Goal: Information Seeking & Learning: Learn about a topic

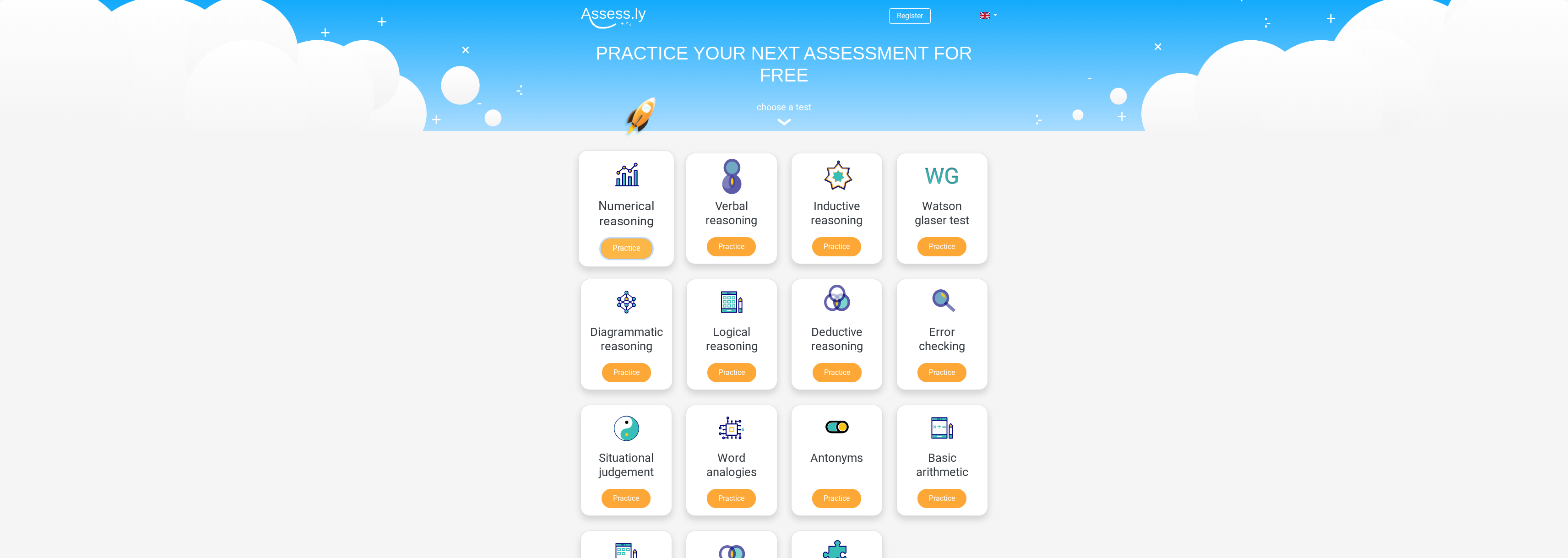
click at [641, 238] on link "Practice" at bounding box center [626, 248] width 51 height 20
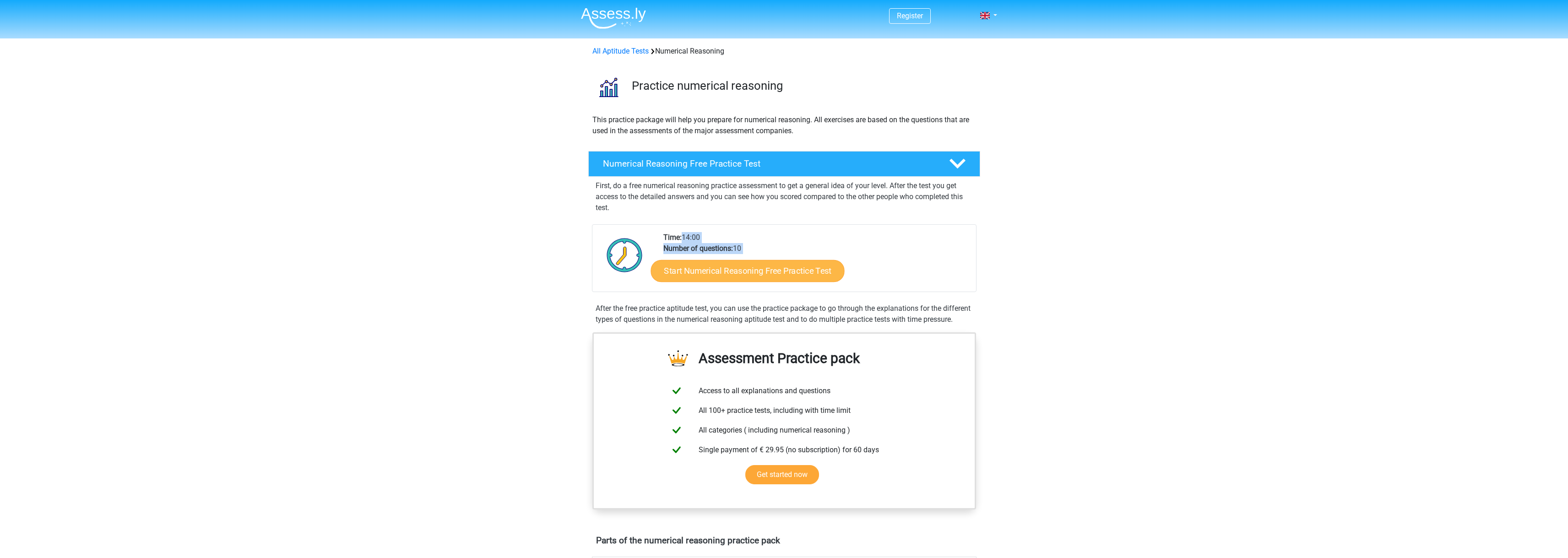
drag, startPoint x: 764, startPoint y: 266, endPoint x: 762, endPoint y: 274, distance: 8.2
click at [763, 274] on div "Time: 14:00 Number of questions: 10 Start Numerical Reasoning Free Practice Test" at bounding box center [817, 262] width 319 height 60
click at [764, 272] on link "Start Numerical Reasoning Free Practice Test" at bounding box center [747, 270] width 194 height 22
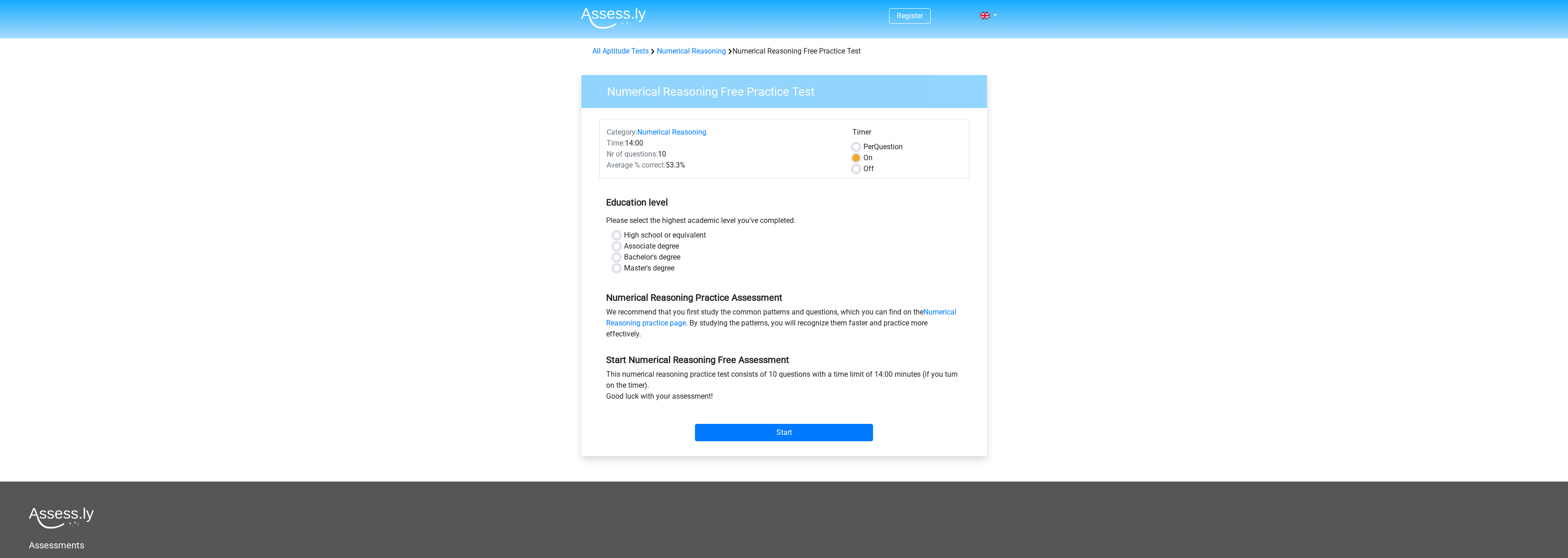
click at [662, 256] on label "Bachelor's degree" at bounding box center [652, 257] width 56 height 11
click at [620, 256] on input "Bachelor's degree" at bounding box center [616, 256] width 7 height 9
radio input "true"
click at [806, 433] on input "Start" at bounding box center [784, 432] width 178 height 18
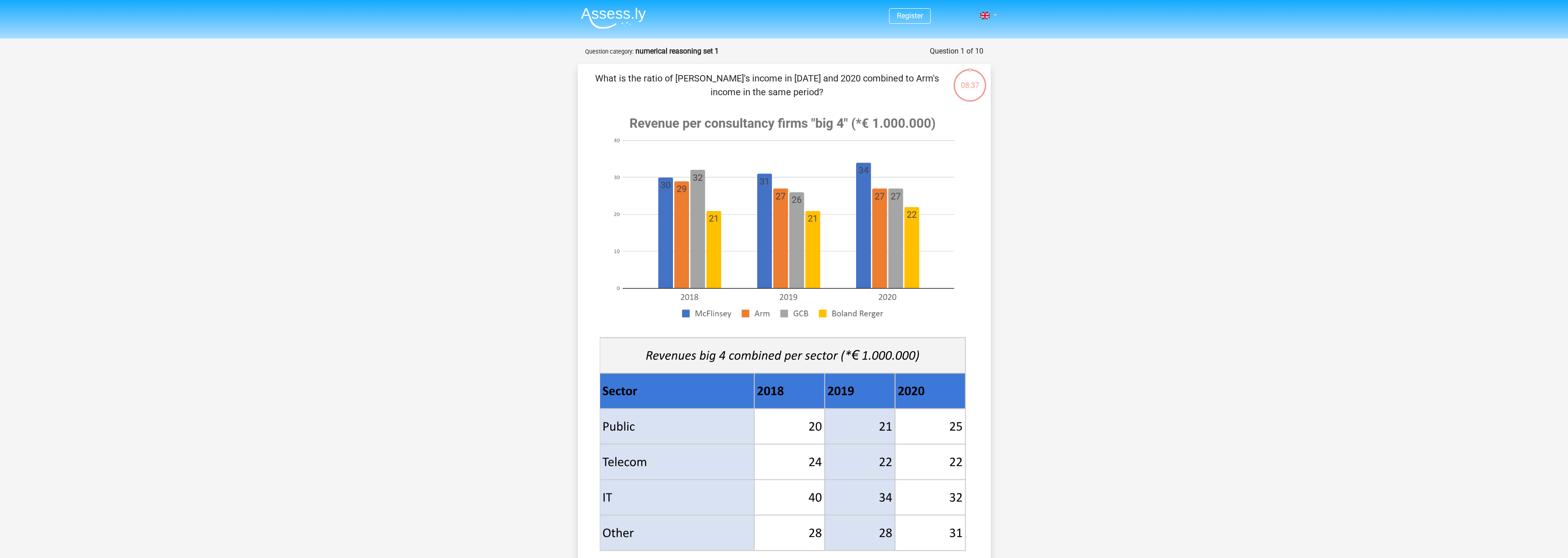
click at [993, 13] on link at bounding box center [986, 16] width 18 height 11
click at [1048, 275] on div "Register Nederlands English" at bounding box center [784, 462] width 1568 height 925
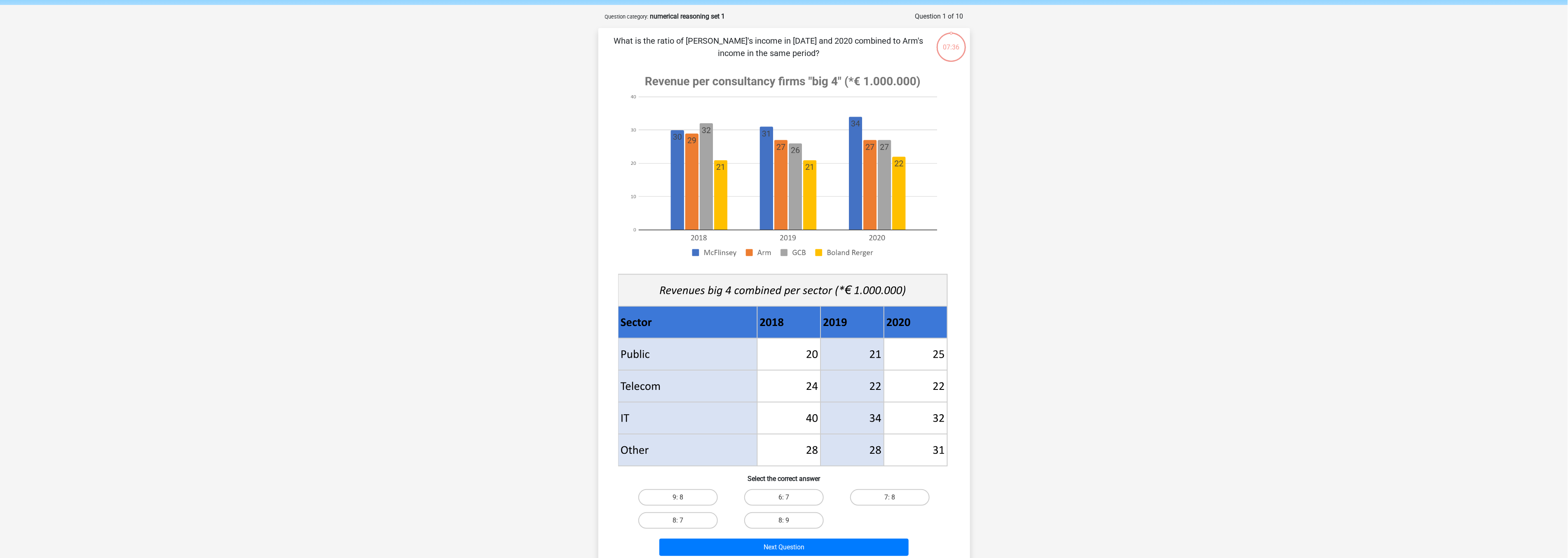
scroll to position [46, 0]
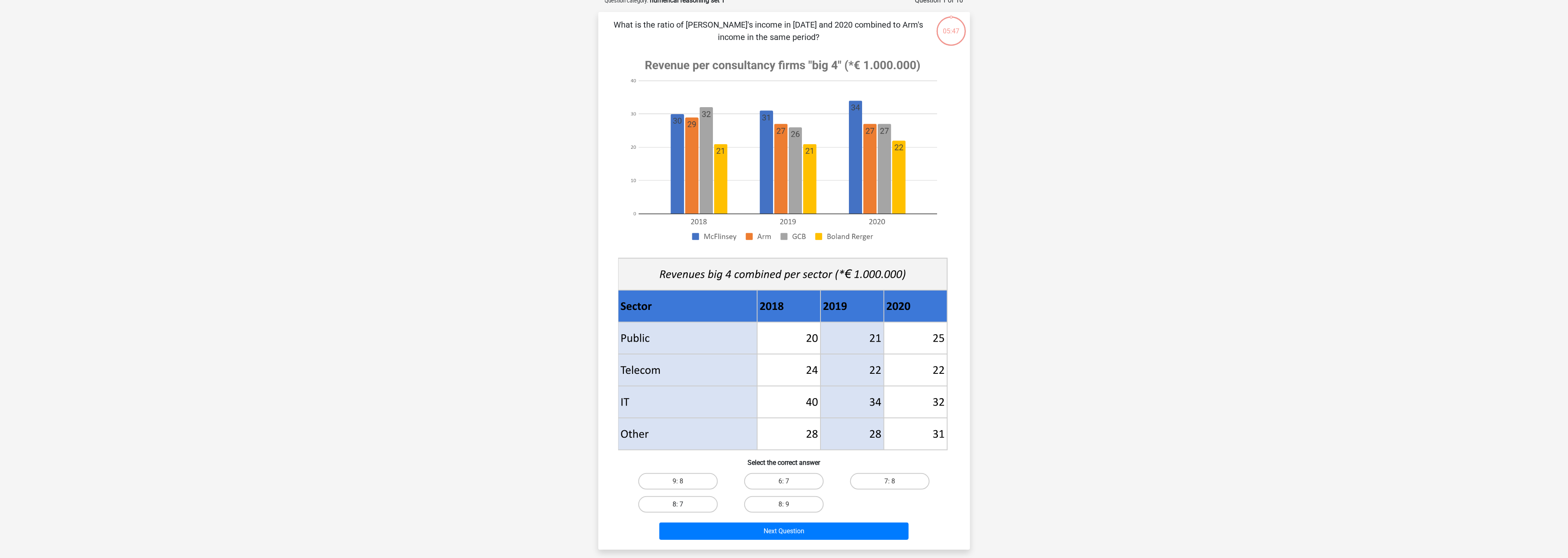
click at [697, 502] on label "8: 7" at bounding box center [678, 504] width 79 height 17
click at [683, 502] on input "8: 7" at bounding box center [680, 507] width 6 height 6
radio input "true"
click at [811, 502] on button "Next Question" at bounding box center [784, 531] width 249 height 17
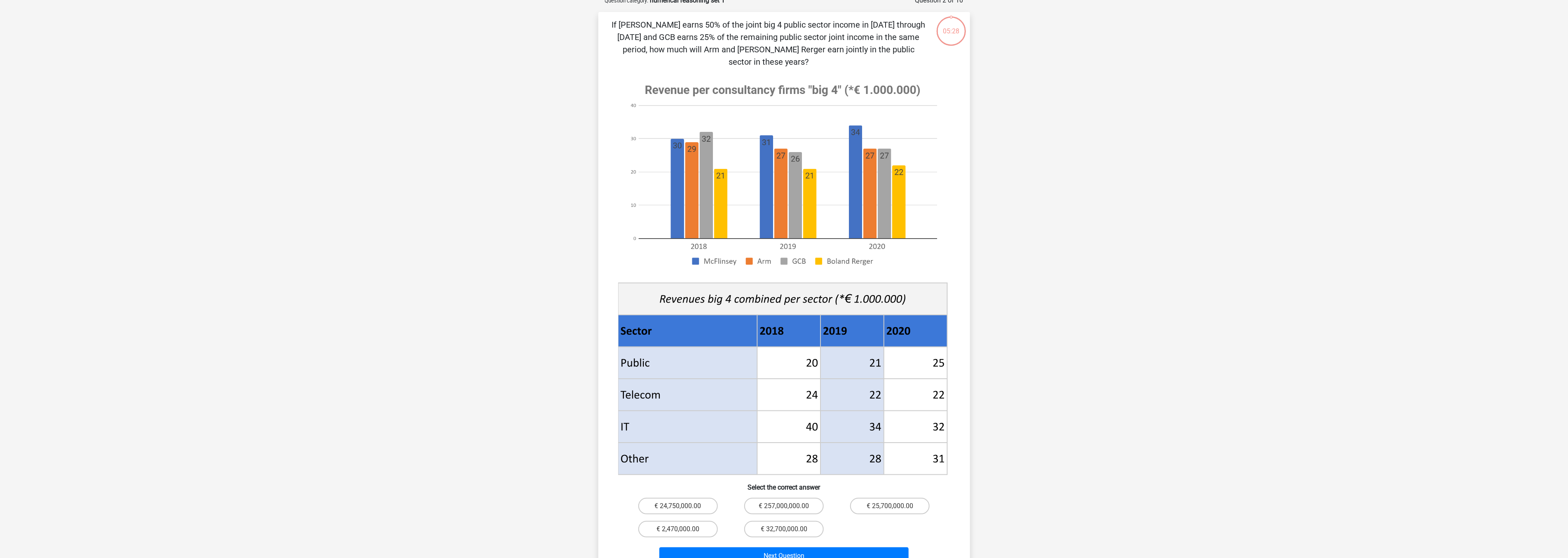
scroll to position [41, 0]
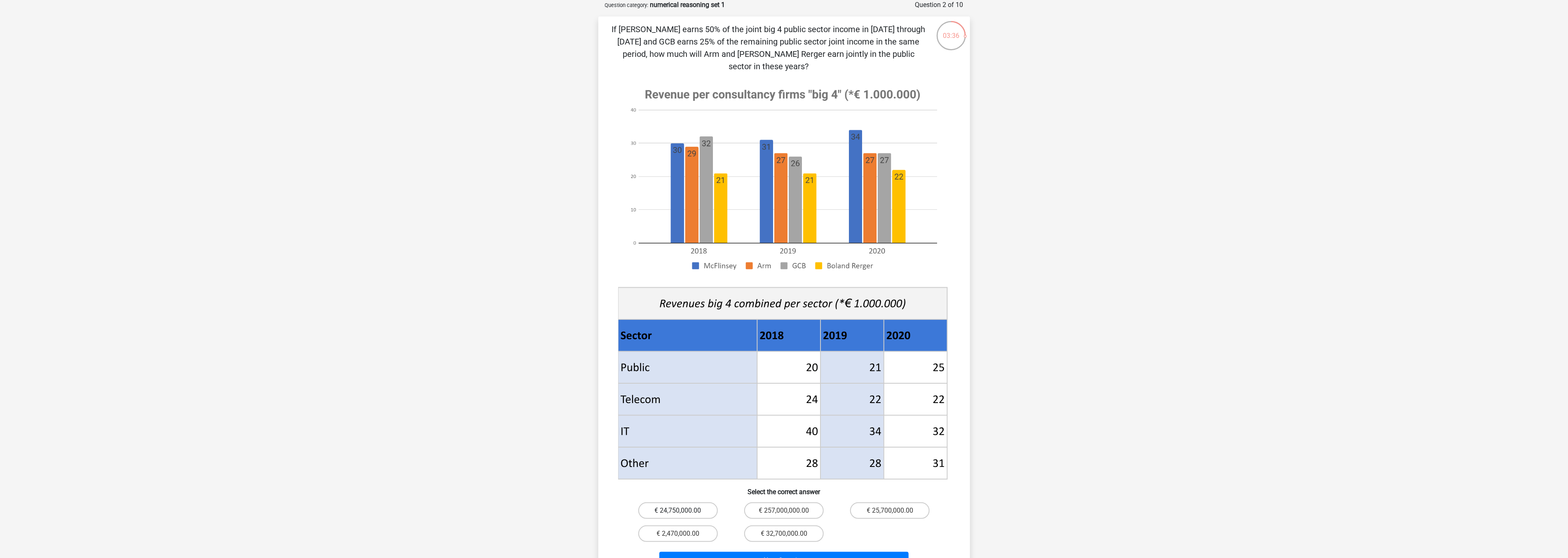
click at [687, 502] on label "€ 24,750,000.00" at bounding box center [678, 510] width 79 height 17
click at [683, 502] on input "€ 24,750,000.00" at bounding box center [680, 513] width 6 height 6
radio input "true"
click at [755, 502] on button "Next Question" at bounding box center [784, 560] width 249 height 17
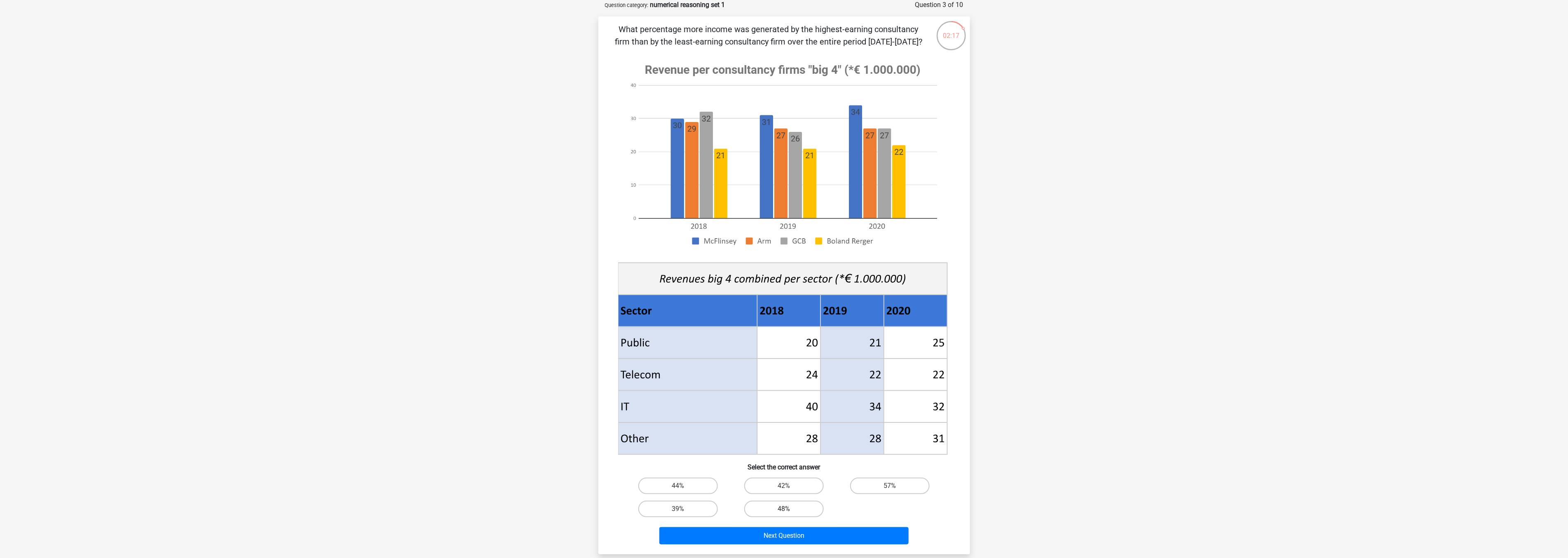
click at [798, 502] on label "48%" at bounding box center [784, 508] width 79 height 17
click at [789, 502] on input "48%" at bounding box center [786, 511] width 6 height 6
radio input "true"
click at [797, 502] on button "Next Question" at bounding box center [784, 535] width 249 height 17
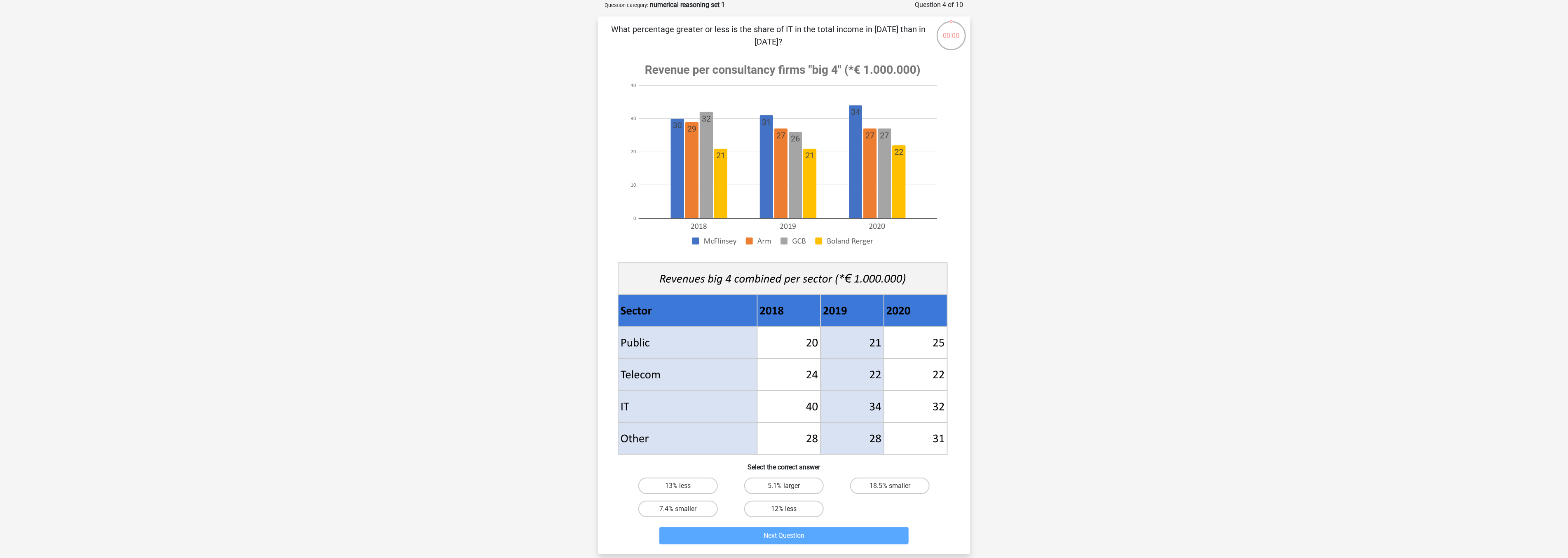
drag, startPoint x: 777, startPoint y: 507, endPoint x: 775, endPoint y: 511, distance: 4.5
click at [777, 502] on label "12% less" at bounding box center [784, 508] width 79 height 17
click at [784, 502] on input "12% less" at bounding box center [786, 511] width 6 height 6
radio input "true"
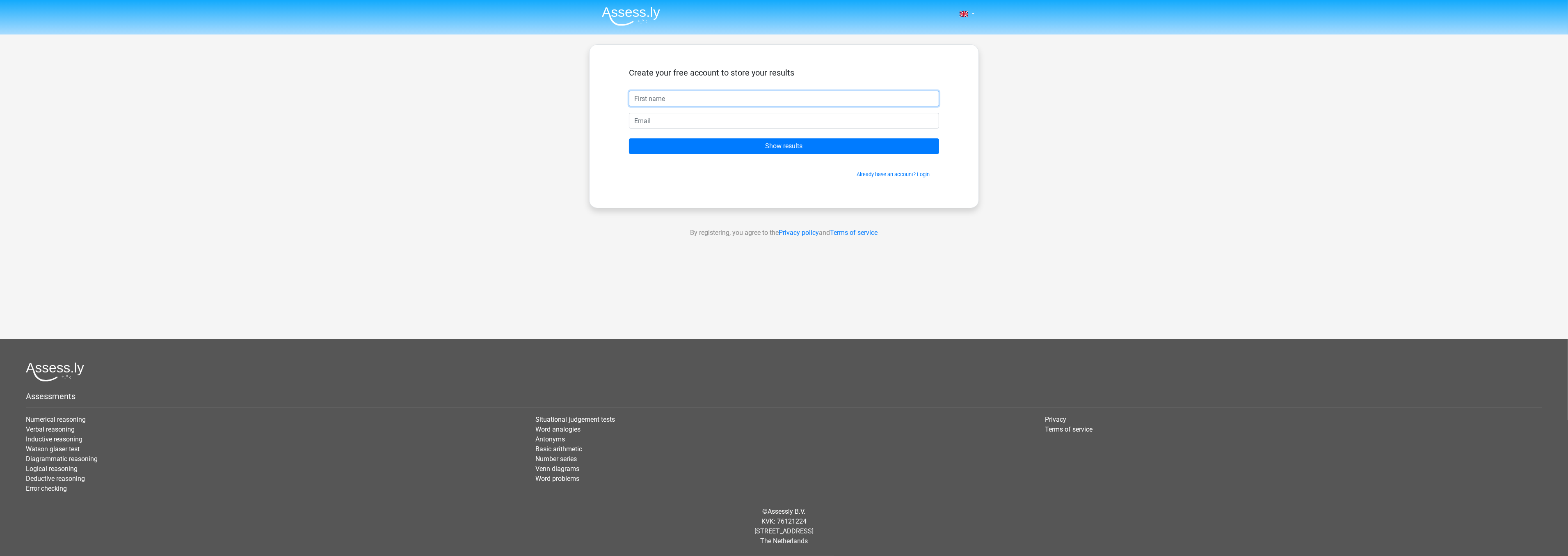
click at [684, 96] on input "text" at bounding box center [784, 99] width 310 height 16
click at [681, 124] on input "email" at bounding box center [784, 121] width 310 height 16
type input "katrinacastles@gmail.com"
click at [692, 146] on input "Show results" at bounding box center [784, 146] width 310 height 16
click at [680, 104] on input "text" at bounding box center [784, 99] width 310 height 16
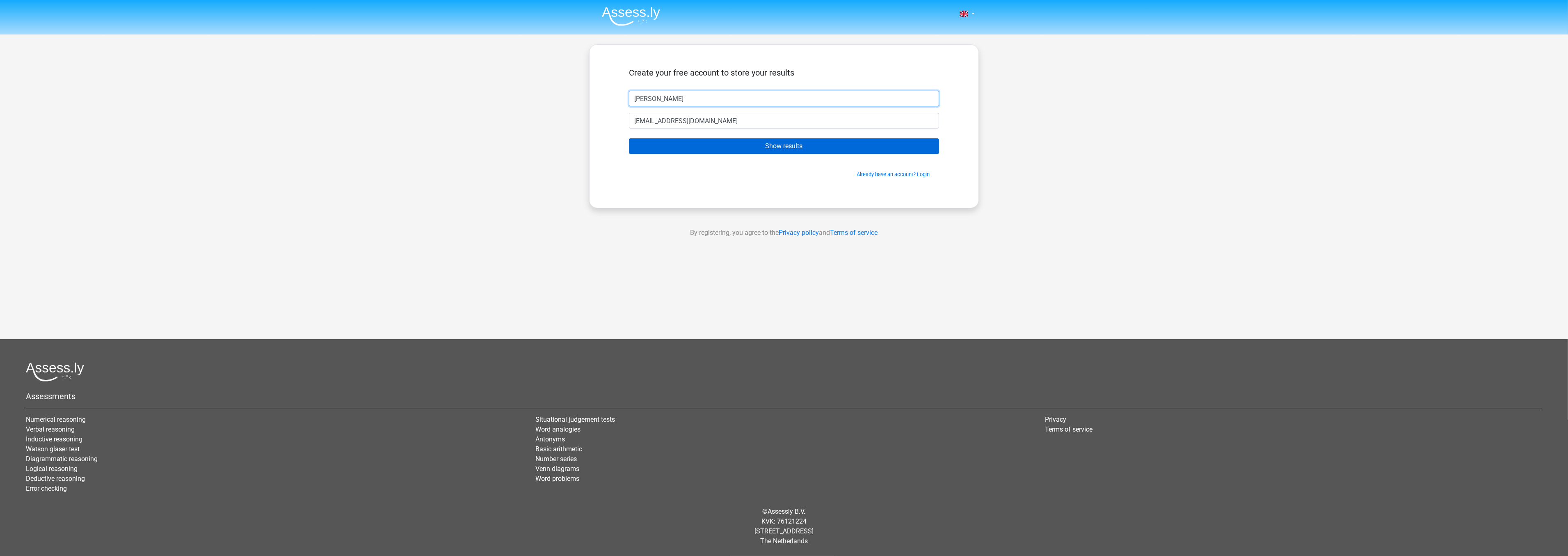
type input "Katrina"
click at [691, 139] on input "Show results" at bounding box center [784, 146] width 310 height 16
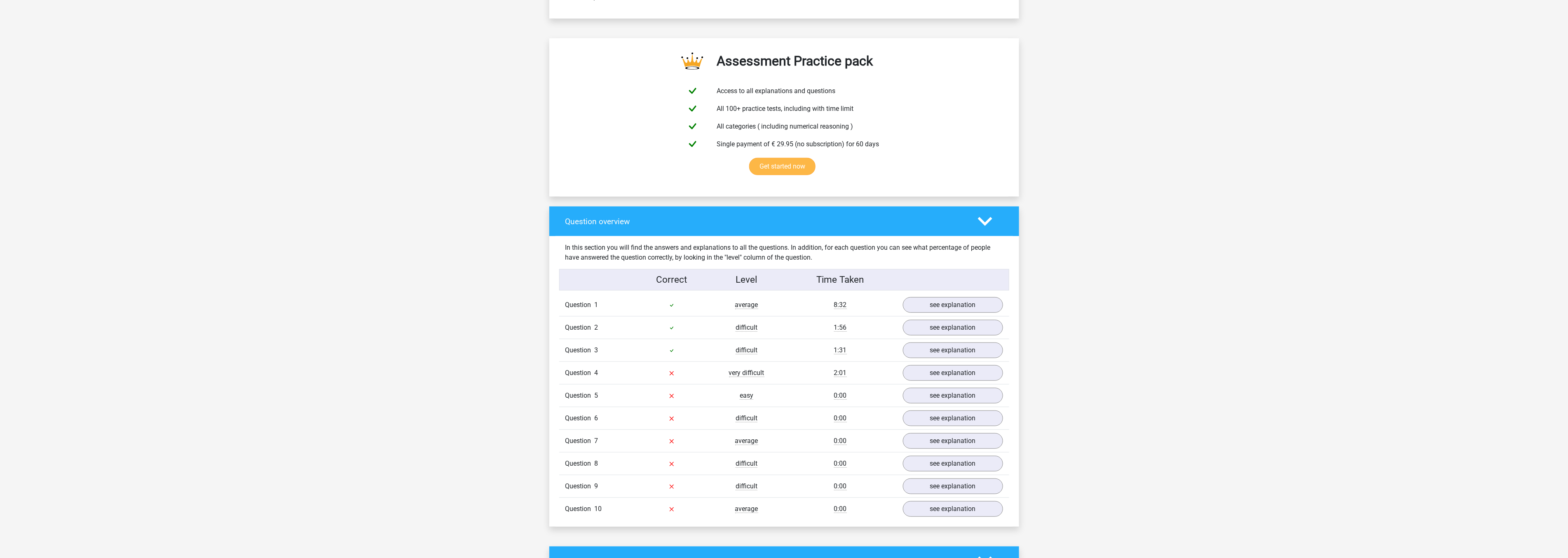
scroll to position [458, 0]
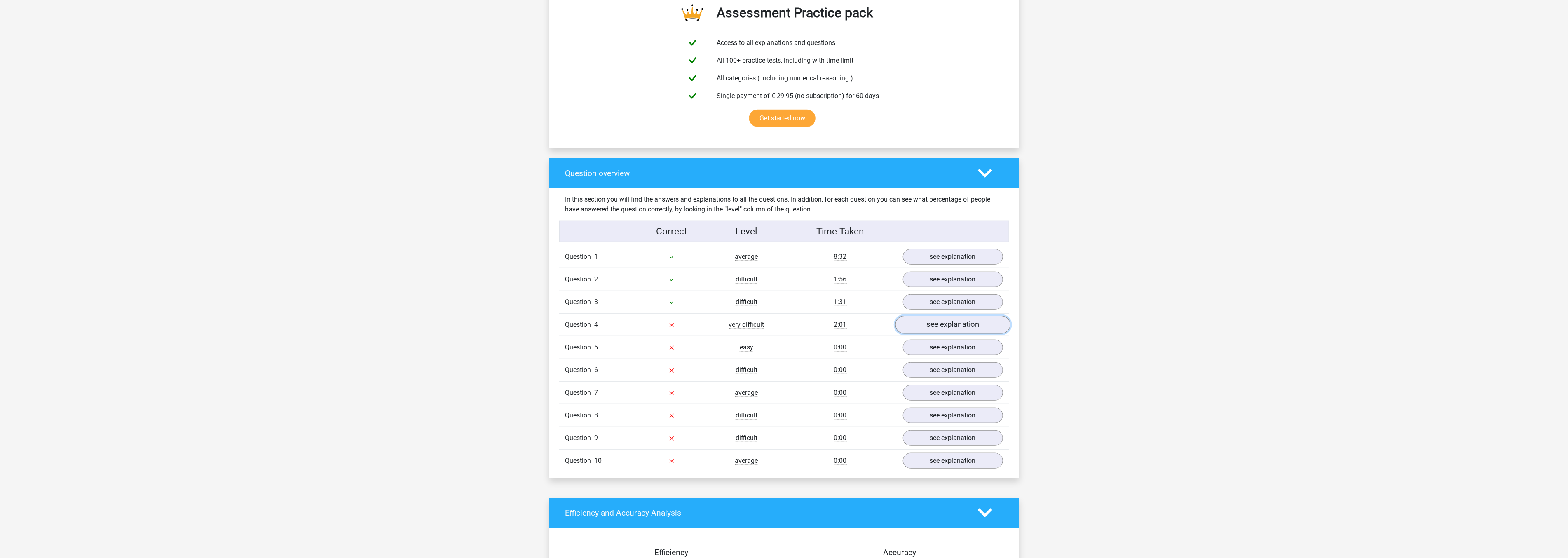
click at [919, 320] on link "see explanation" at bounding box center [952, 325] width 115 height 18
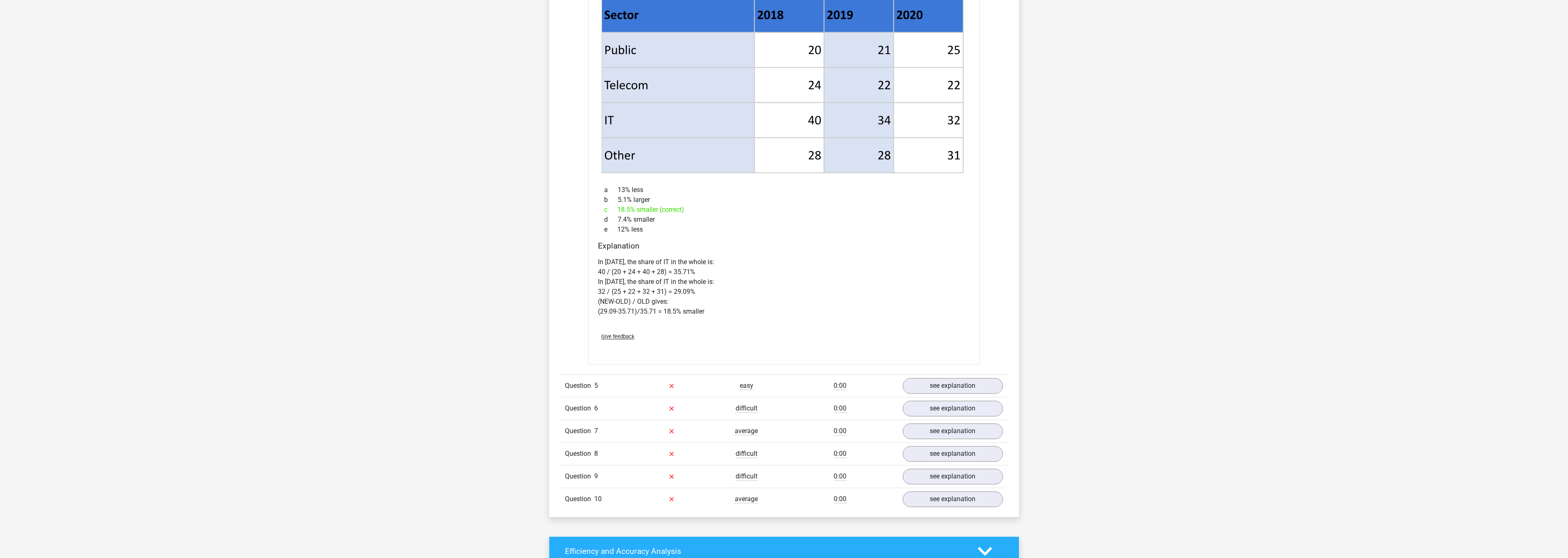
scroll to position [1098, 0]
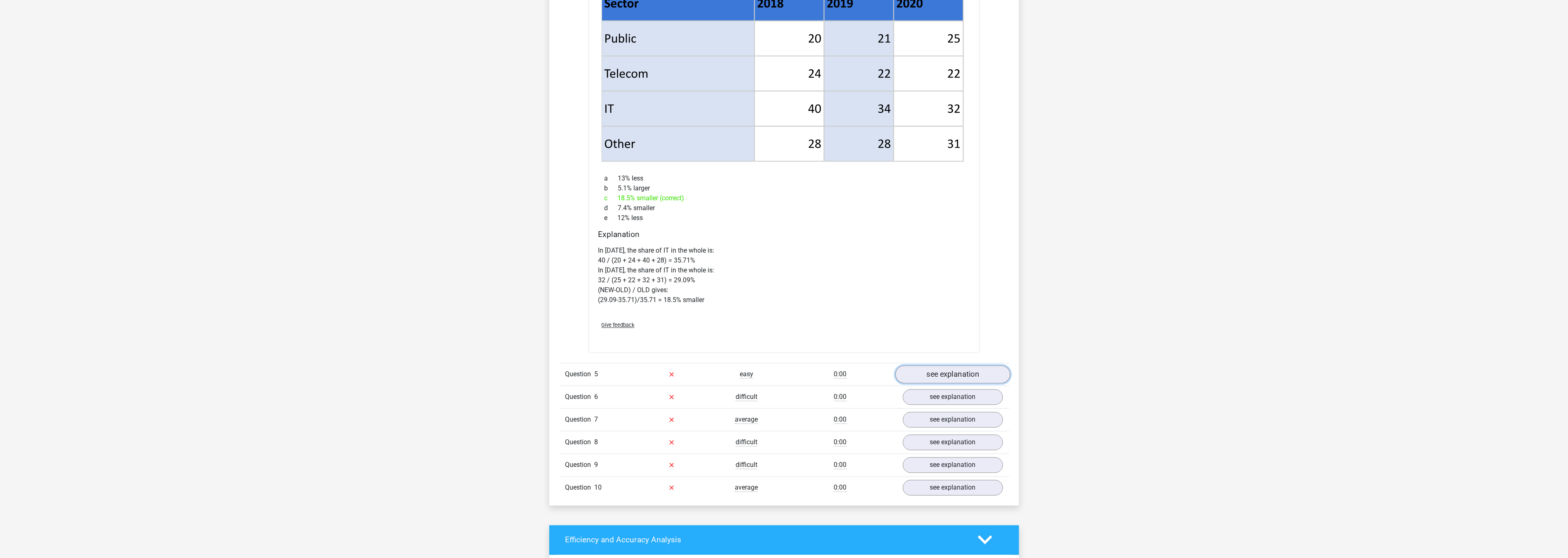
click at [941, 369] on link "see explanation" at bounding box center [952, 375] width 115 height 18
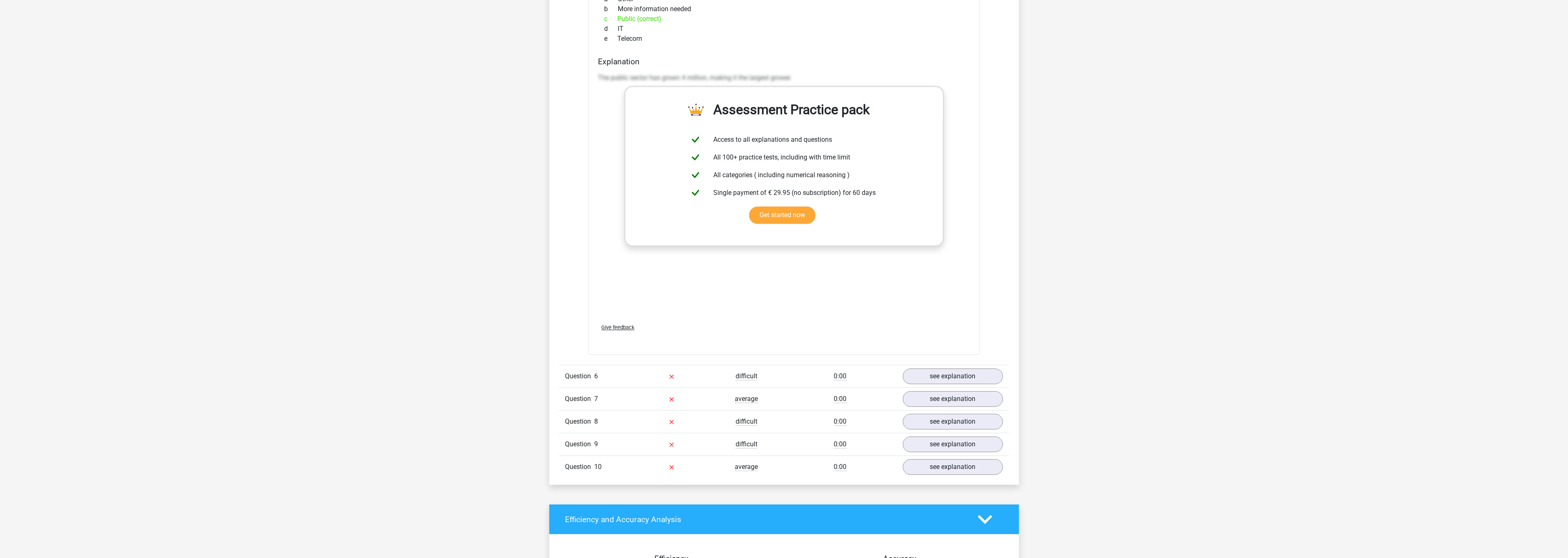
scroll to position [2013, 0]
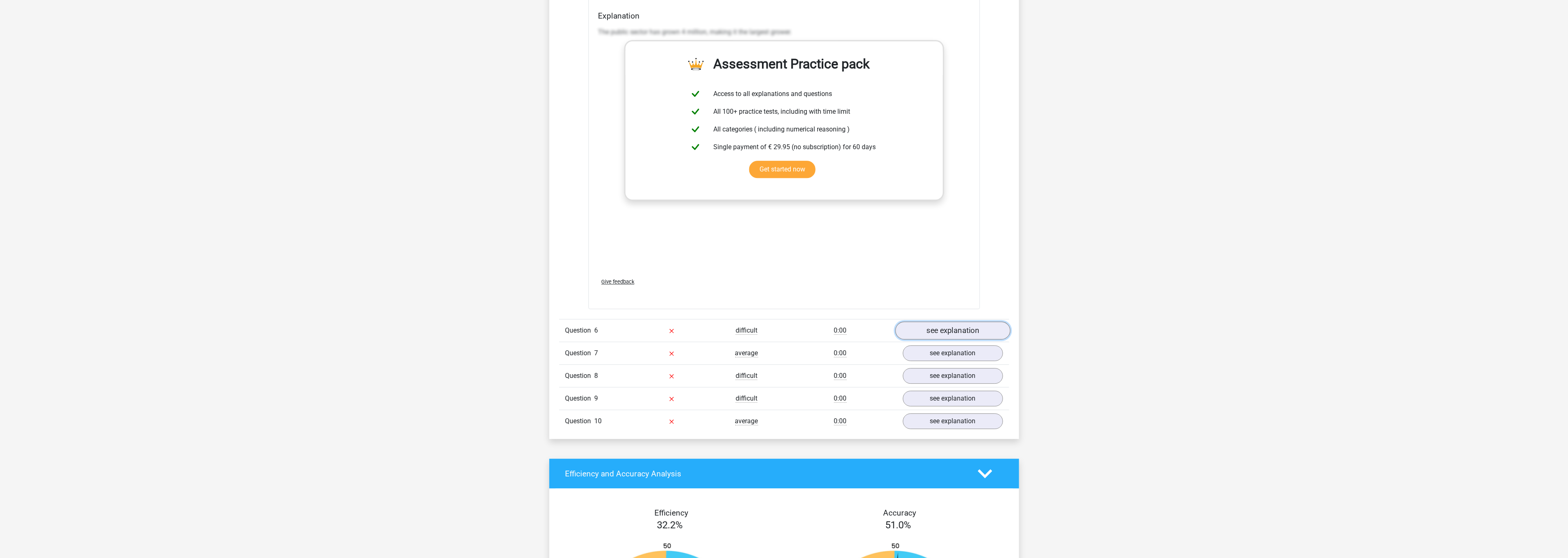
click at [926, 329] on link "see explanation" at bounding box center [952, 331] width 115 height 18
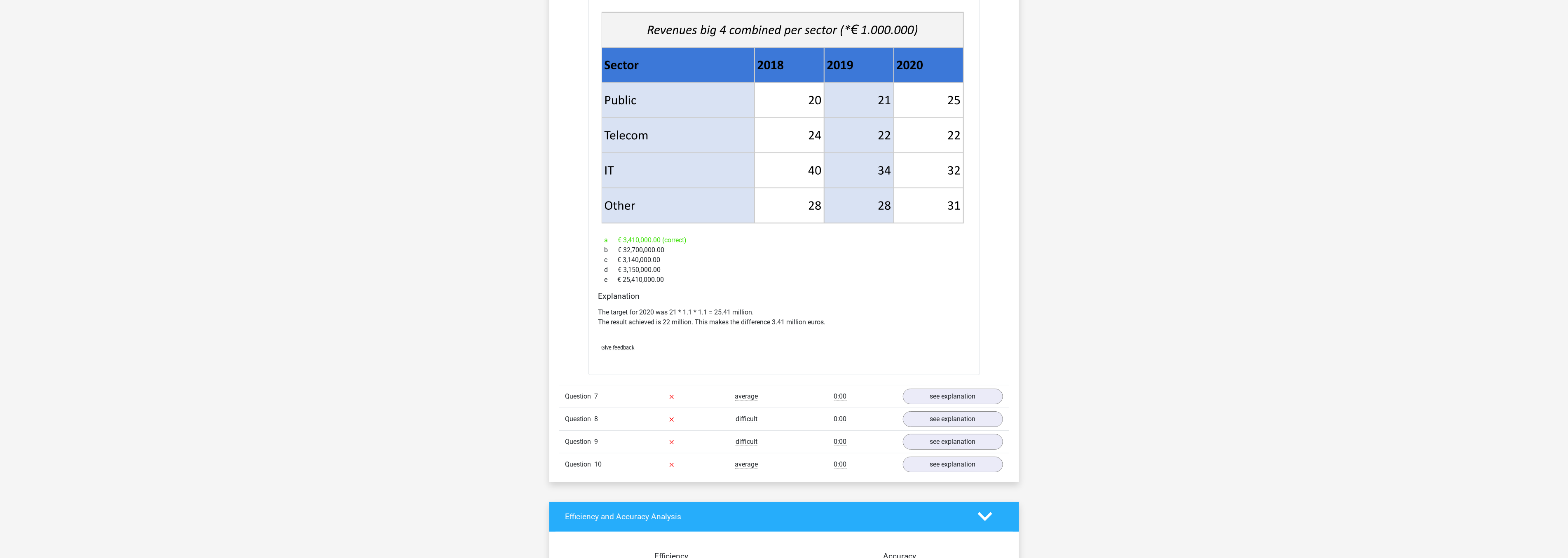
scroll to position [2608, 0]
click at [924, 394] on link "see explanation" at bounding box center [952, 396] width 115 height 18
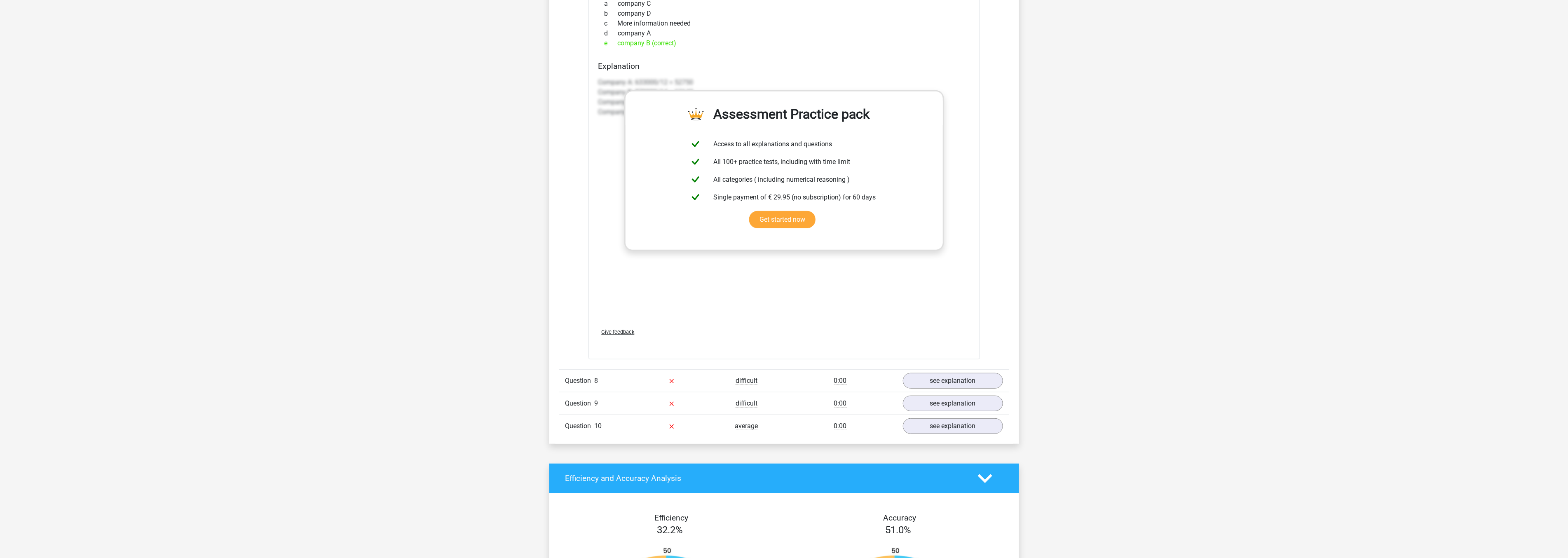
scroll to position [3158, 0]
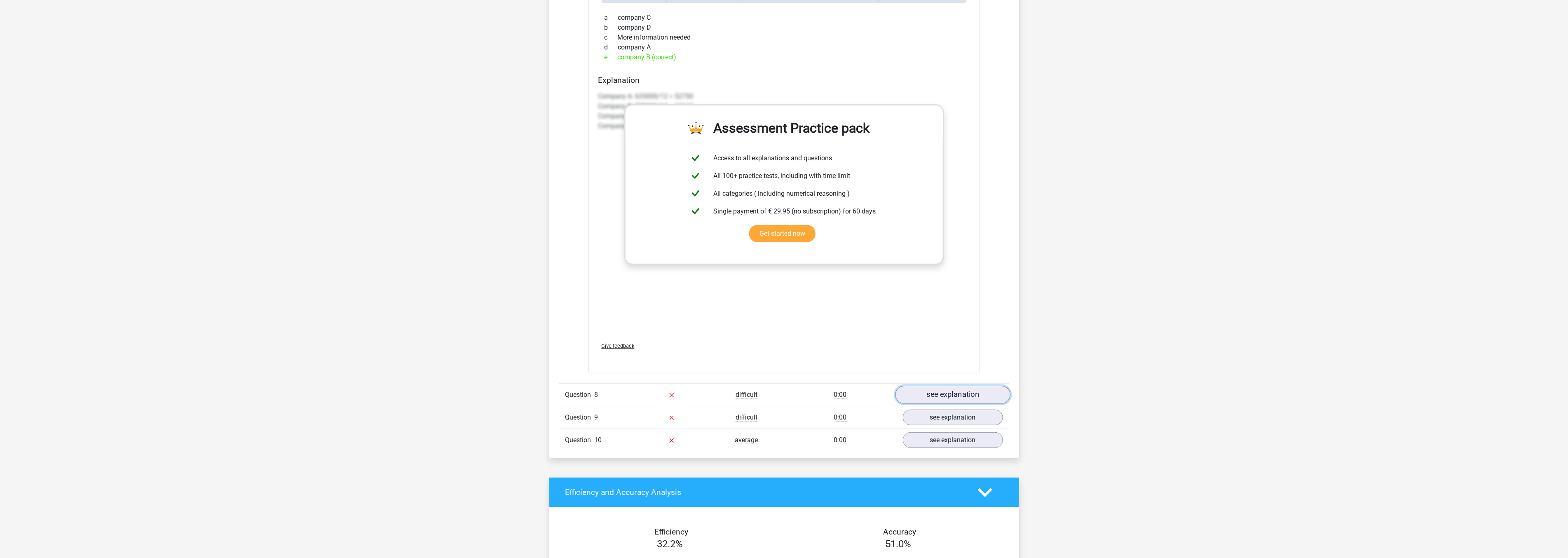
click at [933, 391] on link "see explanation" at bounding box center [952, 395] width 115 height 18
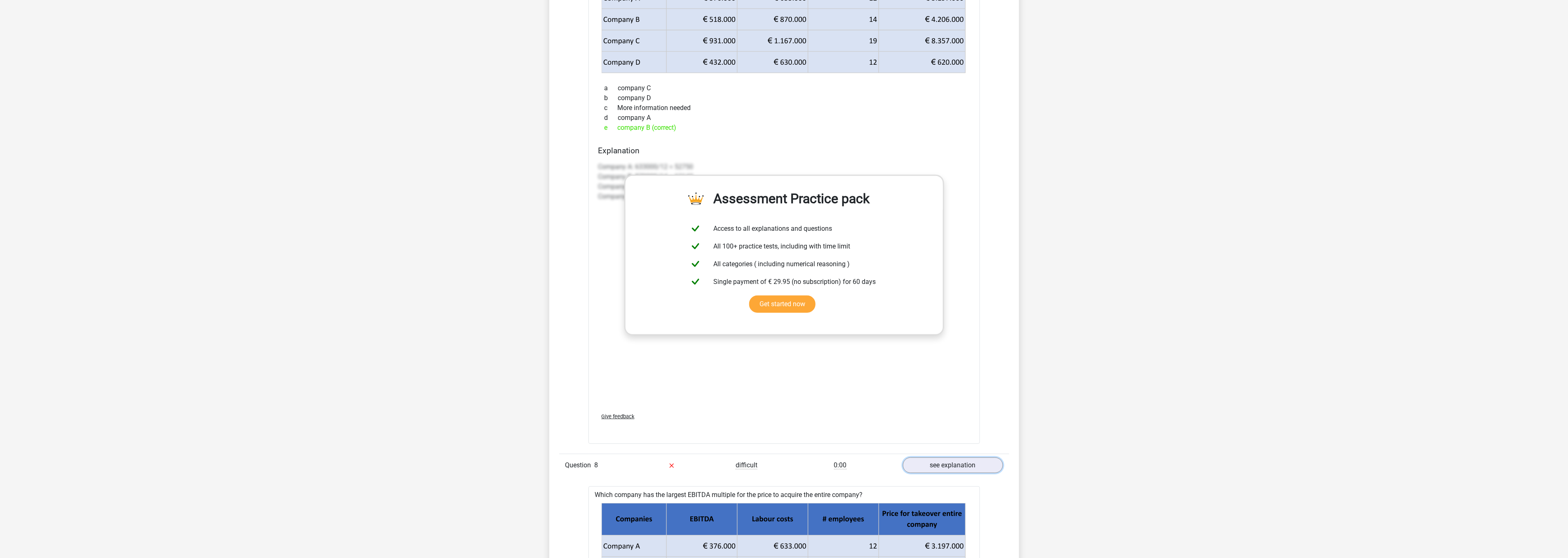
scroll to position [3066, 0]
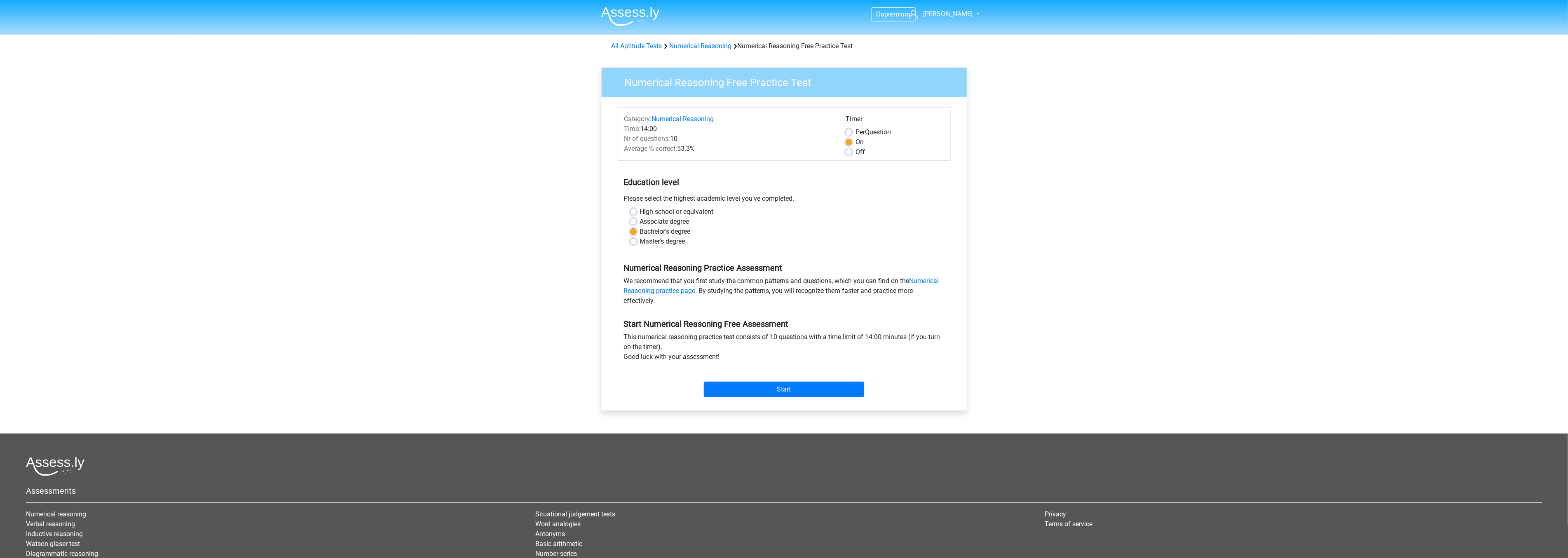
click at [623, 8] on img at bounding box center [630, 17] width 59 height 20
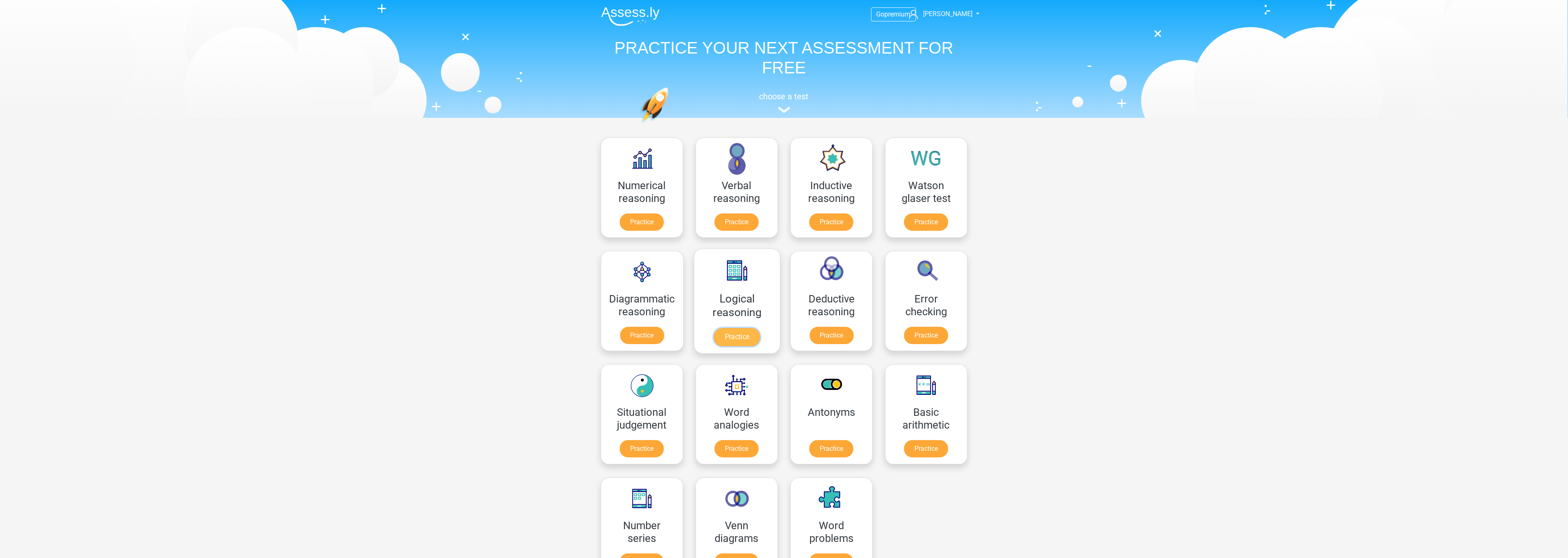
click at [726, 328] on link "Practice" at bounding box center [736, 337] width 46 height 18
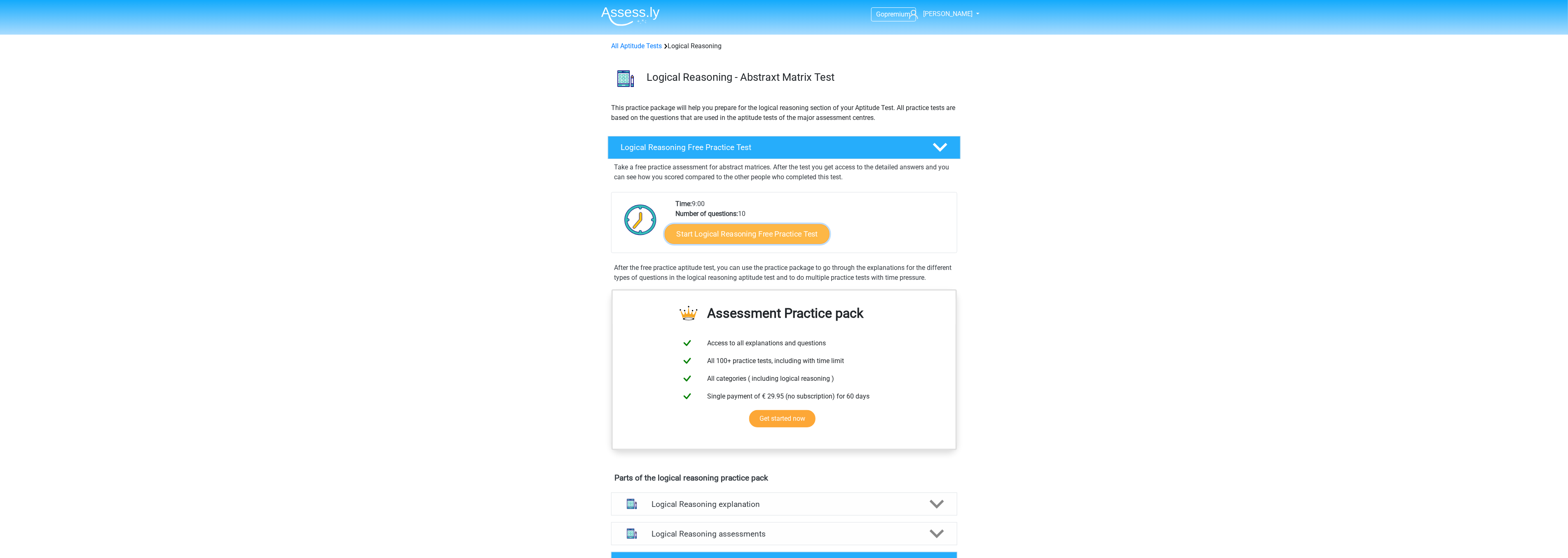
click at [727, 237] on link "Start Logical Reasoning Free Practice Test" at bounding box center [747, 233] width 165 height 20
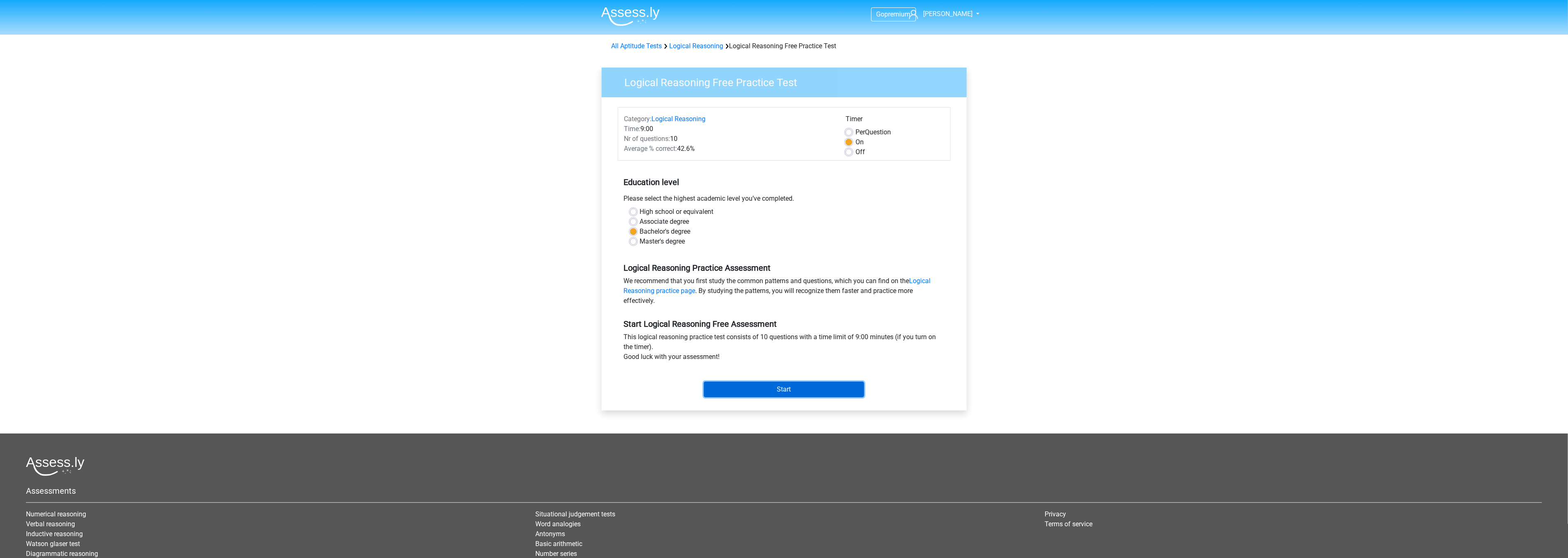
click at [756, 387] on input "Start" at bounding box center [784, 389] width 160 height 16
click at [784, 386] on input "Start" at bounding box center [784, 389] width 160 height 16
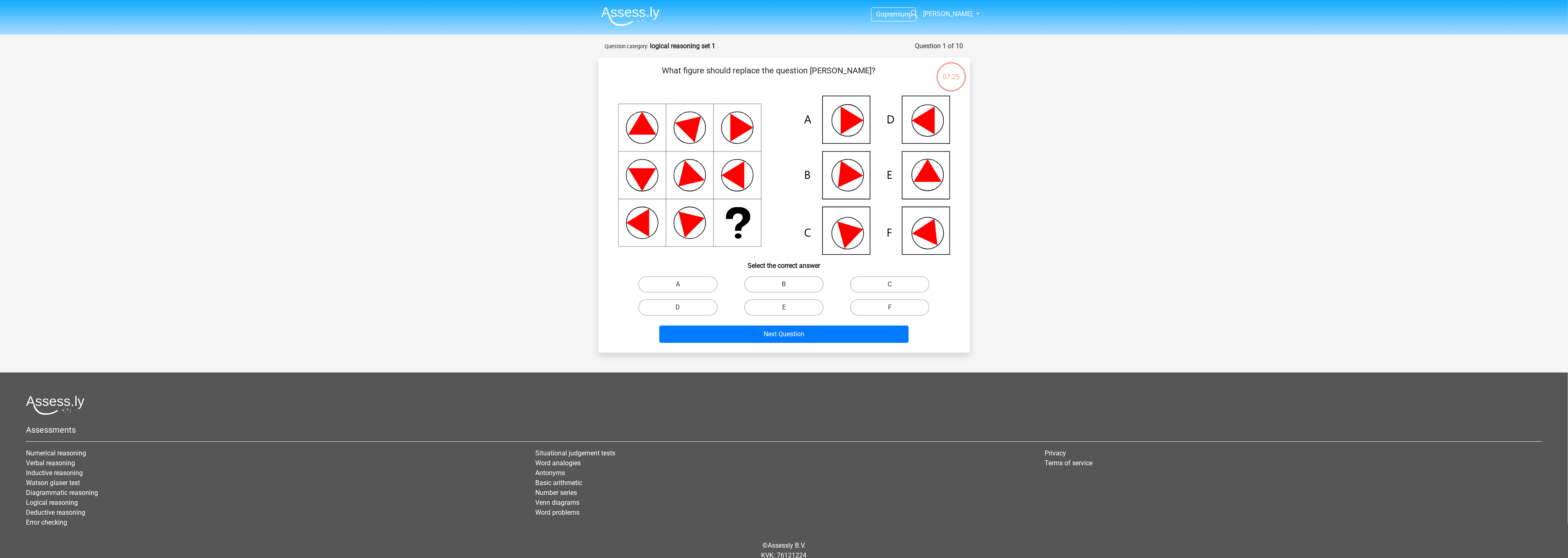
click at [894, 306] on div "F" at bounding box center [889, 307] width 99 height 17
click at [876, 307] on label "F" at bounding box center [889, 307] width 79 height 17
click at [890, 307] on input "F" at bounding box center [893, 310] width 6 height 6
radio input "true"
click at [837, 331] on button "Next Question" at bounding box center [784, 334] width 249 height 17
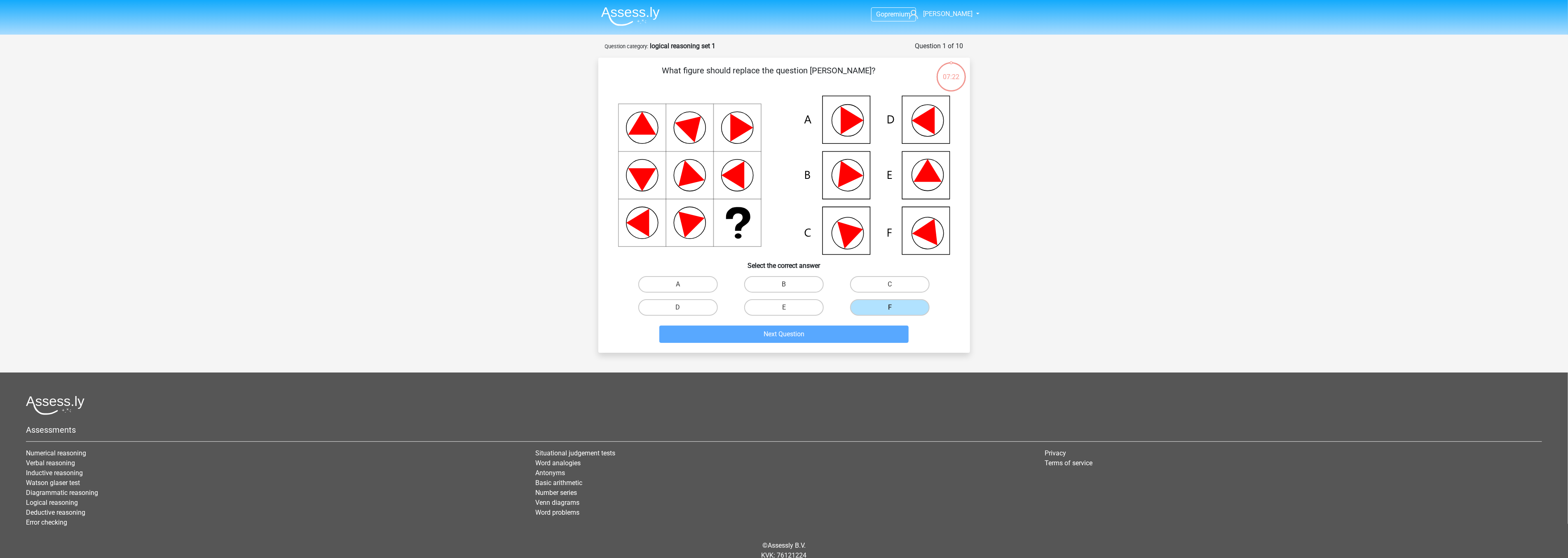
scroll to position [26, 0]
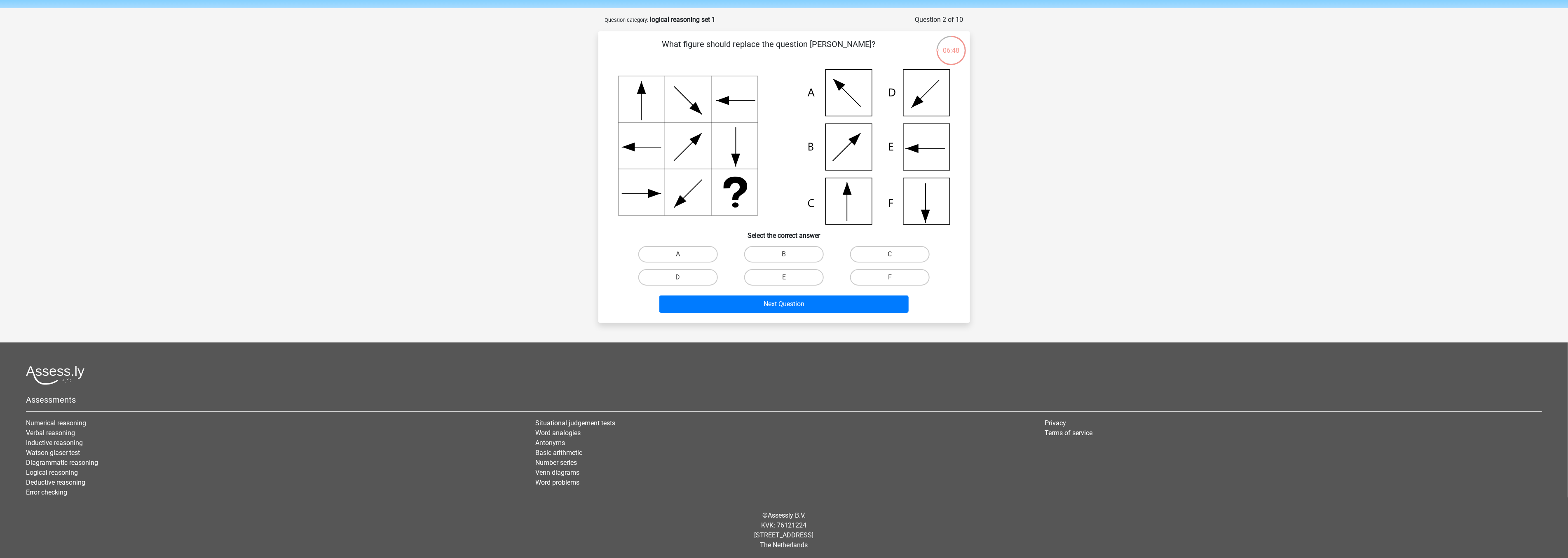
click at [847, 198] on icon at bounding box center [784, 147] width 332 height 155
click at [874, 252] on label "C" at bounding box center [889, 254] width 79 height 17
click at [890, 254] on input "C" at bounding box center [893, 257] width 6 height 6
radio input "true"
click at [802, 299] on button "Next Question" at bounding box center [784, 304] width 249 height 17
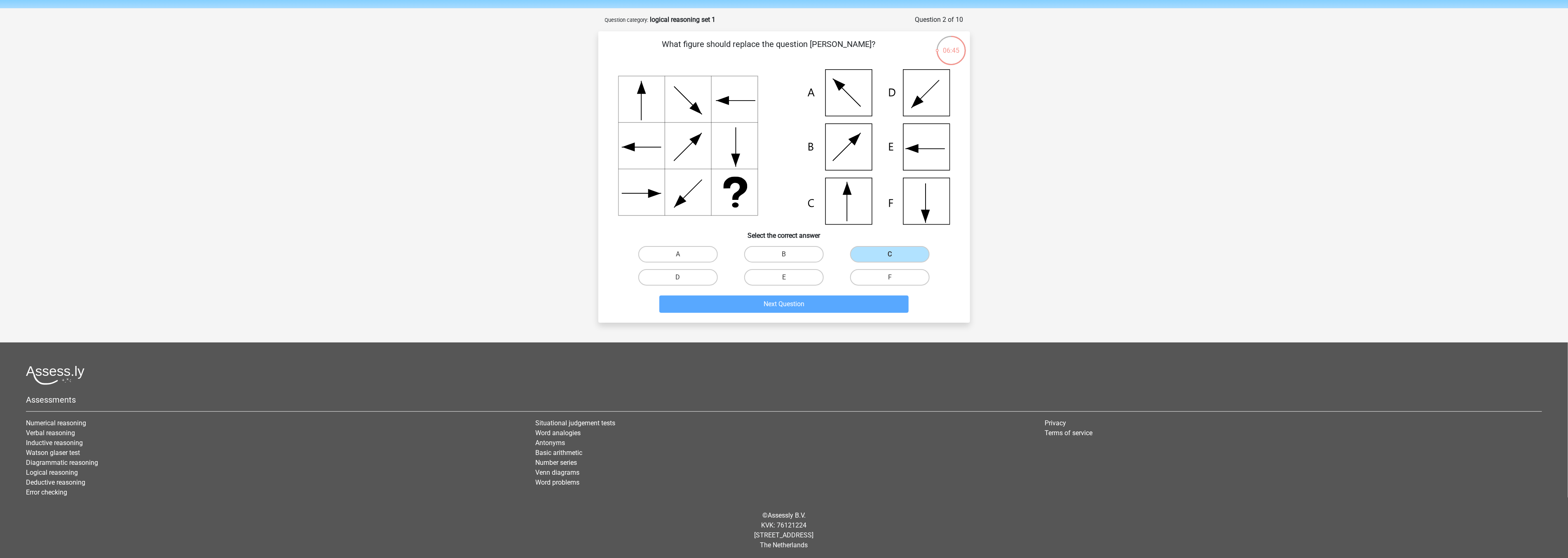
scroll to position [31, 0]
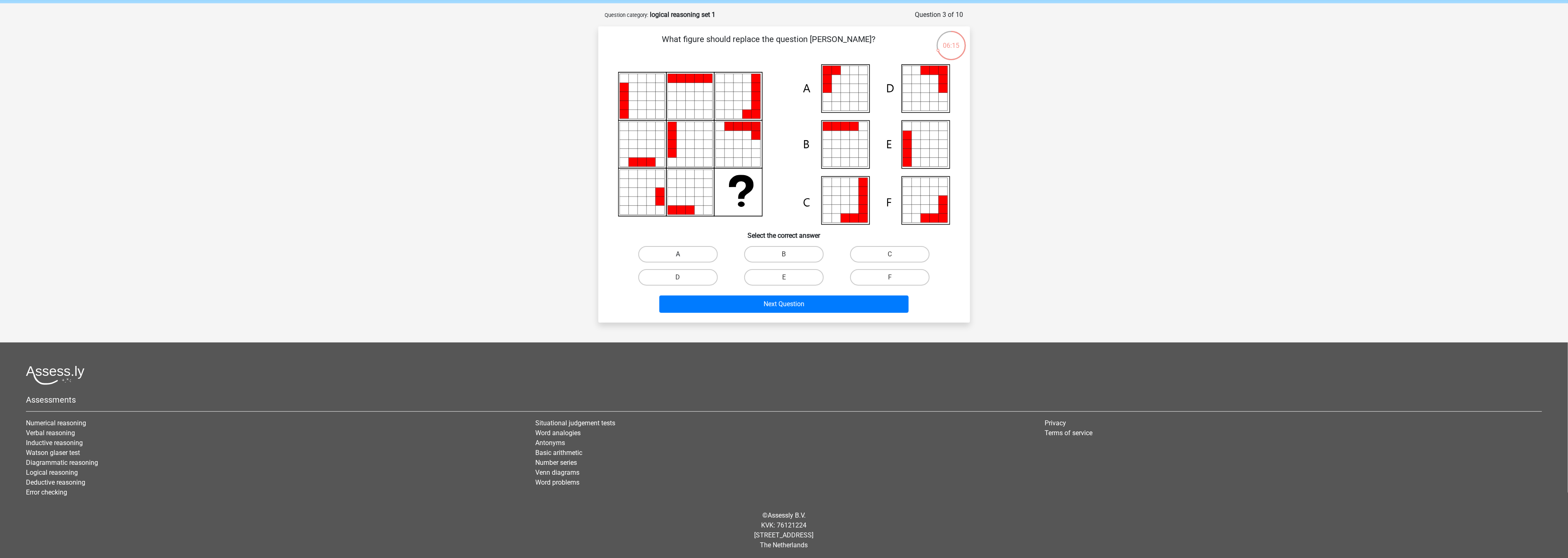
click at [678, 252] on label "A" at bounding box center [678, 254] width 79 height 17
click at [678, 254] on input "A" at bounding box center [680, 257] width 6 height 6
radio input "true"
click at [759, 301] on button "Next Question" at bounding box center [784, 304] width 249 height 17
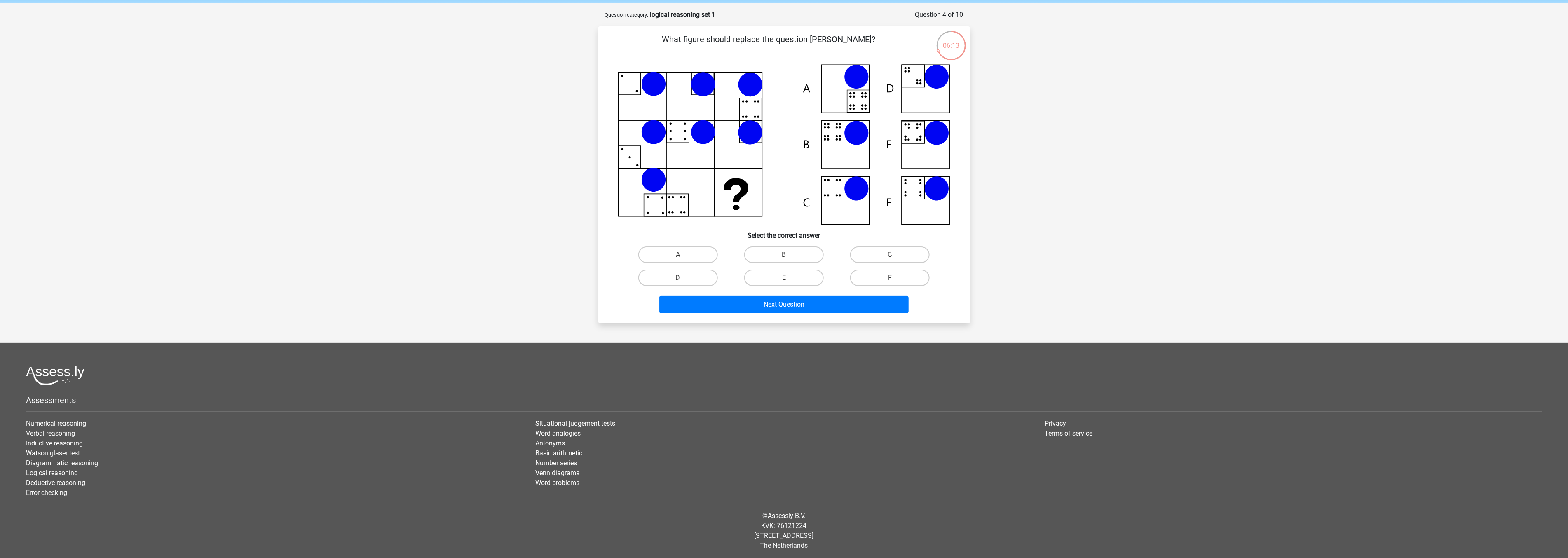
scroll to position [32, 0]
click at [796, 252] on label "B" at bounding box center [784, 254] width 79 height 17
click at [789, 254] on input "B" at bounding box center [786, 257] width 6 height 6
radio input "true"
click at [804, 303] on button "Next Question" at bounding box center [784, 304] width 249 height 17
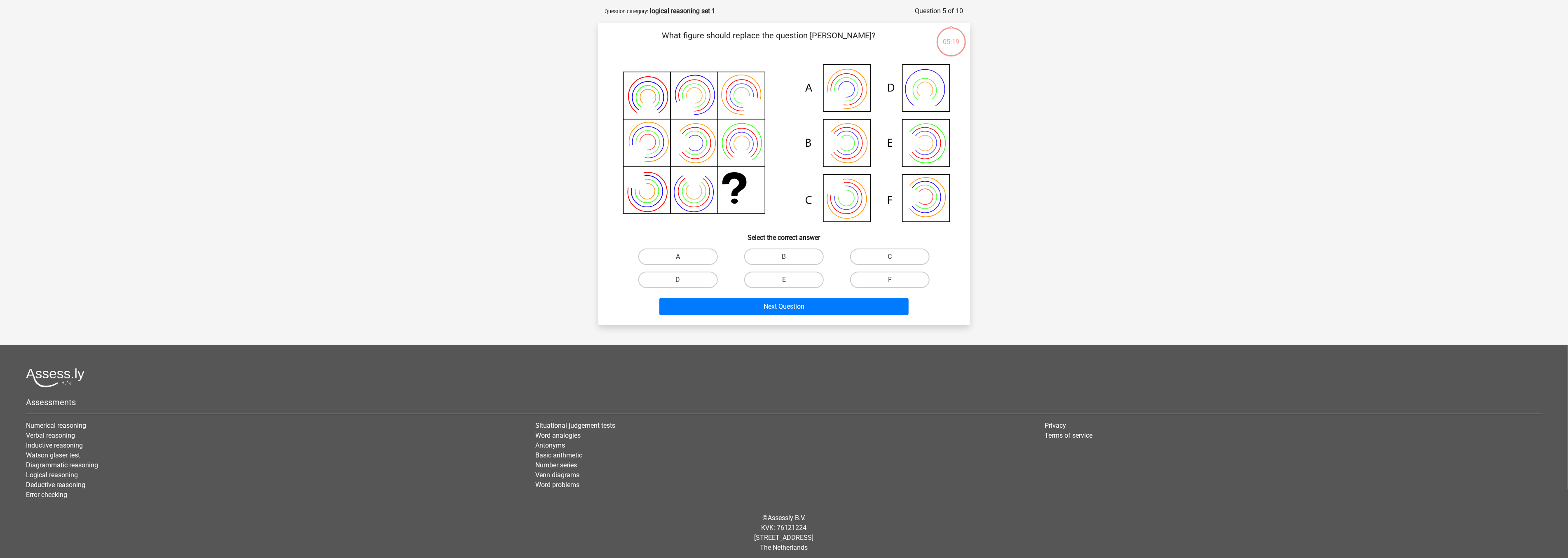
scroll to position [37, 0]
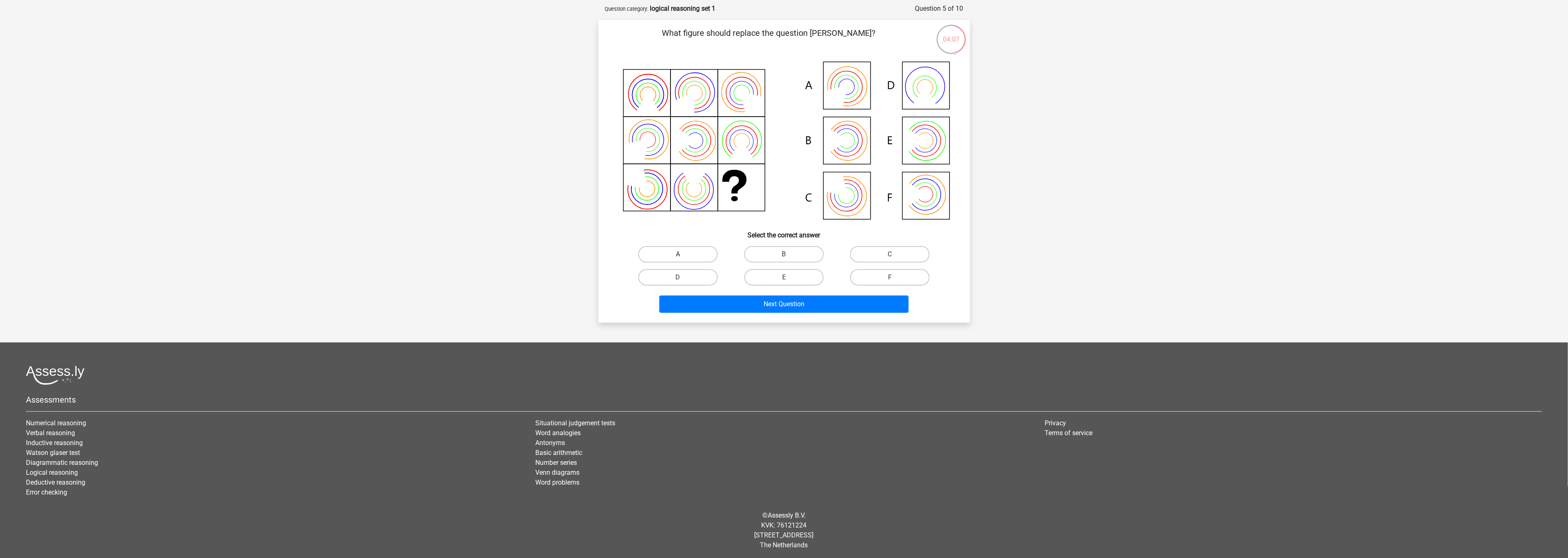
click at [679, 251] on label "A" at bounding box center [678, 254] width 79 height 17
click at [679, 254] on input "A" at bounding box center [680, 257] width 6 height 6
radio input "true"
click at [737, 301] on button "Next Question" at bounding box center [784, 304] width 249 height 17
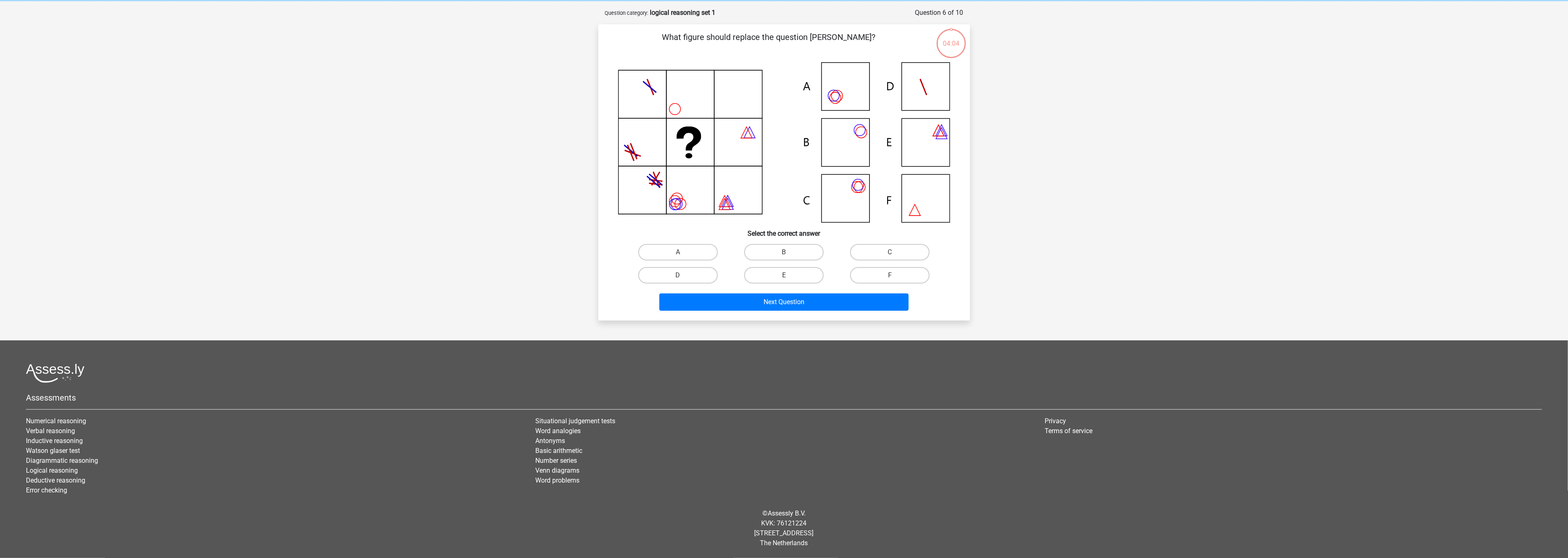
scroll to position [31, 0]
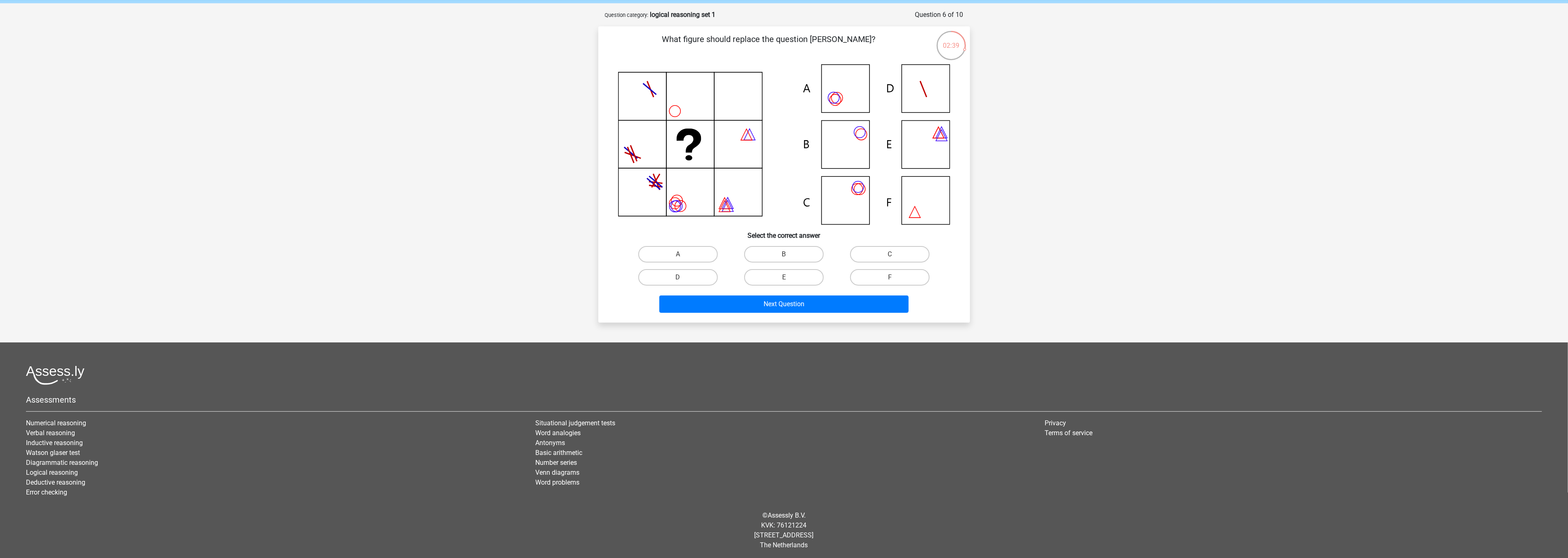
click at [787, 257] on input "B" at bounding box center [786, 257] width 6 height 6
radio input "true"
click at [797, 303] on button "Next Question" at bounding box center [784, 304] width 249 height 17
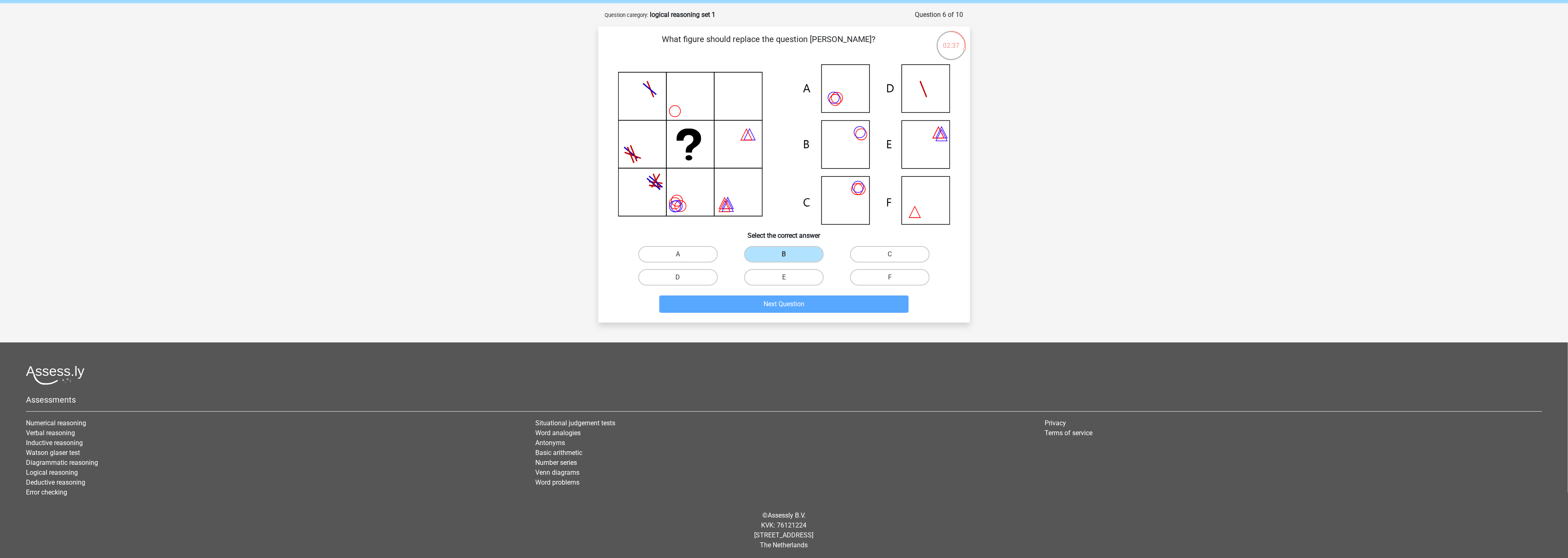
scroll to position [37, 0]
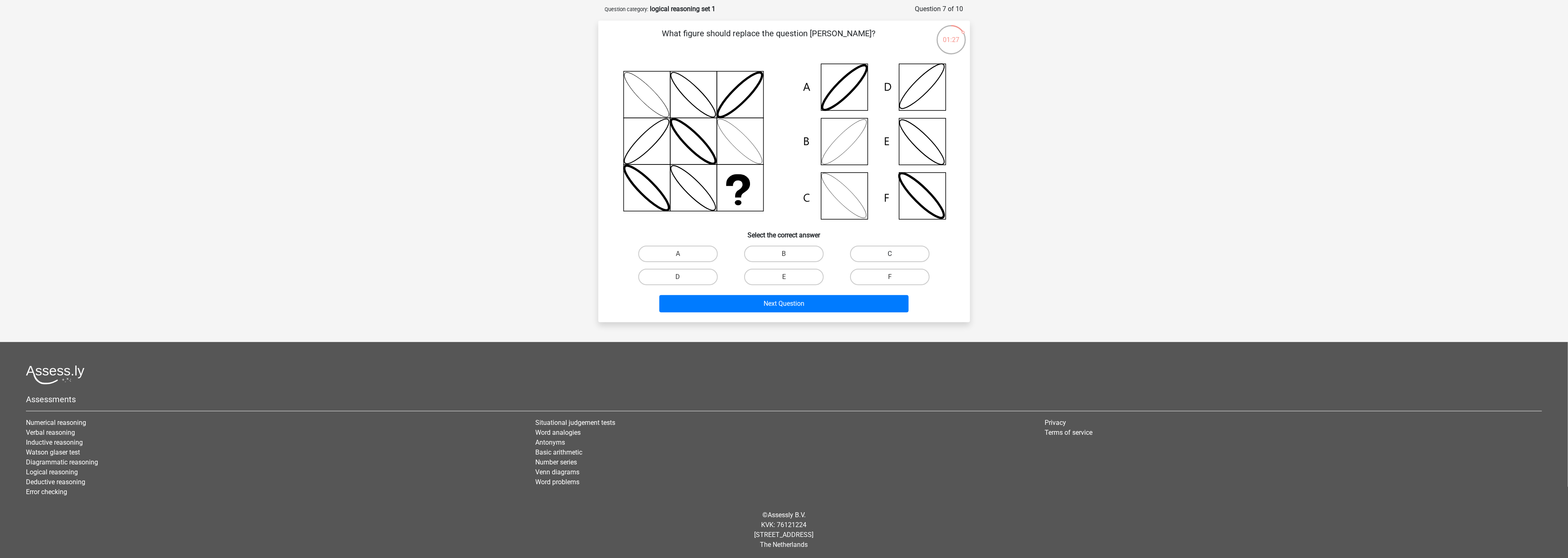
click at [870, 252] on label "C" at bounding box center [889, 254] width 79 height 17
click at [890, 254] on input "C" at bounding box center [893, 256] width 6 height 6
radio input "true"
click at [814, 304] on button "Next Question" at bounding box center [784, 304] width 249 height 17
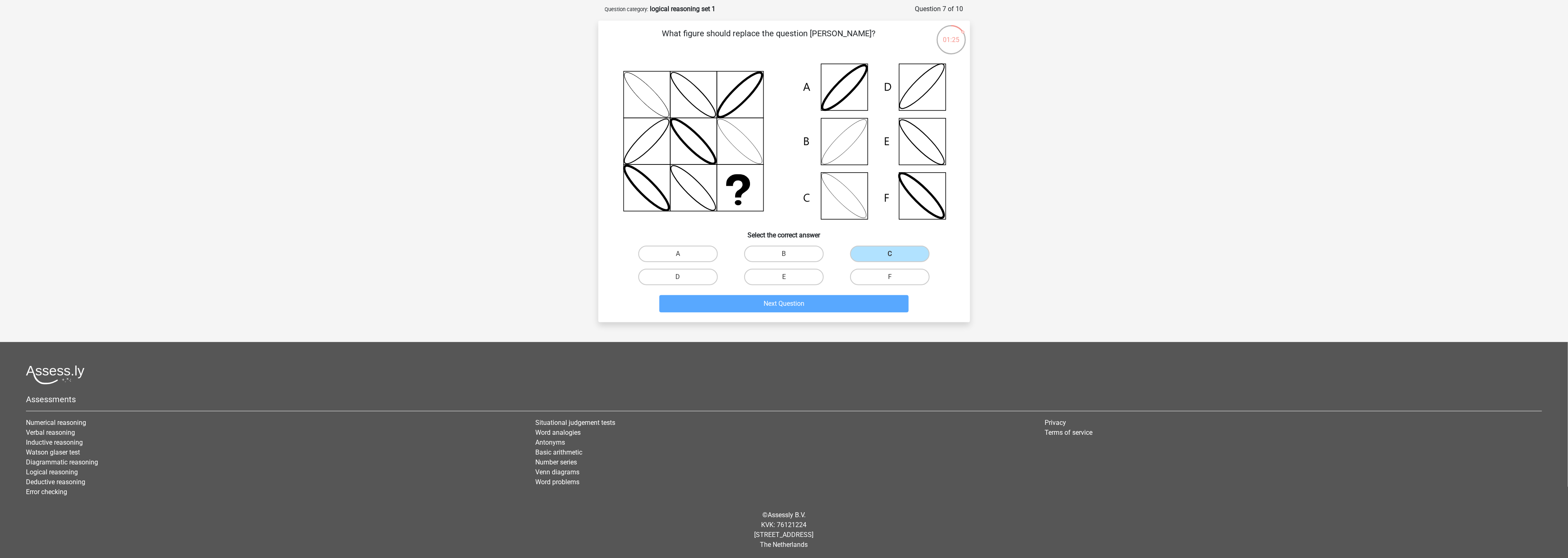
scroll to position [31, 0]
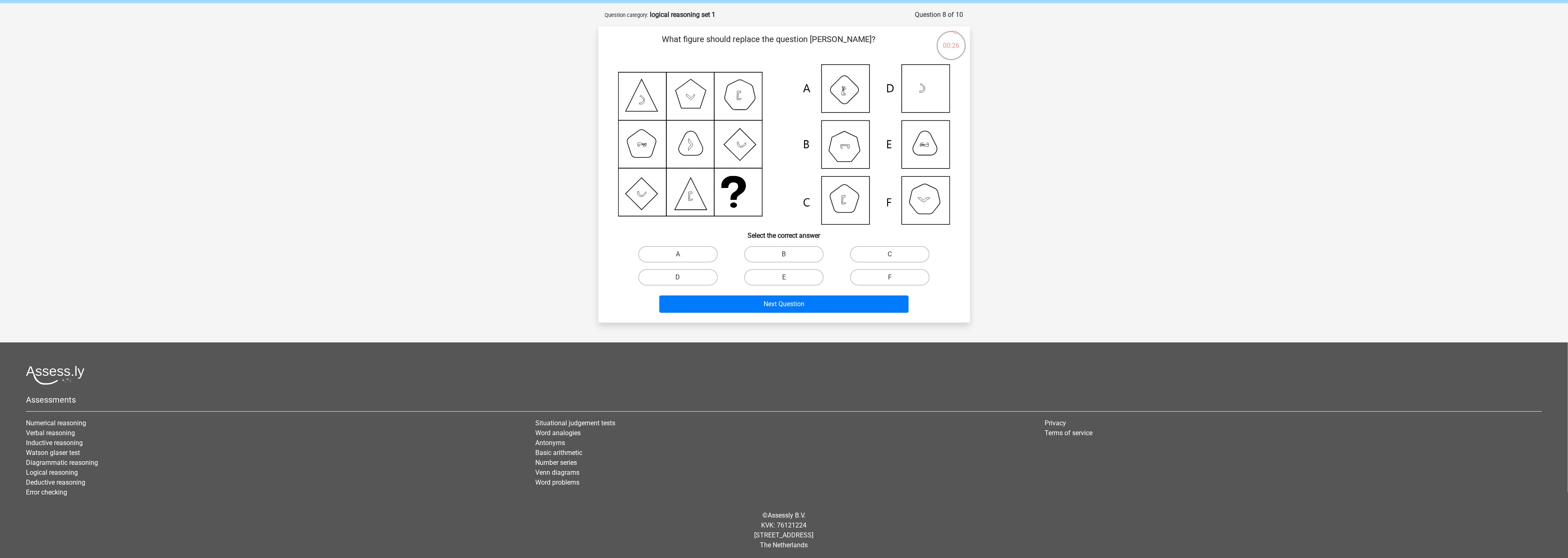
click at [934, 199] on icon at bounding box center [784, 144] width 332 height 160
click at [872, 275] on label "F" at bounding box center [889, 277] width 79 height 17
click at [890, 277] on input "F" at bounding box center [893, 280] width 6 height 6
radio input "true"
click at [869, 300] on button "Next Question" at bounding box center [784, 304] width 249 height 17
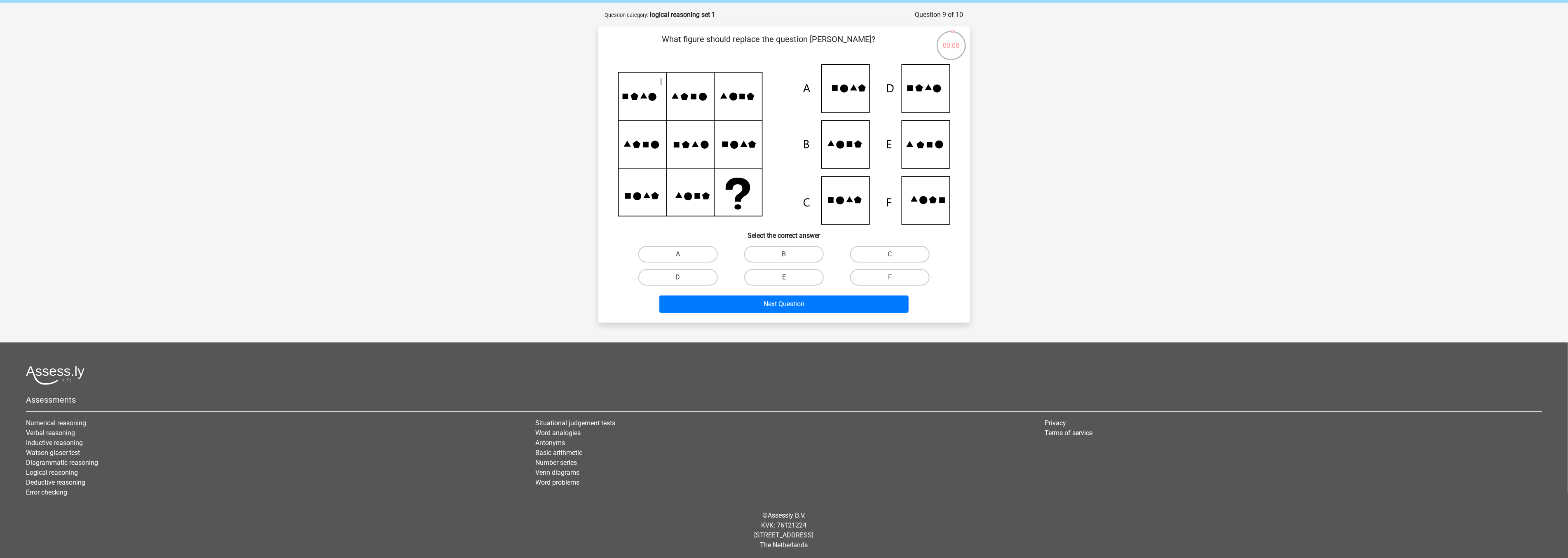
click at [808, 273] on label "E" at bounding box center [784, 277] width 79 height 17
click at [789, 277] on input "E" at bounding box center [786, 280] width 6 height 6
radio input "true"
click at [808, 304] on button "Next Question" at bounding box center [784, 304] width 249 height 17
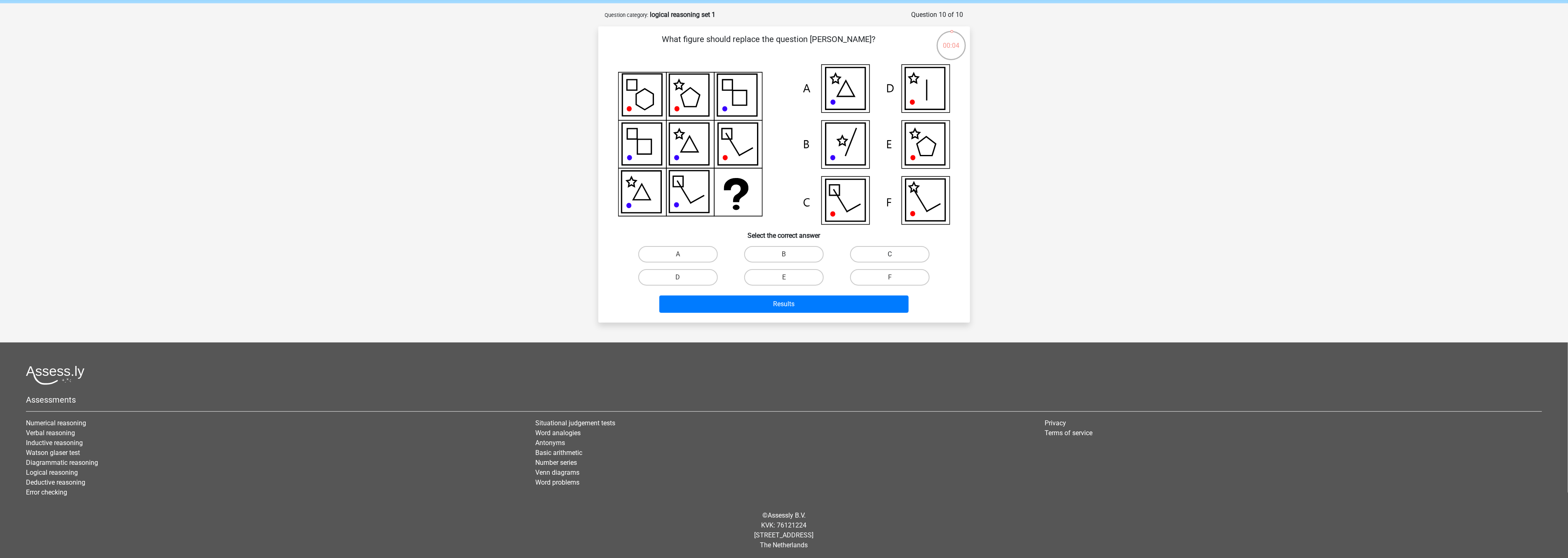
click at [871, 248] on label "C" at bounding box center [889, 254] width 79 height 17
click at [890, 254] on input "C" at bounding box center [893, 257] width 6 height 6
radio input "true"
click at [849, 295] on button "Results" at bounding box center [784, 304] width 249 height 17
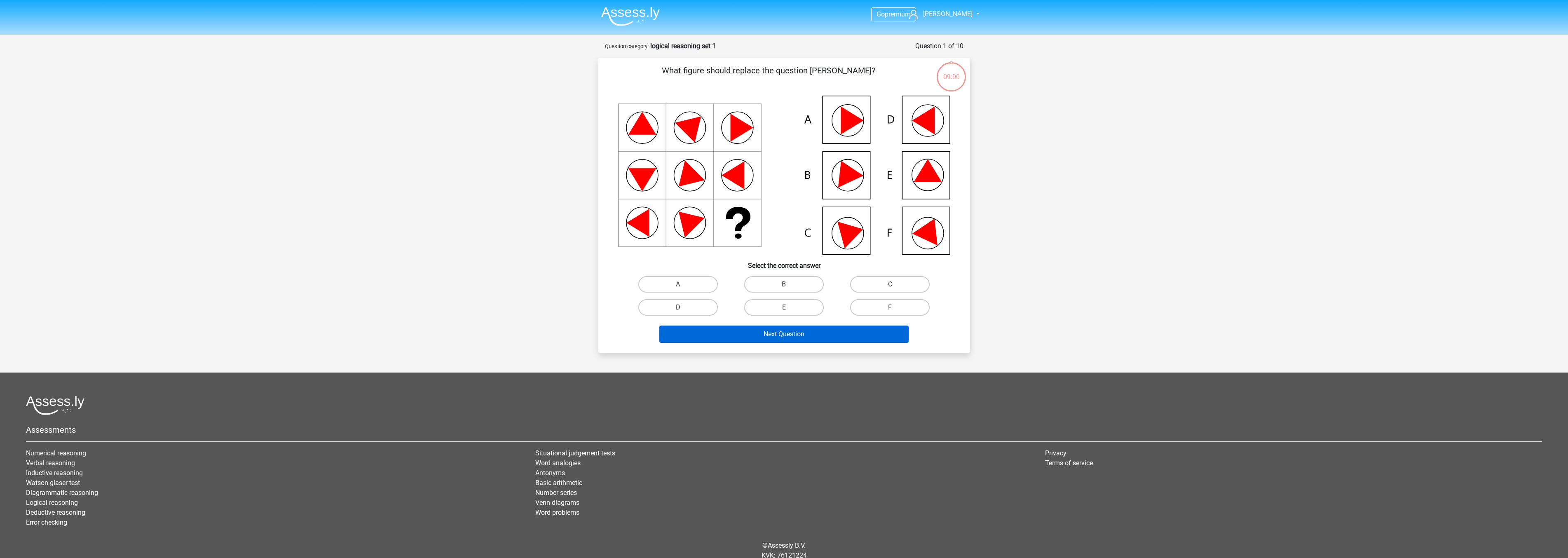
scroll to position [30, 0]
click at [879, 303] on label "F" at bounding box center [889, 307] width 79 height 17
click at [890, 307] on input "F" at bounding box center [893, 310] width 6 height 6
radio input "true"
click at [848, 334] on button "Next Question" at bounding box center [784, 334] width 249 height 17
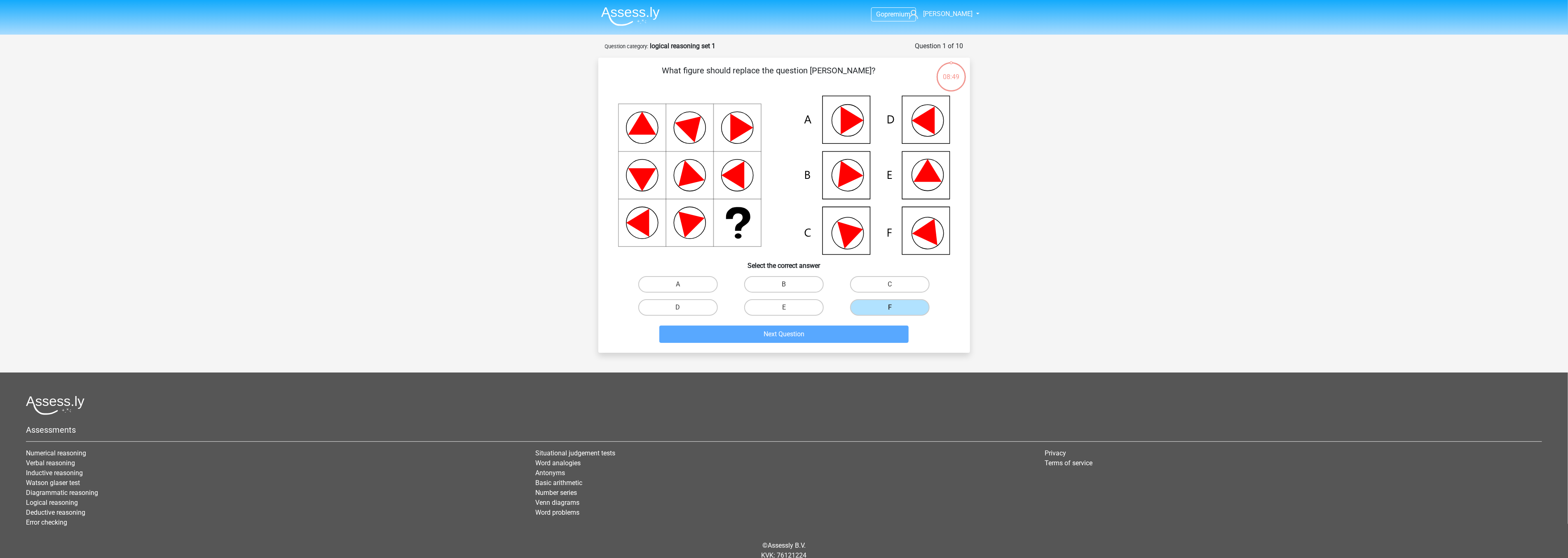
scroll to position [26, 0]
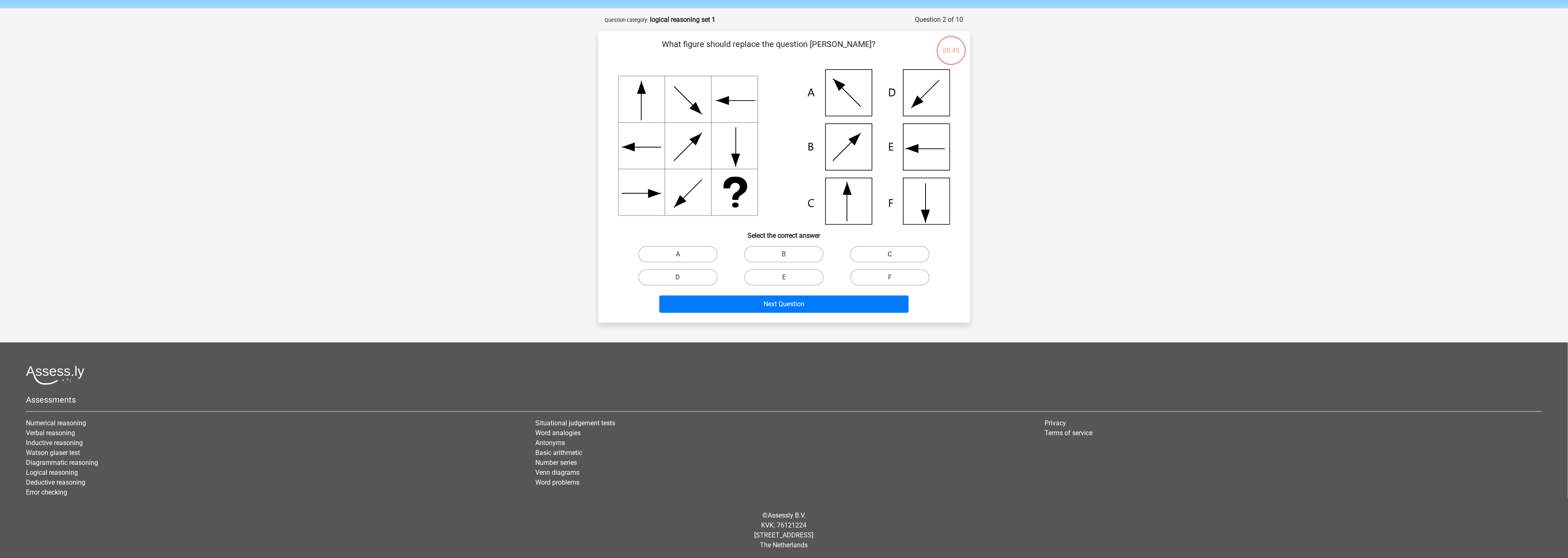
click at [870, 252] on label "C" at bounding box center [889, 254] width 79 height 17
click at [890, 254] on input "C" at bounding box center [893, 257] width 6 height 6
radio input "true"
click at [812, 302] on button "Next Question" at bounding box center [784, 304] width 249 height 17
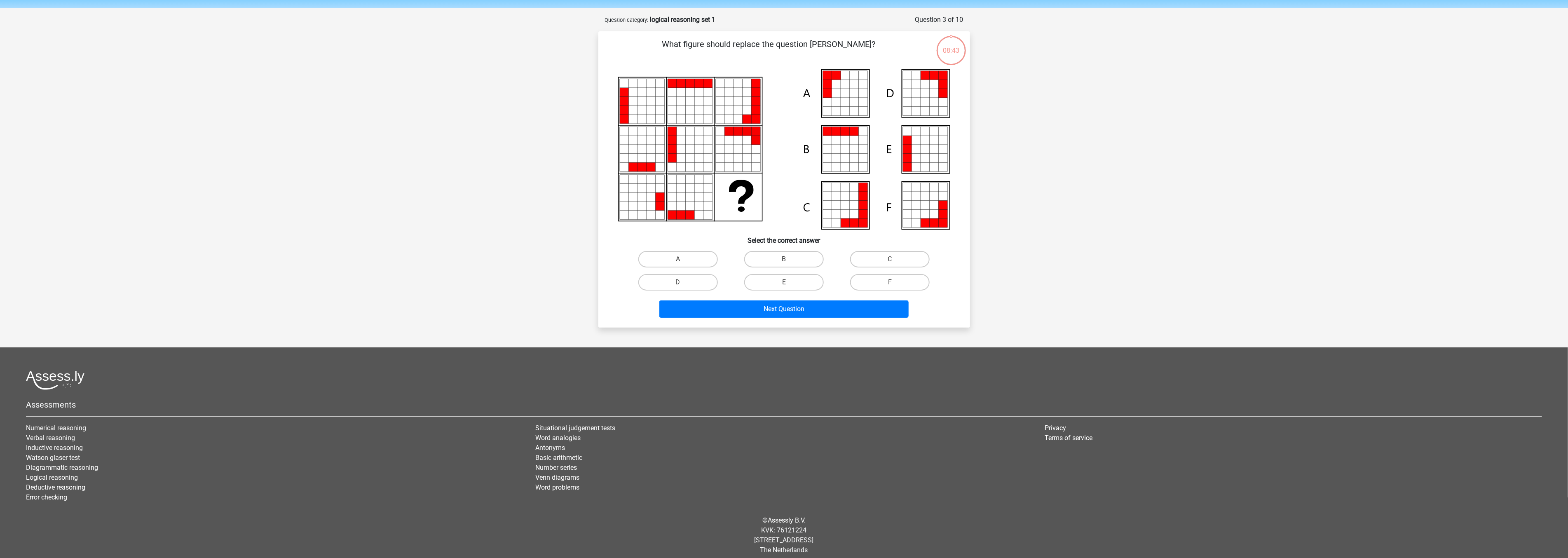
scroll to position [31, 0]
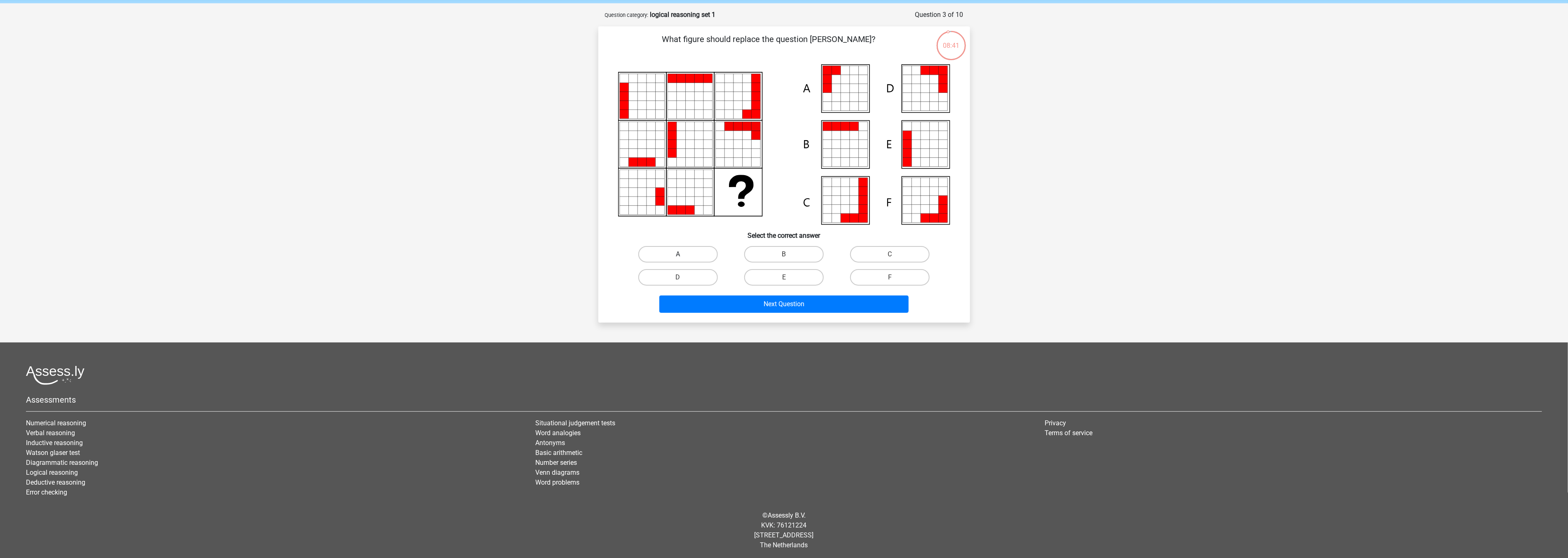
click at [678, 246] on label "A" at bounding box center [678, 254] width 79 height 17
click at [678, 254] on input "A" at bounding box center [680, 257] width 6 height 6
radio input "true"
click at [724, 299] on button "Next Question" at bounding box center [784, 304] width 249 height 17
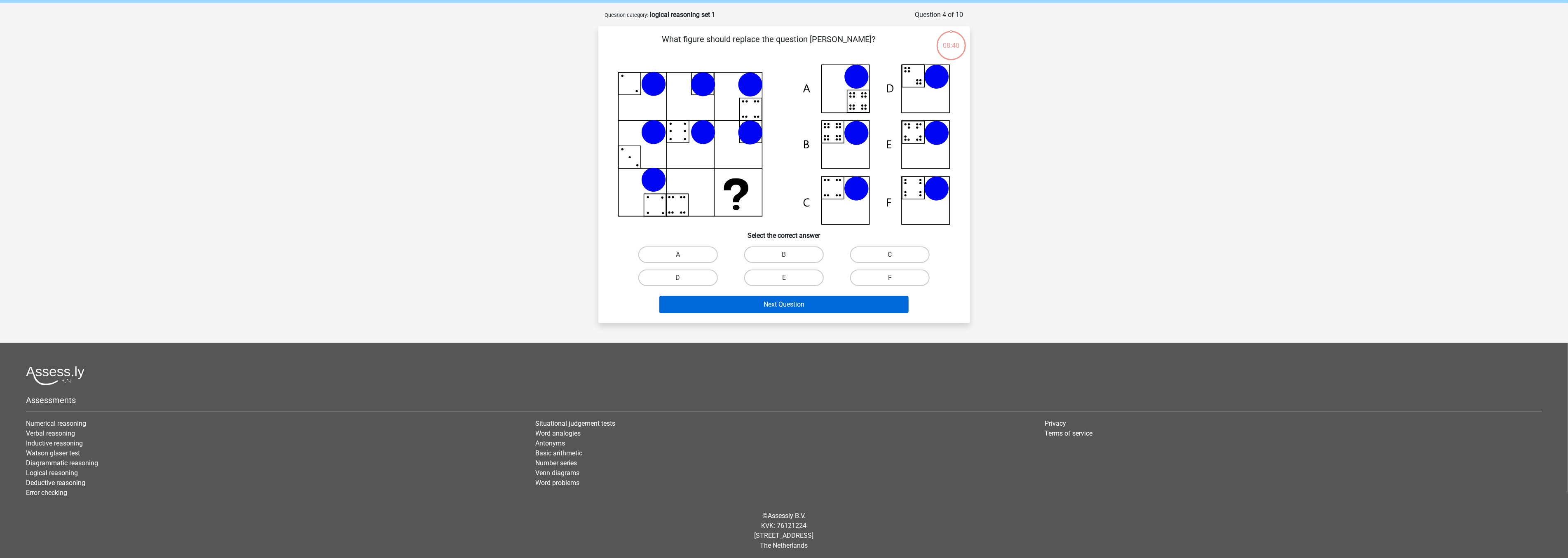
scroll to position [32, 0]
click at [781, 249] on label "B" at bounding box center [784, 254] width 79 height 17
click at [784, 254] on input "B" at bounding box center [786, 257] width 6 height 6
radio input "true"
click at [781, 301] on button "Next Question" at bounding box center [784, 304] width 249 height 17
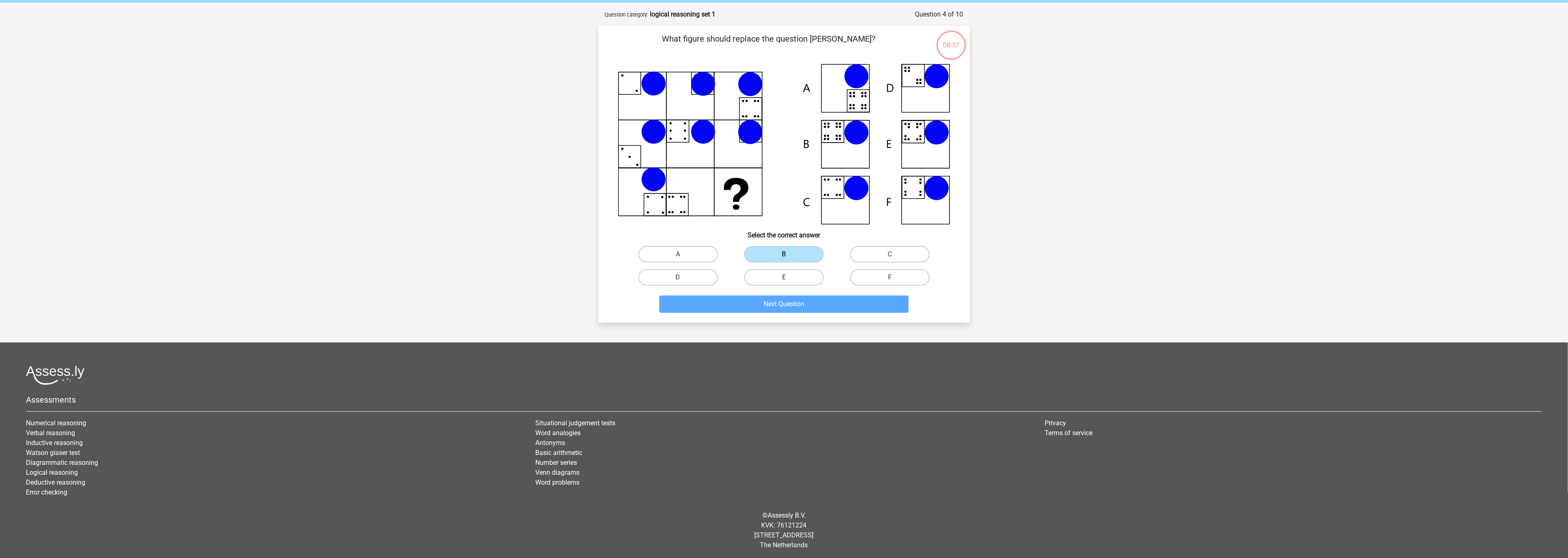
scroll to position [37, 0]
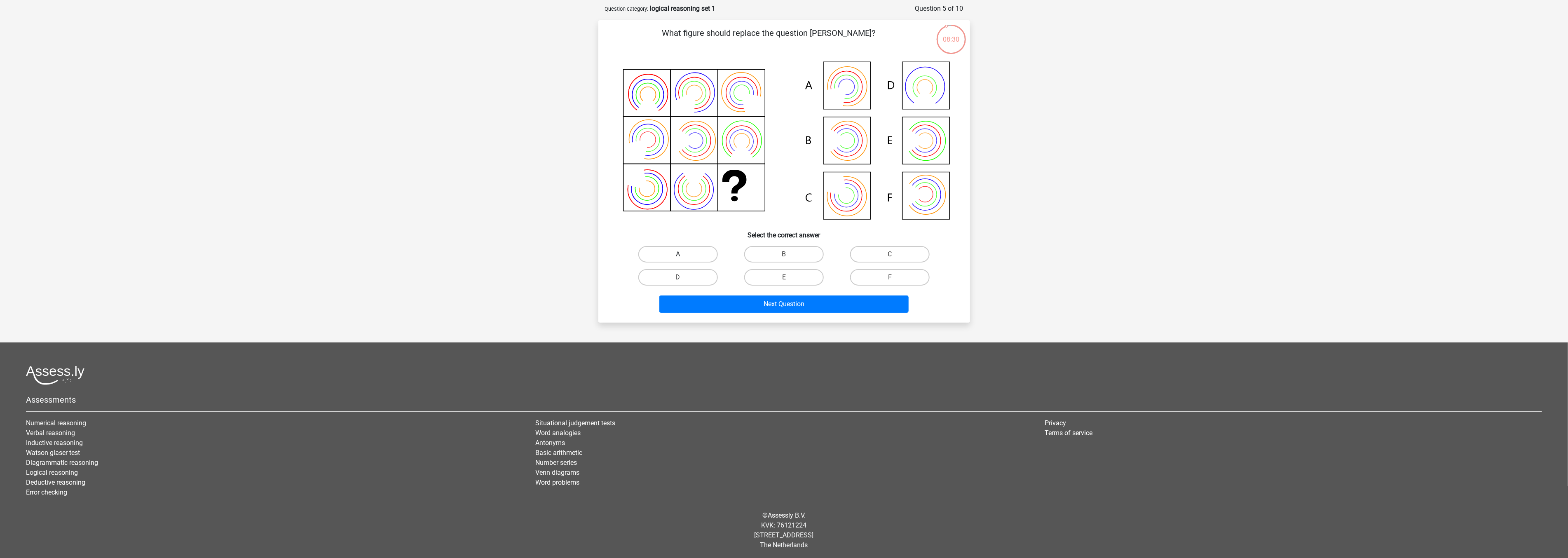
click at [704, 253] on label "A" at bounding box center [678, 254] width 79 height 17
click at [683, 254] on input "A" at bounding box center [680, 257] width 6 height 6
radio input "true"
click at [744, 303] on button "Next Question" at bounding box center [784, 304] width 249 height 17
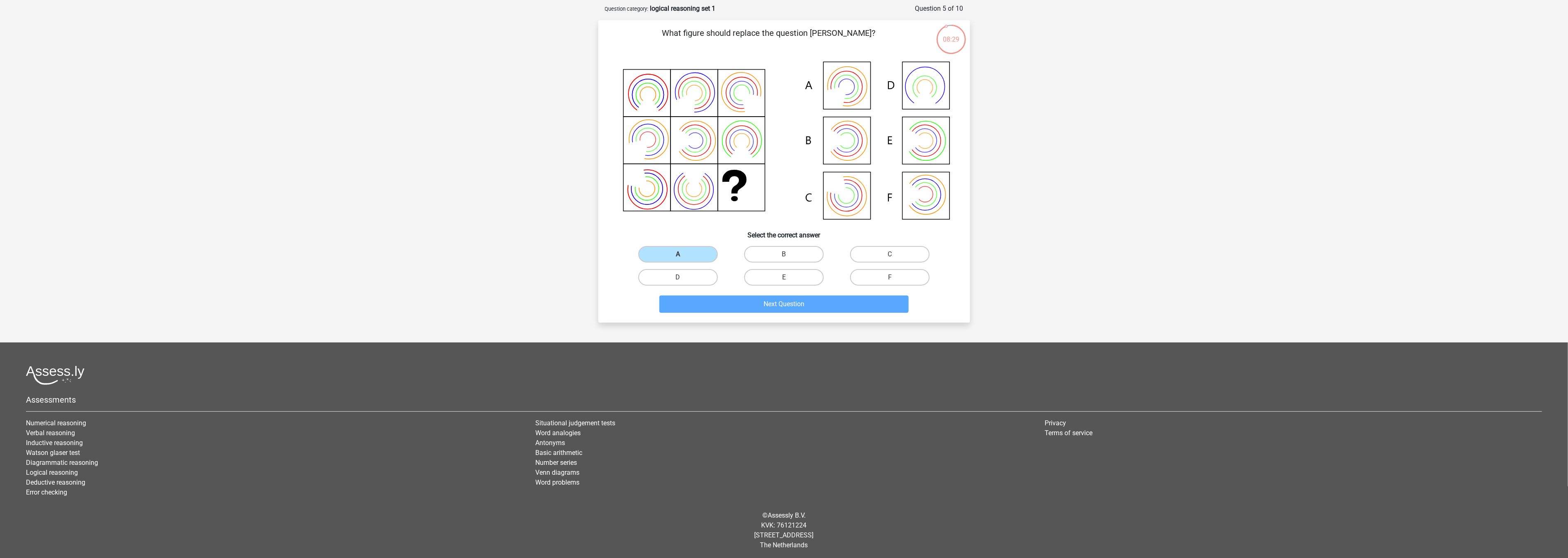
scroll to position [31, 0]
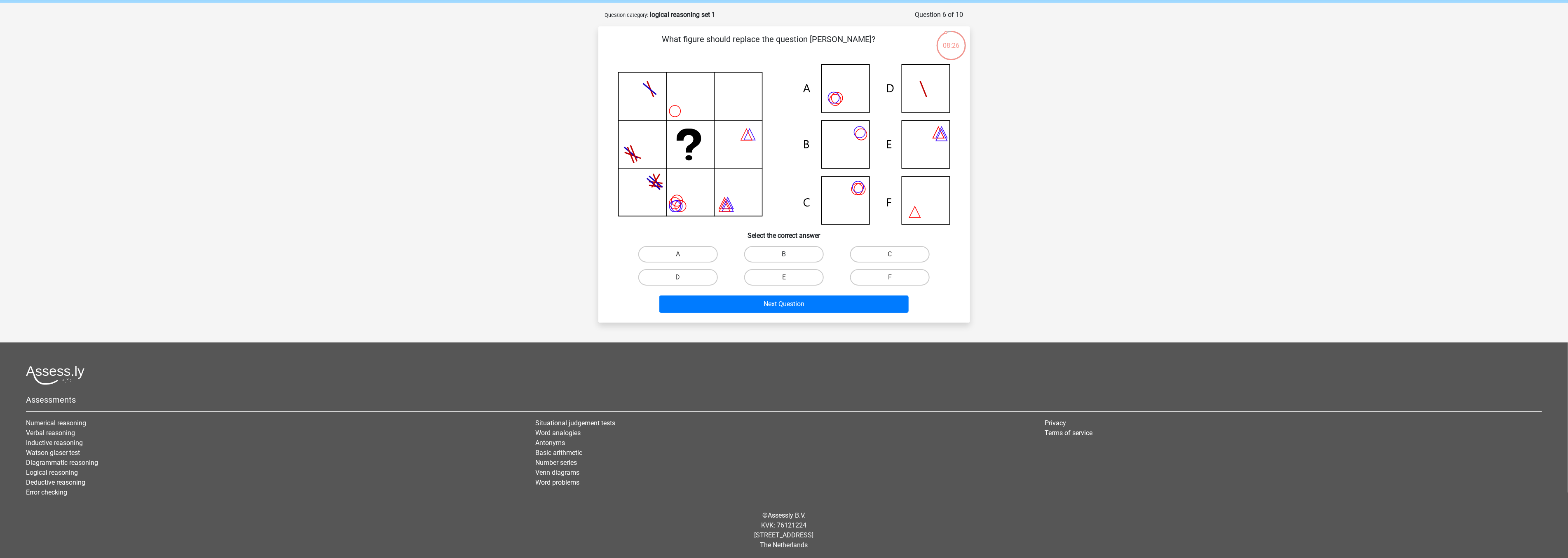
click at [777, 251] on label "B" at bounding box center [784, 254] width 79 height 17
click at [784, 254] on input "B" at bounding box center [786, 257] width 6 height 6
radio input "true"
click at [775, 302] on button "Next Question" at bounding box center [784, 304] width 249 height 17
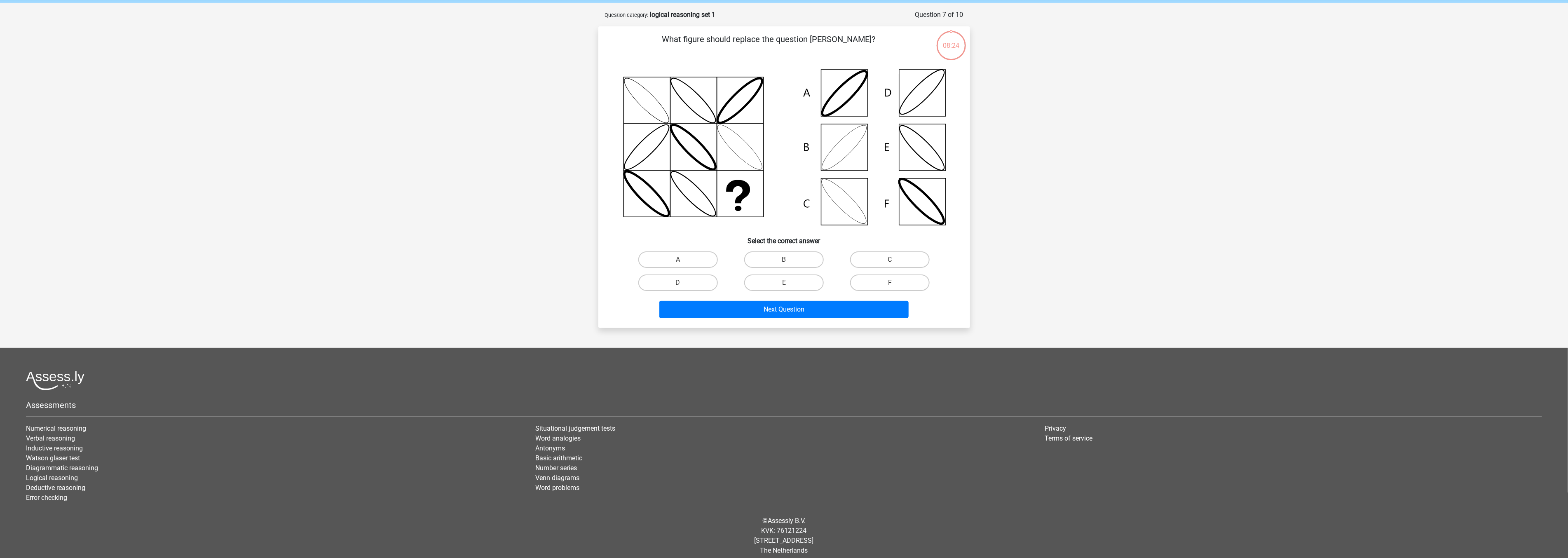
scroll to position [37, 0]
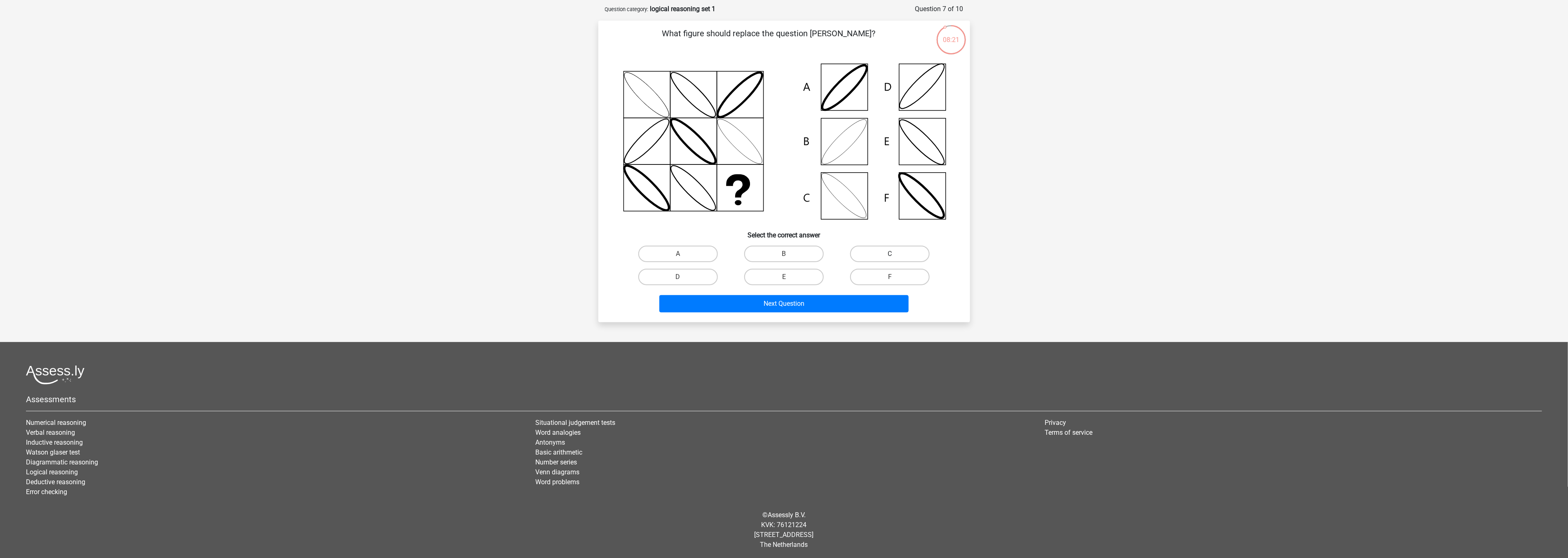
click at [861, 252] on label "C" at bounding box center [889, 254] width 79 height 17
click at [890, 254] on input "C" at bounding box center [893, 256] width 6 height 6
radio input "true"
click at [842, 301] on button "Next Question" at bounding box center [784, 304] width 249 height 17
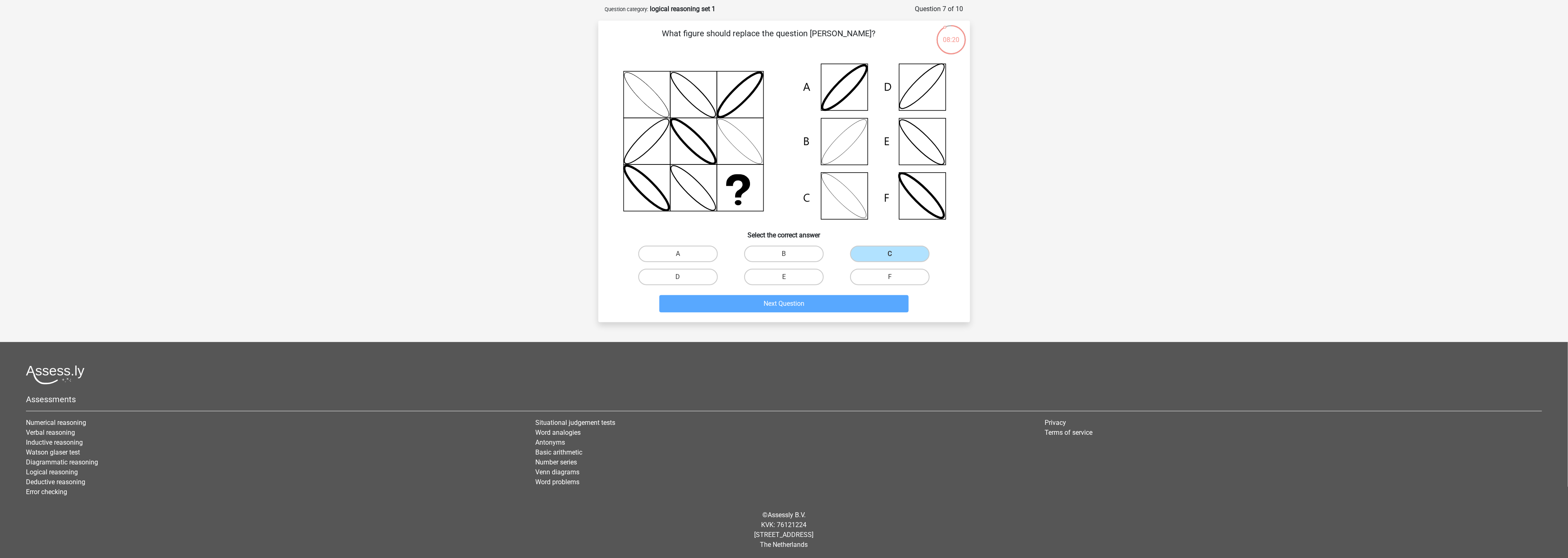
scroll to position [31, 0]
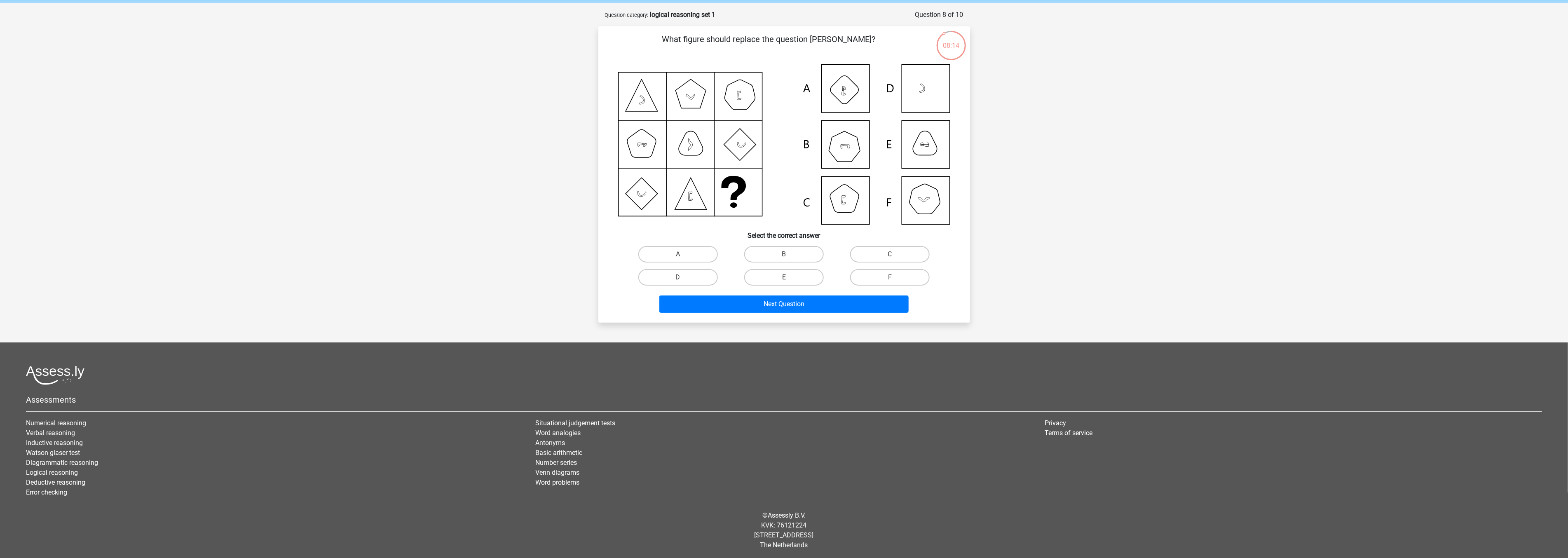
click at [808, 275] on label "E" at bounding box center [784, 277] width 79 height 17
click at [789, 277] on input "E" at bounding box center [786, 280] width 6 height 6
radio input "true"
click at [808, 295] on button "Next Question" at bounding box center [784, 304] width 249 height 17
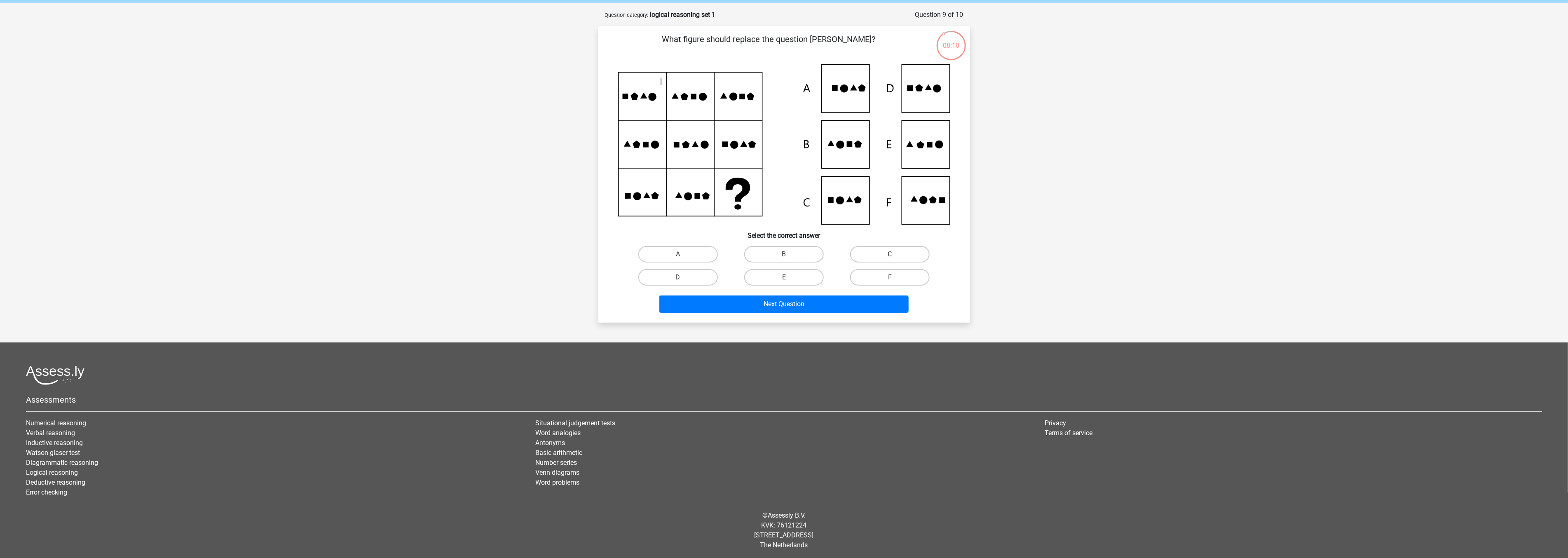
click at [866, 251] on label "C" at bounding box center [889, 254] width 79 height 17
click at [890, 254] on input "C" at bounding box center [893, 257] width 6 height 6
radio input "true"
click at [839, 302] on button "Next Question" at bounding box center [784, 304] width 249 height 17
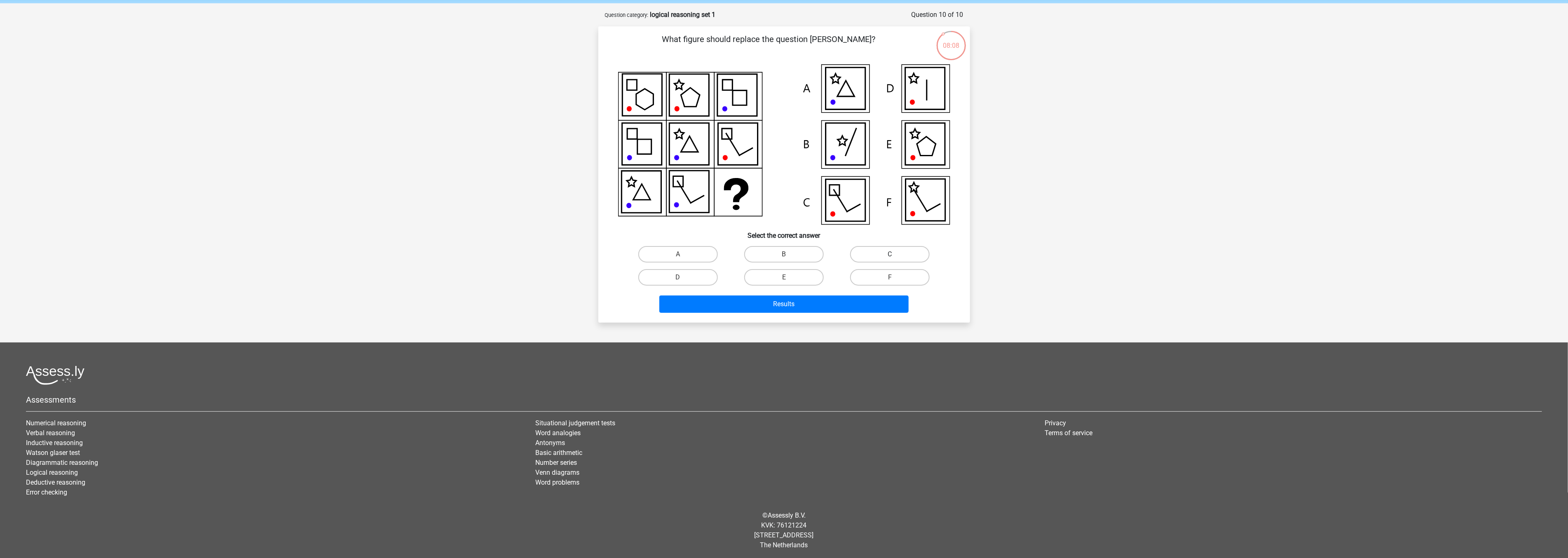
click at [874, 251] on label "C" at bounding box center [889, 254] width 79 height 17
click at [890, 254] on input "C" at bounding box center [893, 257] width 6 height 6
radio input "true"
click at [825, 305] on button "Results" at bounding box center [784, 304] width 249 height 17
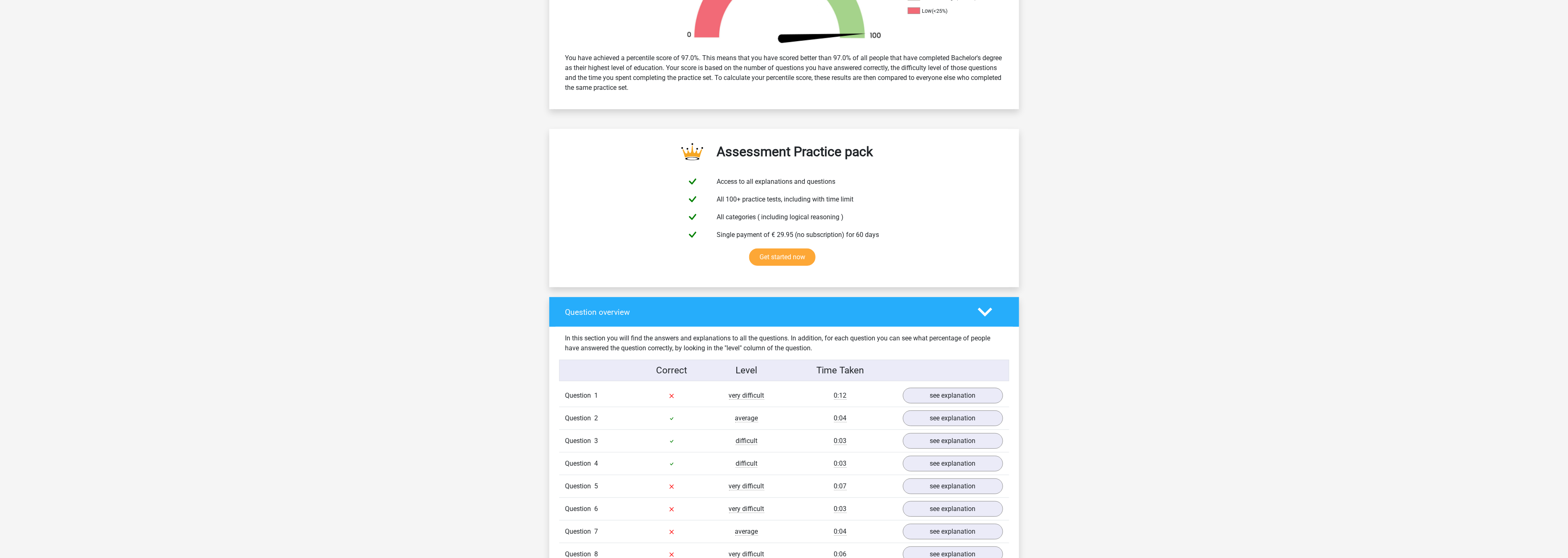
scroll to position [366, 0]
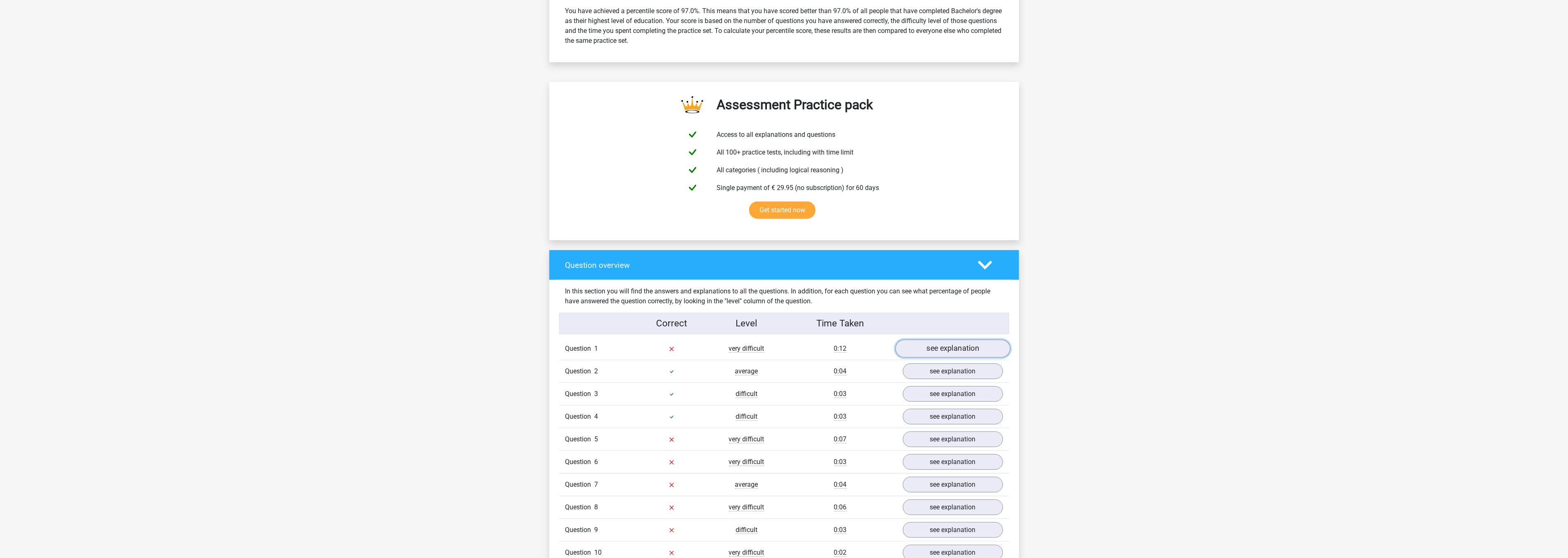
click at [914, 348] on link "see explanation" at bounding box center [952, 348] width 115 height 18
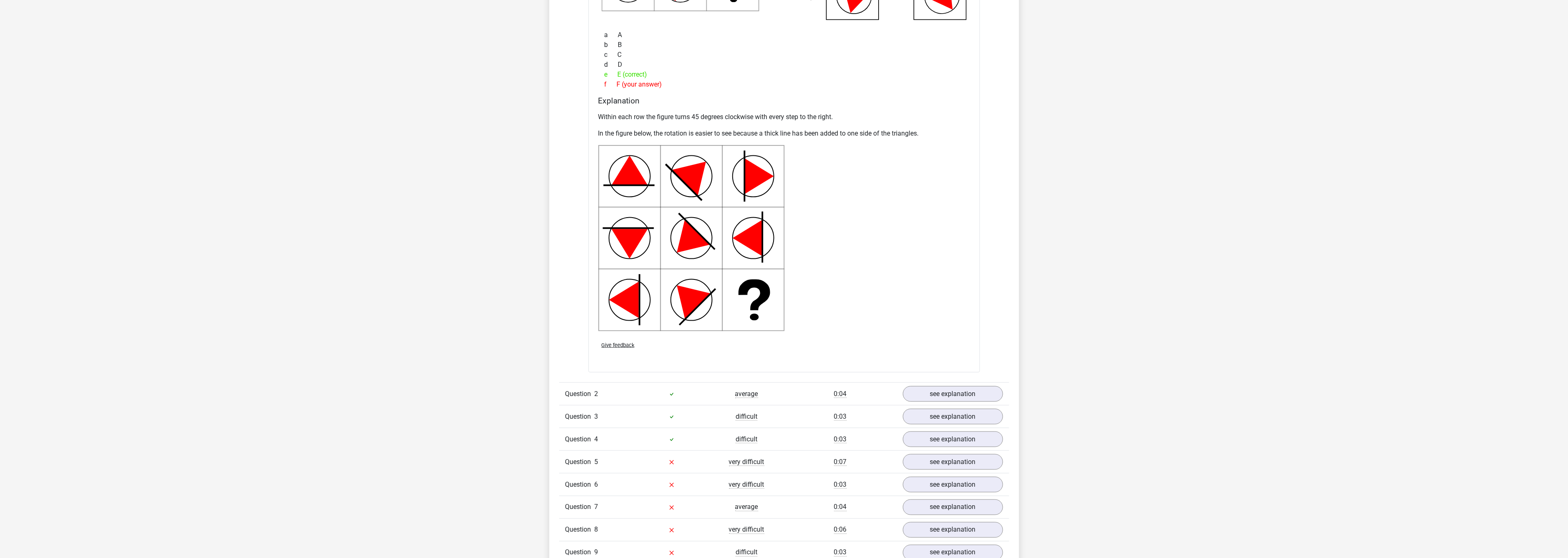
scroll to position [916, 0]
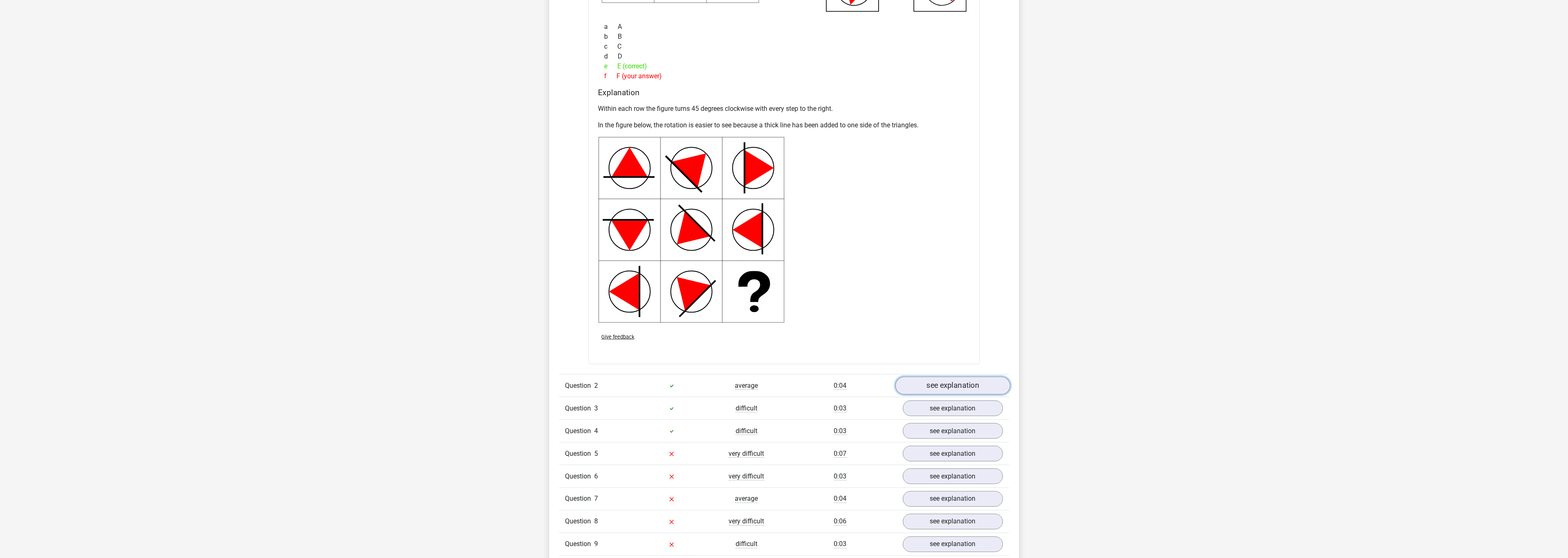
click at [930, 381] on link "see explanation" at bounding box center [952, 386] width 115 height 18
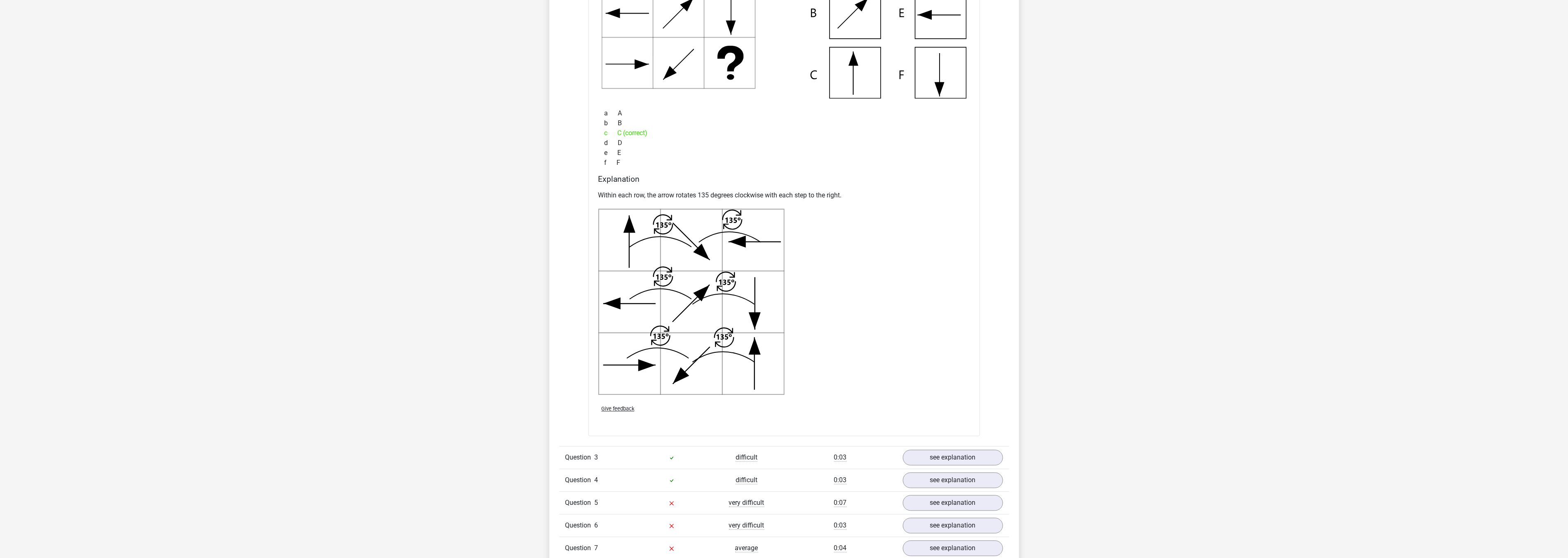
scroll to position [1510, 0]
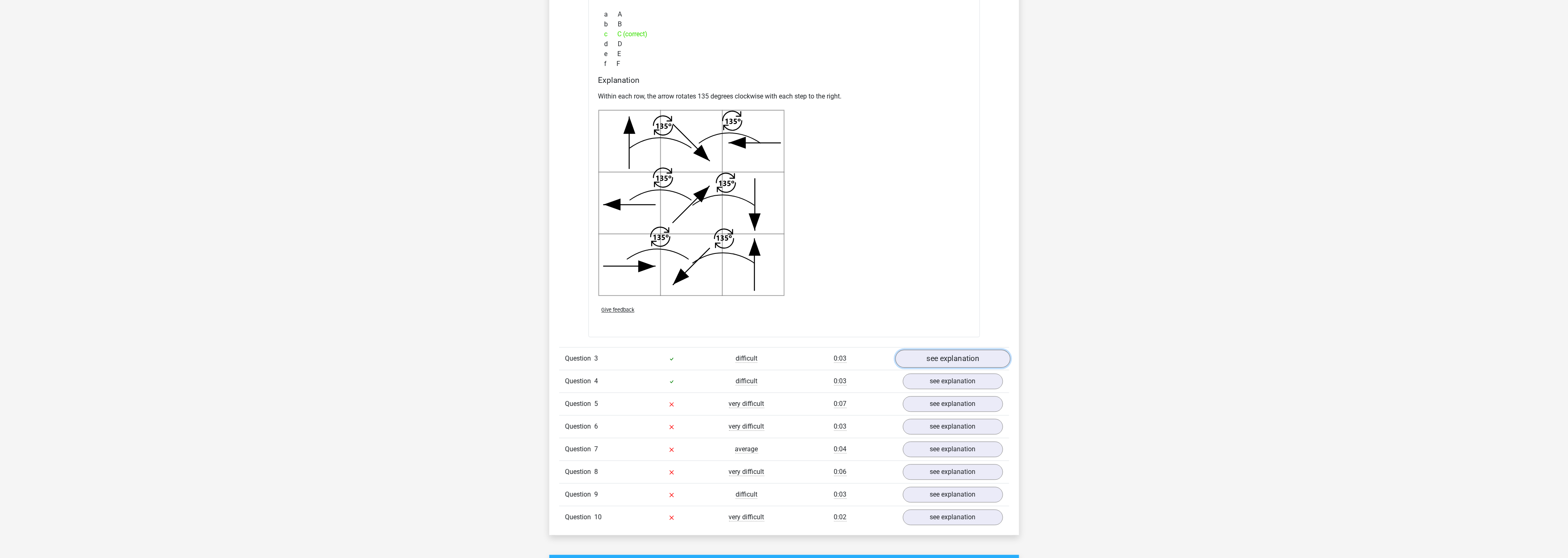
click at [919, 358] on link "see explanation" at bounding box center [952, 359] width 115 height 18
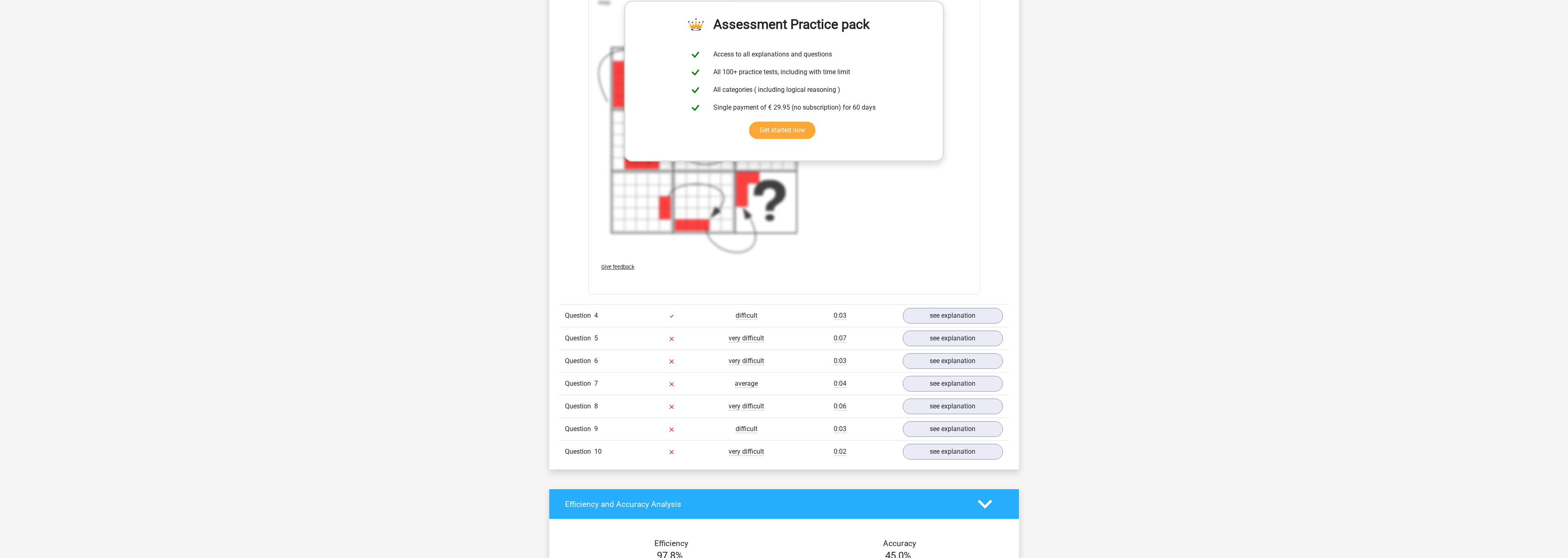
scroll to position [2197, 0]
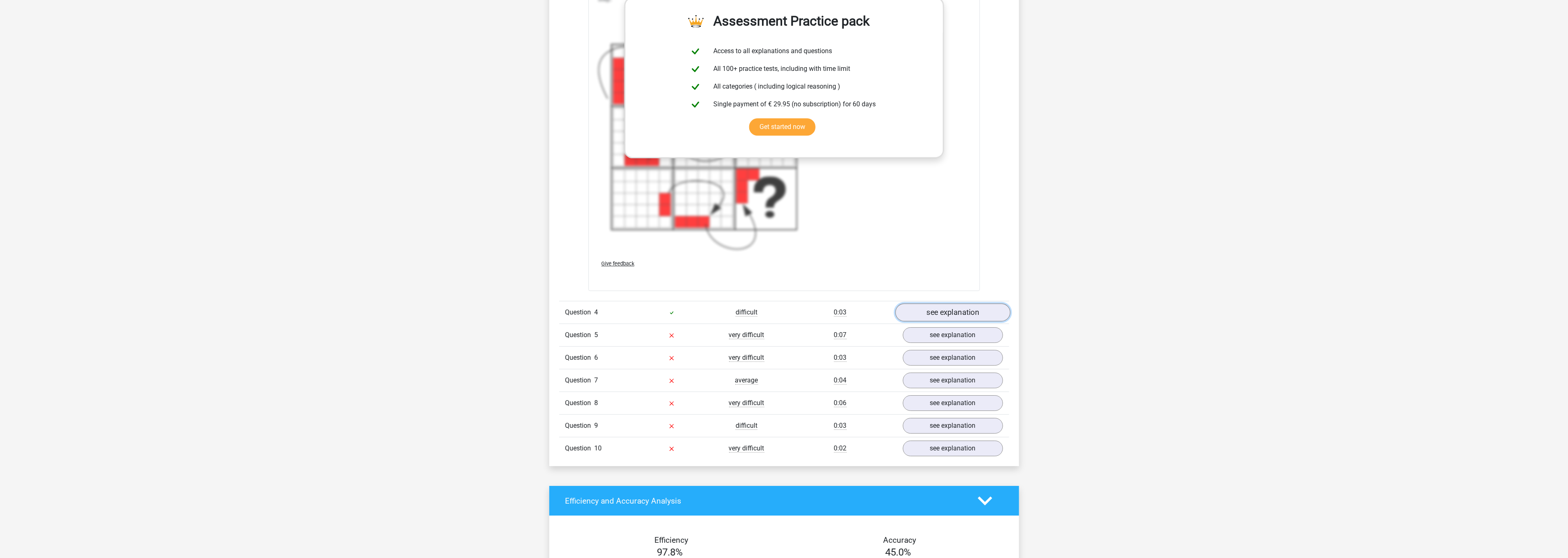
click at [923, 309] on link "see explanation" at bounding box center [952, 313] width 115 height 18
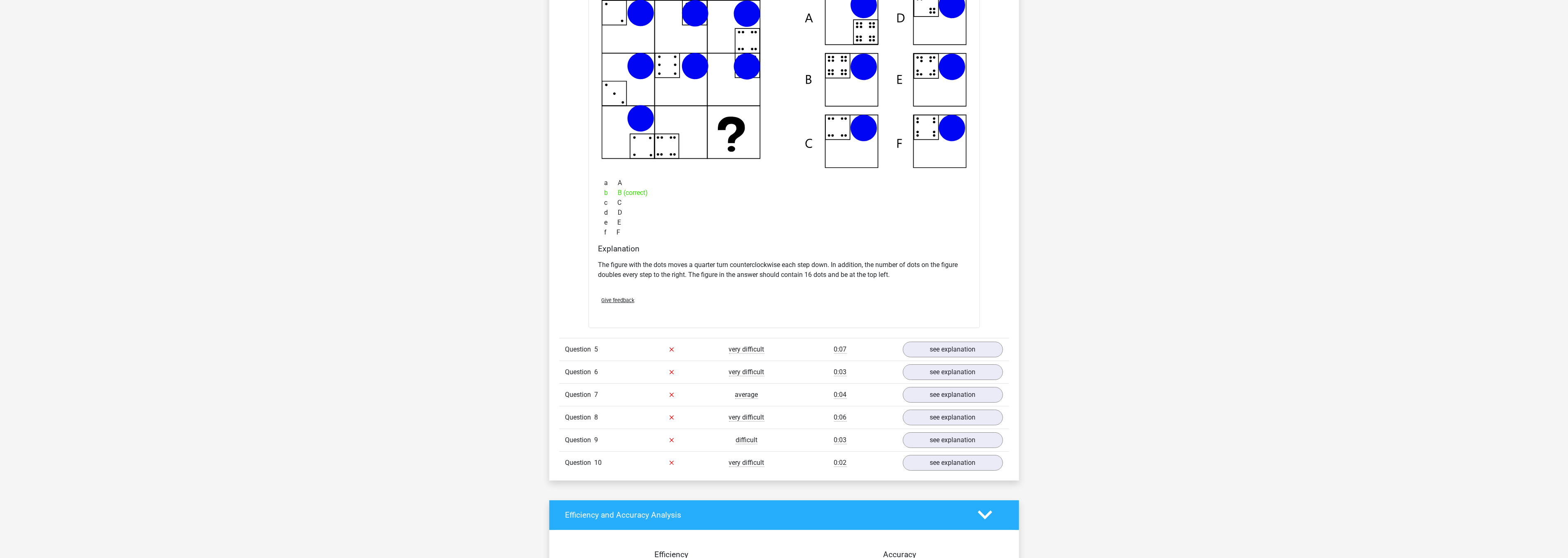
scroll to position [2563, 0]
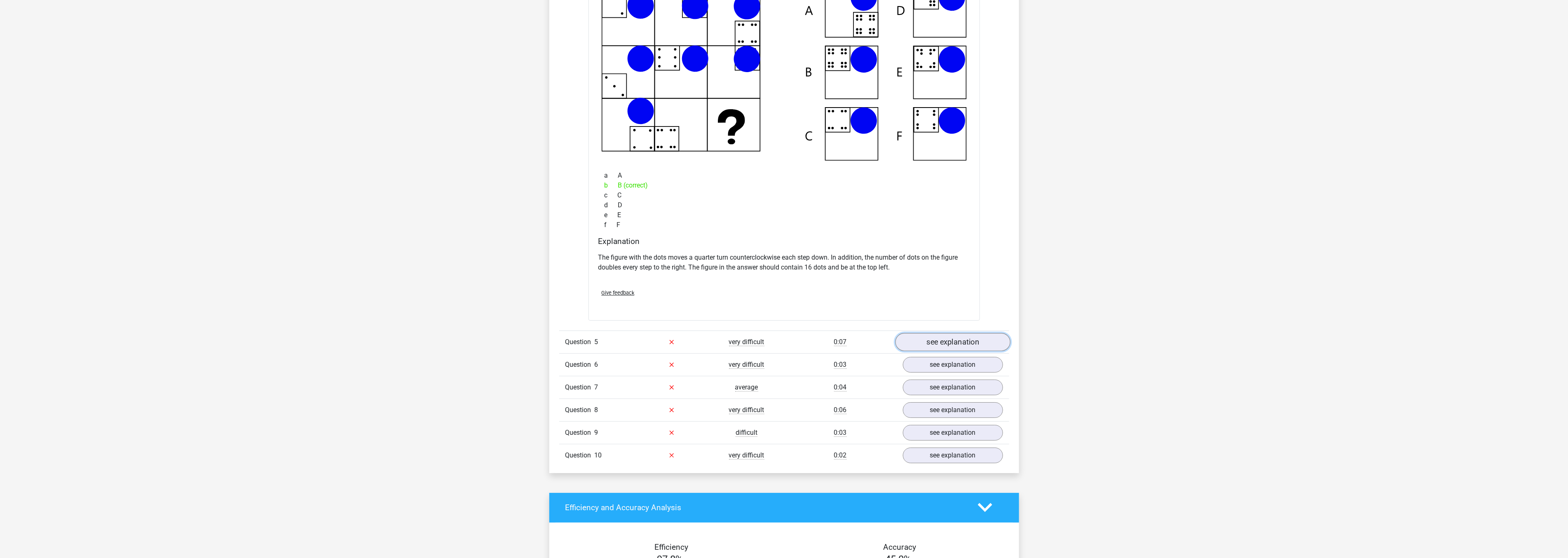
click at [924, 339] on link "see explanation" at bounding box center [952, 342] width 115 height 18
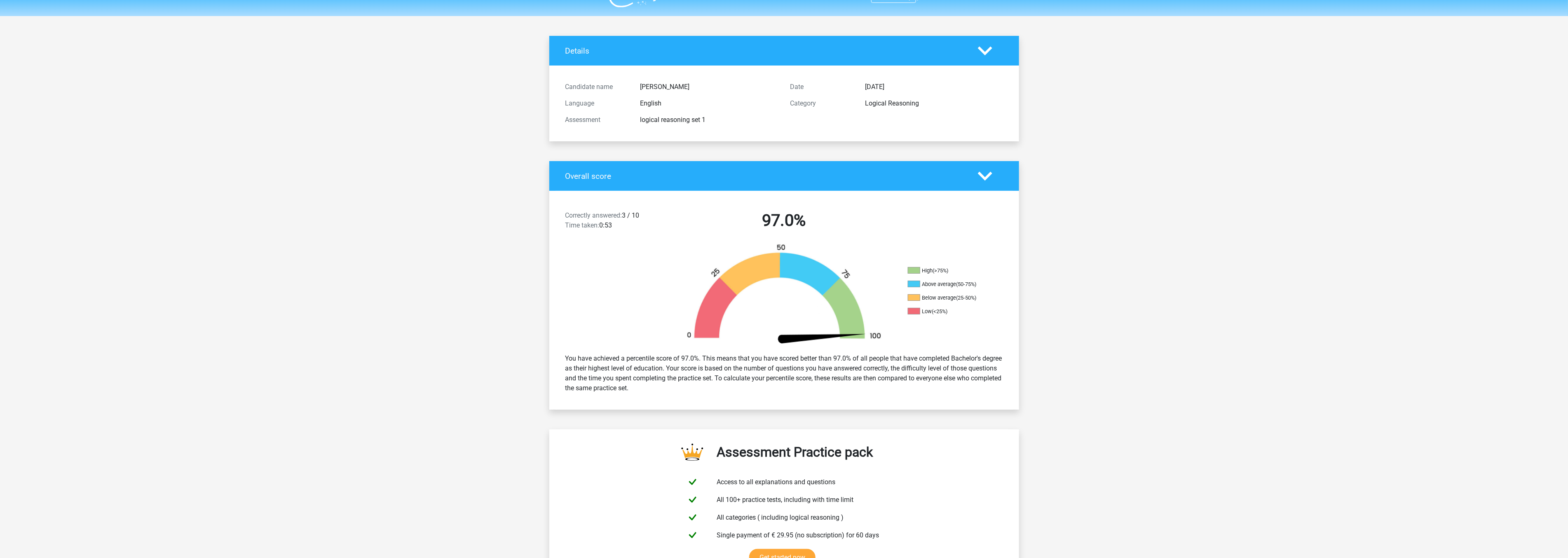
scroll to position [0, 0]
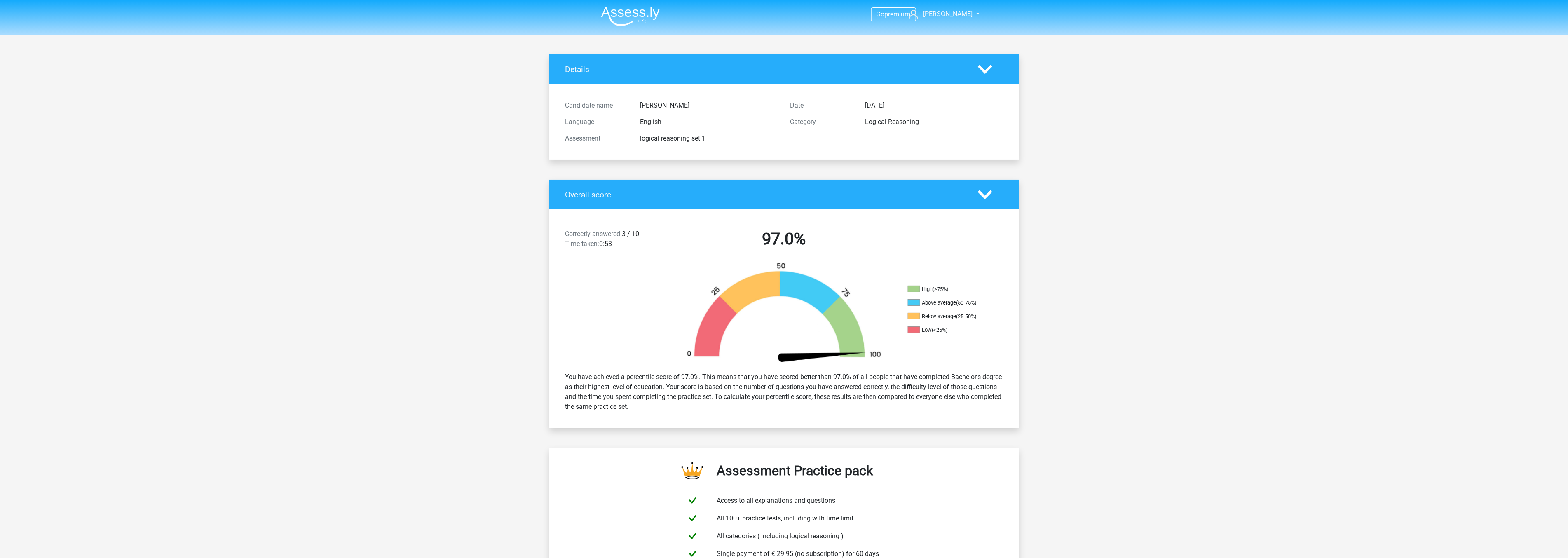
click at [620, 10] on img at bounding box center [630, 17] width 59 height 20
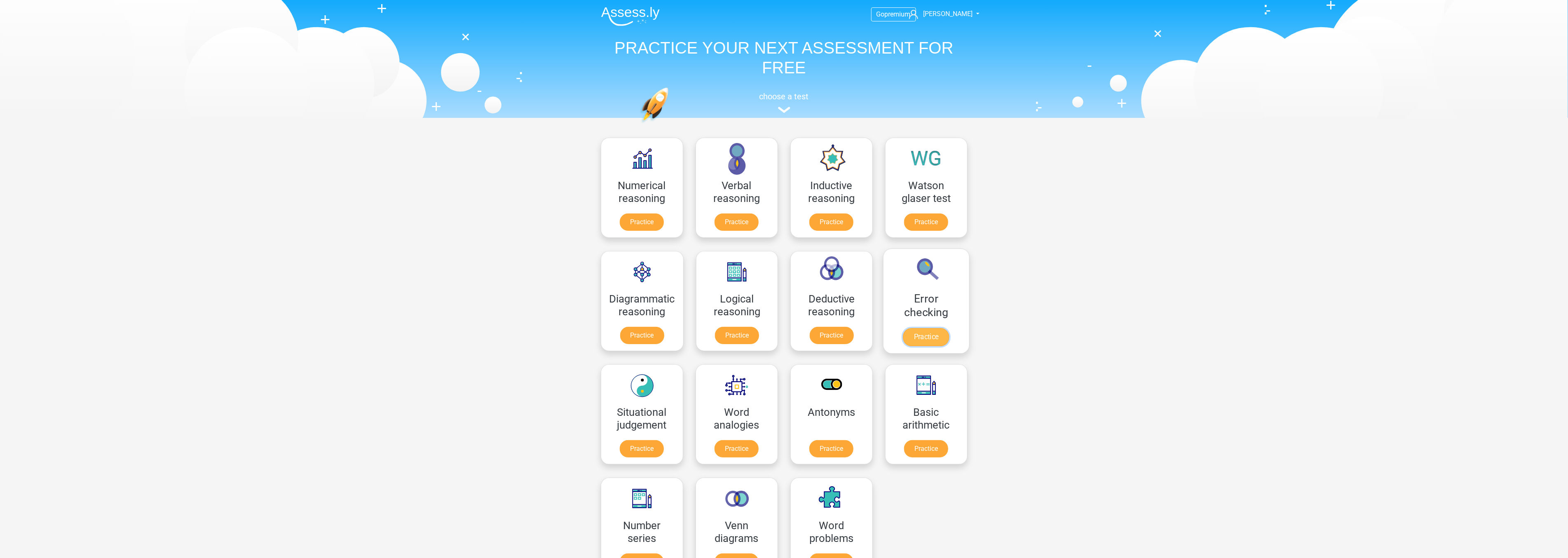
click at [924, 328] on link "Practice" at bounding box center [926, 337] width 46 height 18
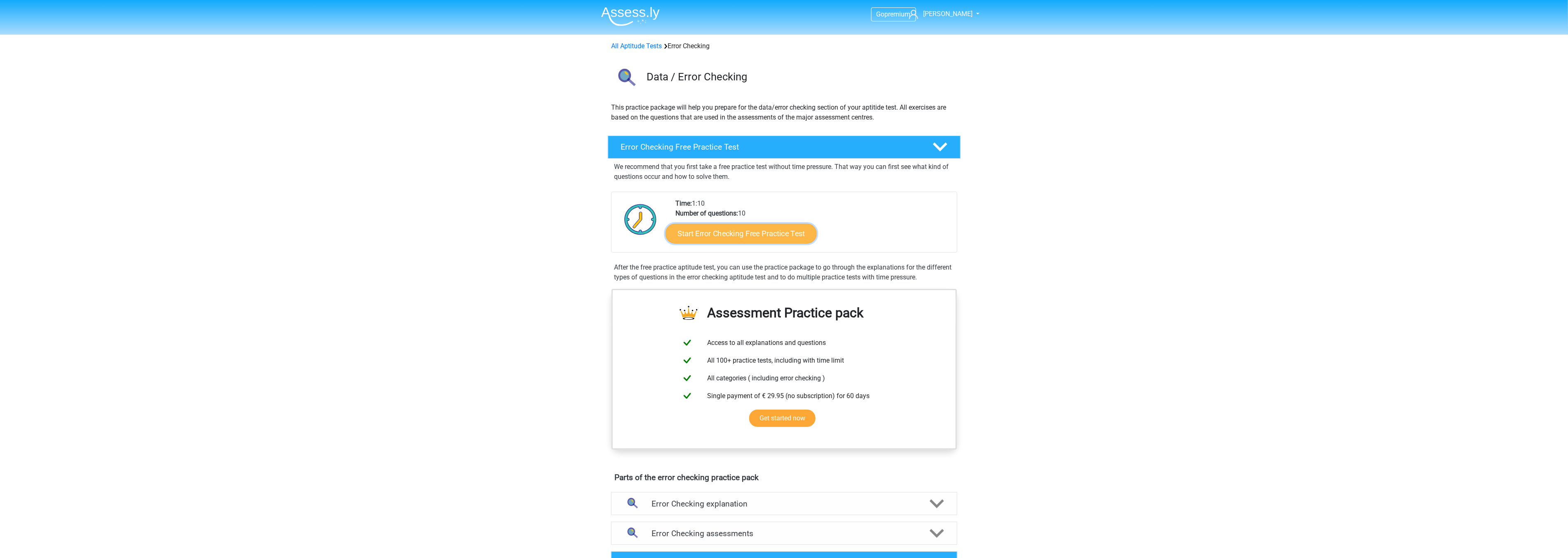
click at [744, 236] on link "Start Error Checking Free Practice Test" at bounding box center [740, 233] width 151 height 20
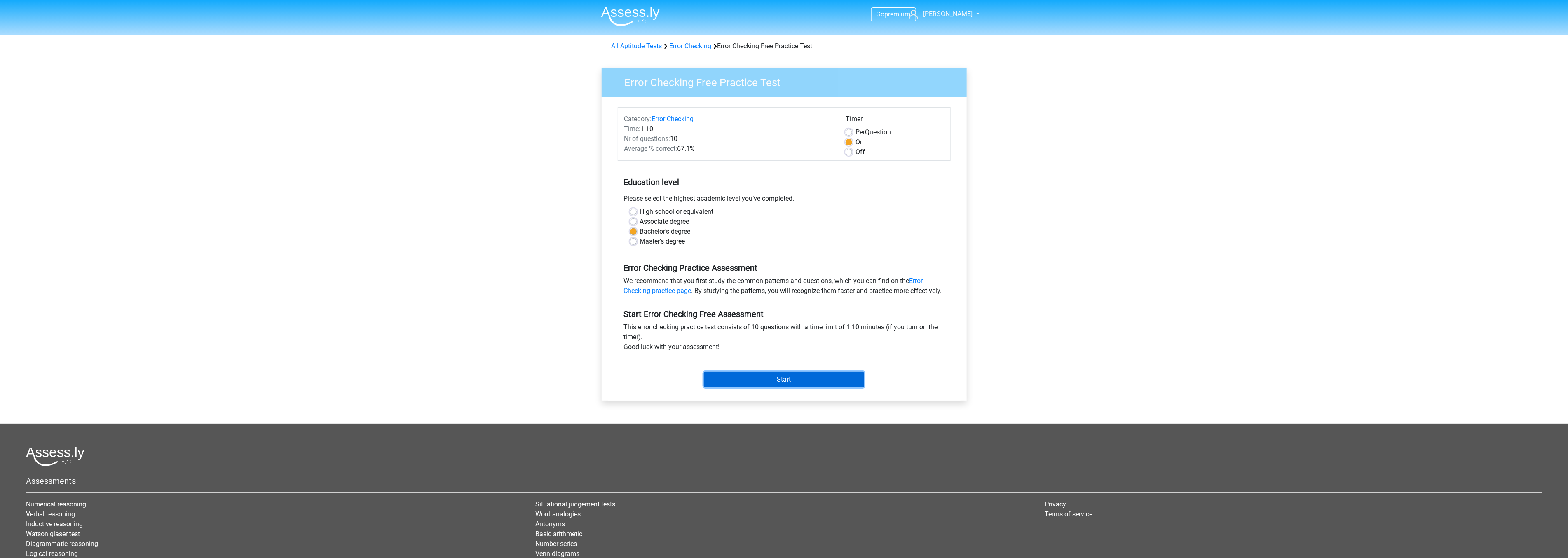
click at [755, 387] on input "Start" at bounding box center [784, 380] width 160 height 16
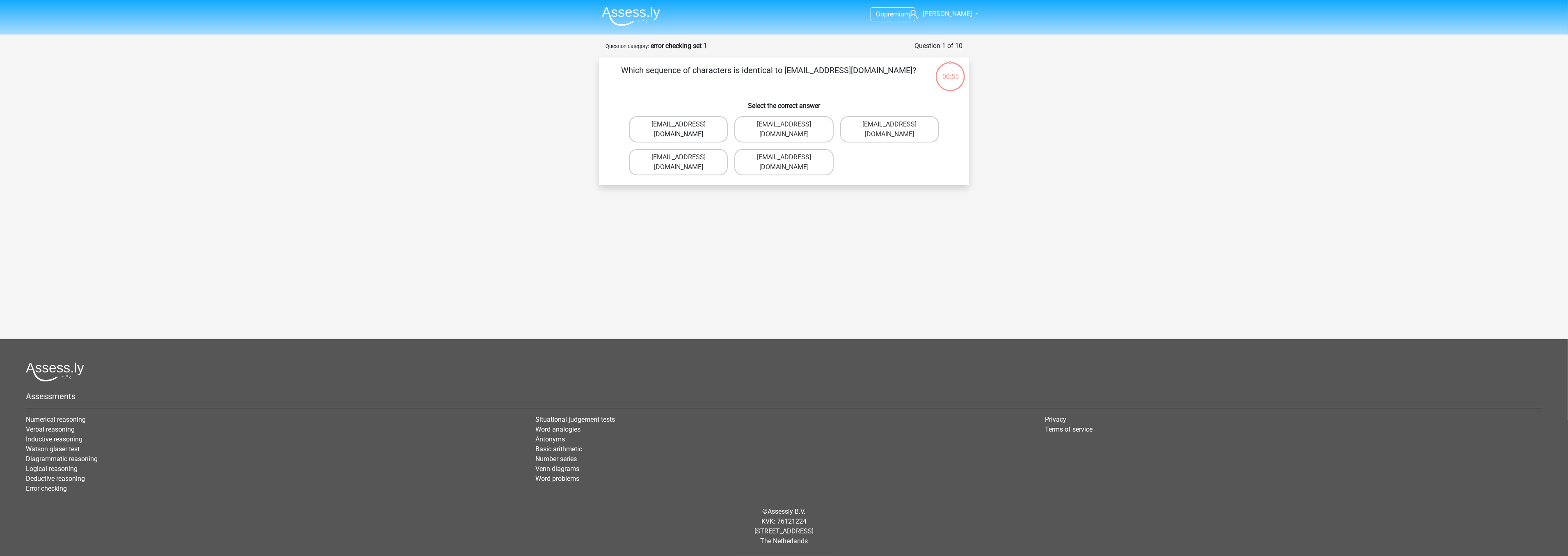
click at [691, 122] on label "Evie_Meade@jointmail.com.uk" at bounding box center [678, 129] width 99 height 26
click at [684, 124] on input "Evie_Meade@jointmail.com.uk" at bounding box center [681, 127] width 5 height 5
radio input "true"
click at [703, 121] on label "0BDI00" at bounding box center [678, 124] width 79 height 16
click at [684, 124] on input "0BDI00" at bounding box center [681, 127] width 5 height 5
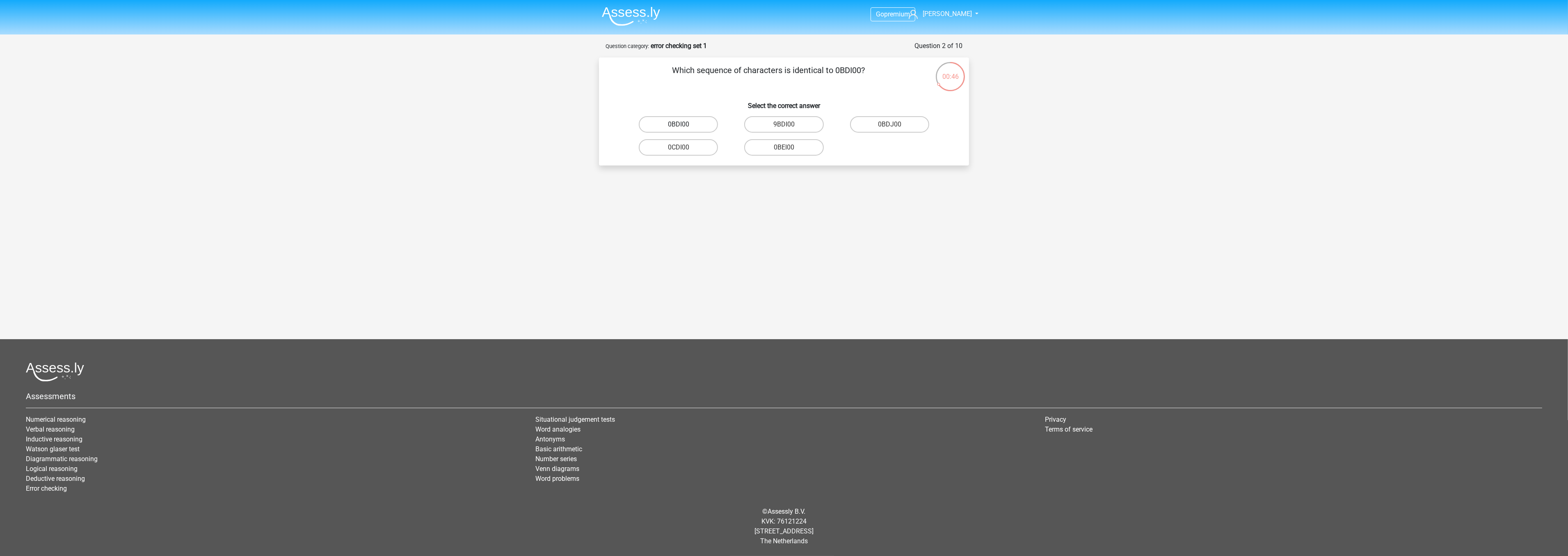
radio input "true"
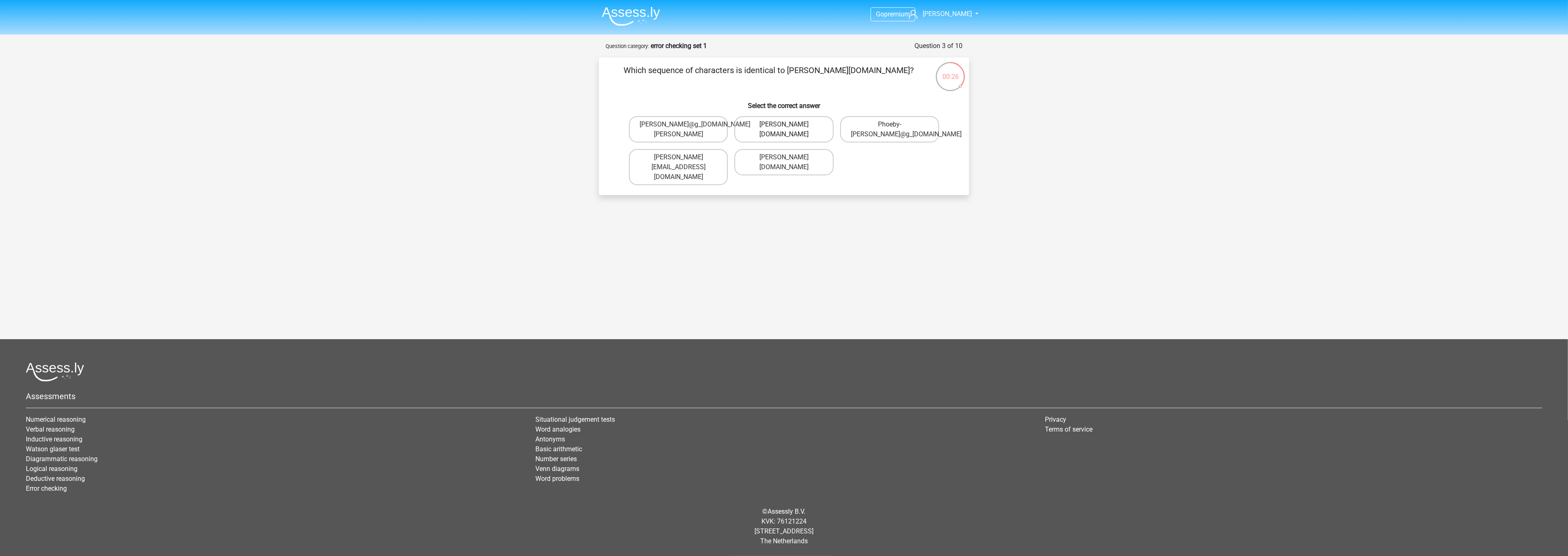
click at [808, 127] on label "Phoebe-Patterson@g_mail.gr" at bounding box center [783, 129] width 99 height 26
click at [789, 127] on input "Phoebe-Patterson@g_mail.gr" at bounding box center [786, 127] width 5 height 5
radio input "true"
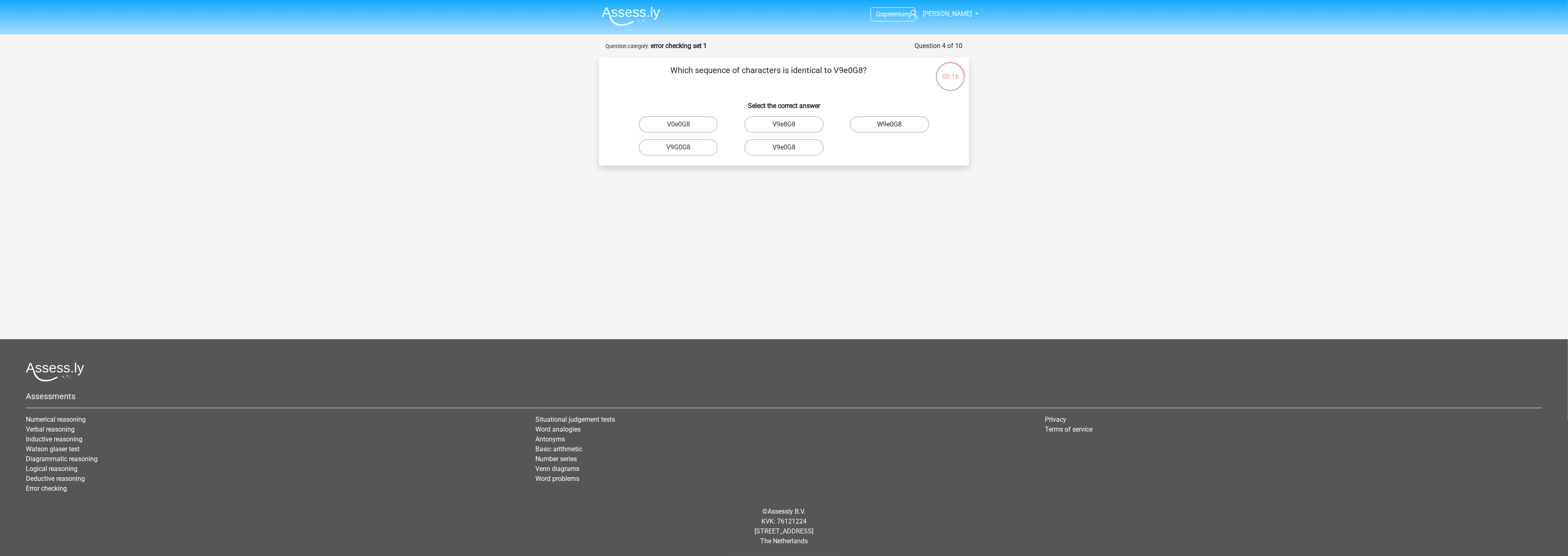
click at [864, 123] on label "W9e0G8" at bounding box center [890, 124] width 79 height 16
click at [889, 124] on input "W9e0G8" at bounding box center [892, 127] width 5 height 5
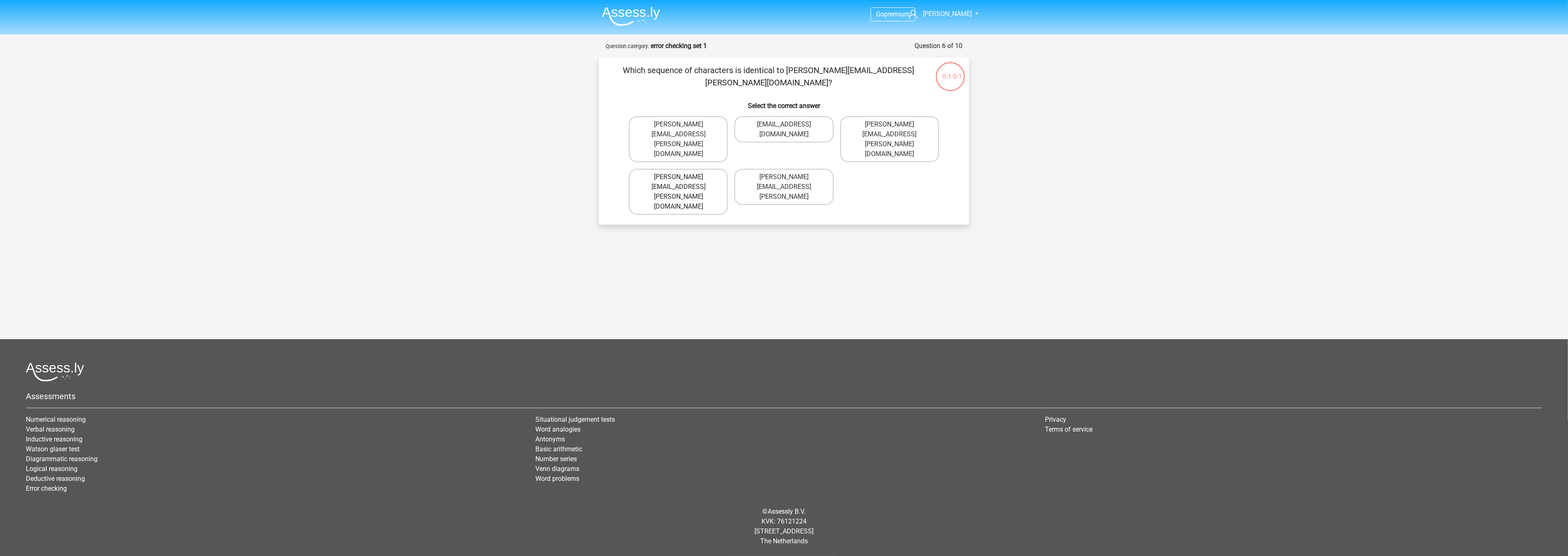
click at [715, 169] on label "[PERSON_NAME][EMAIL_ADDRESS][PERSON_NAME][DOMAIN_NAME]" at bounding box center [678, 191] width 99 height 46
click at [684, 177] on input "[PERSON_NAME][EMAIL_ADDRESS][PERSON_NAME][DOMAIN_NAME]" at bounding box center [681, 179] width 5 height 5
radio input "true"
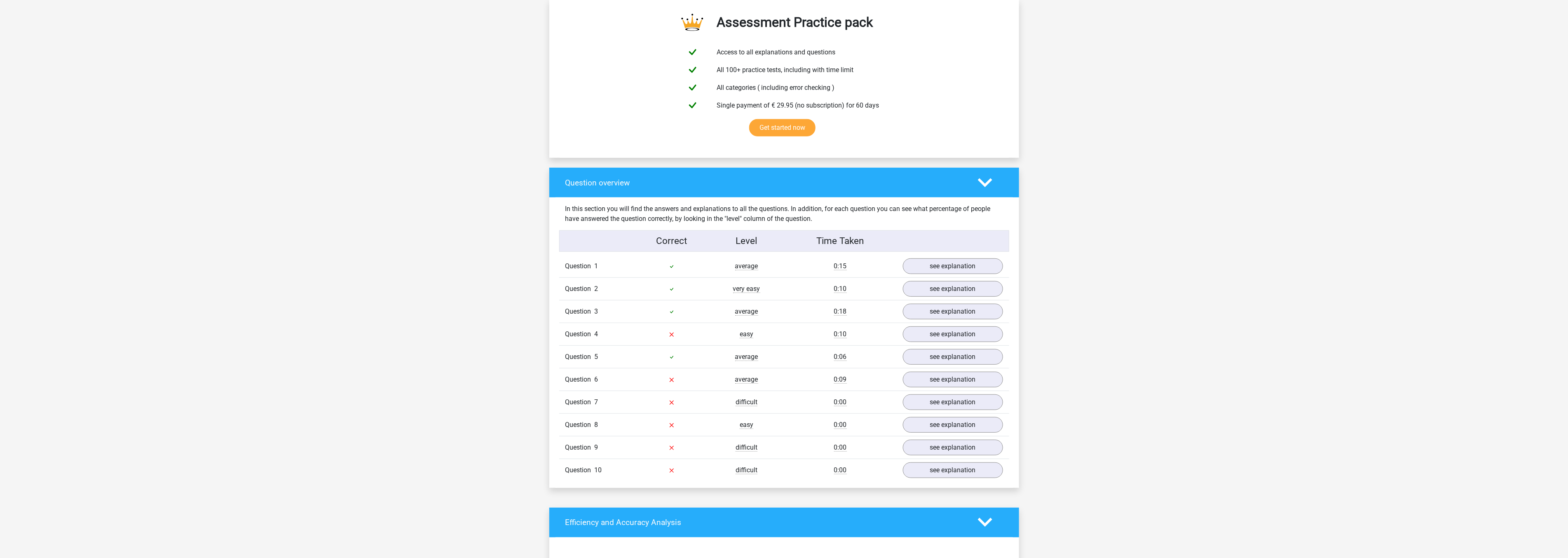
scroll to position [458, 0]
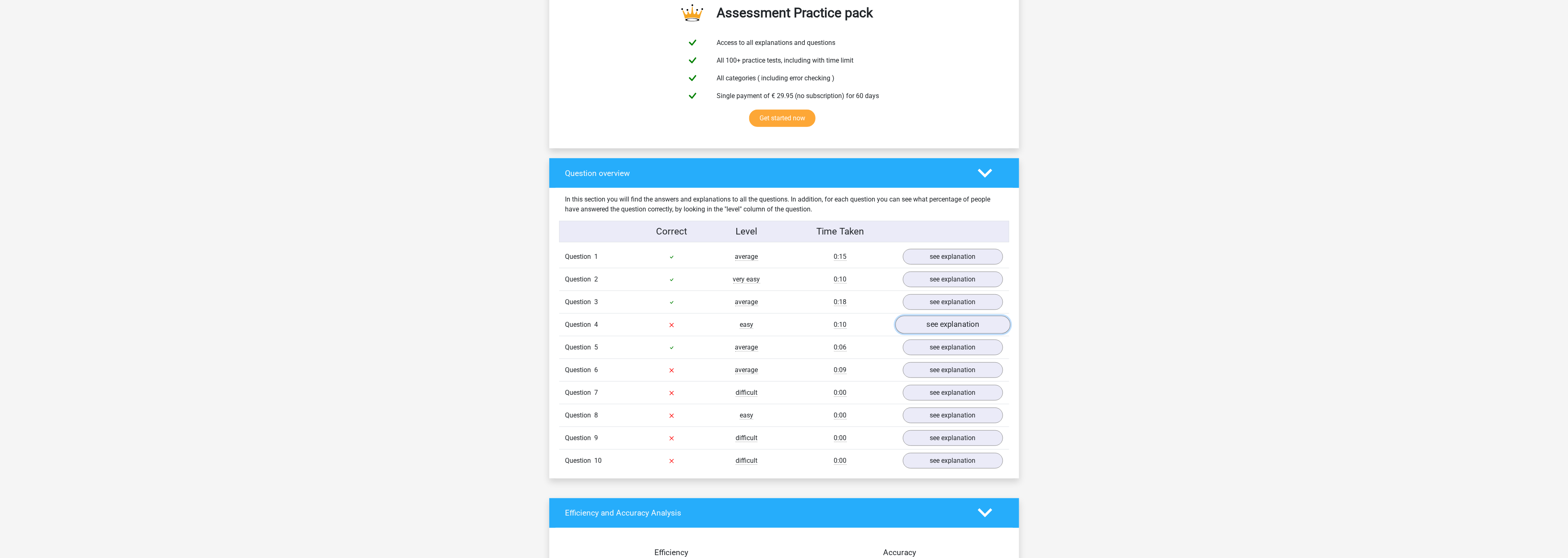
click at [948, 324] on link "see explanation" at bounding box center [952, 325] width 115 height 18
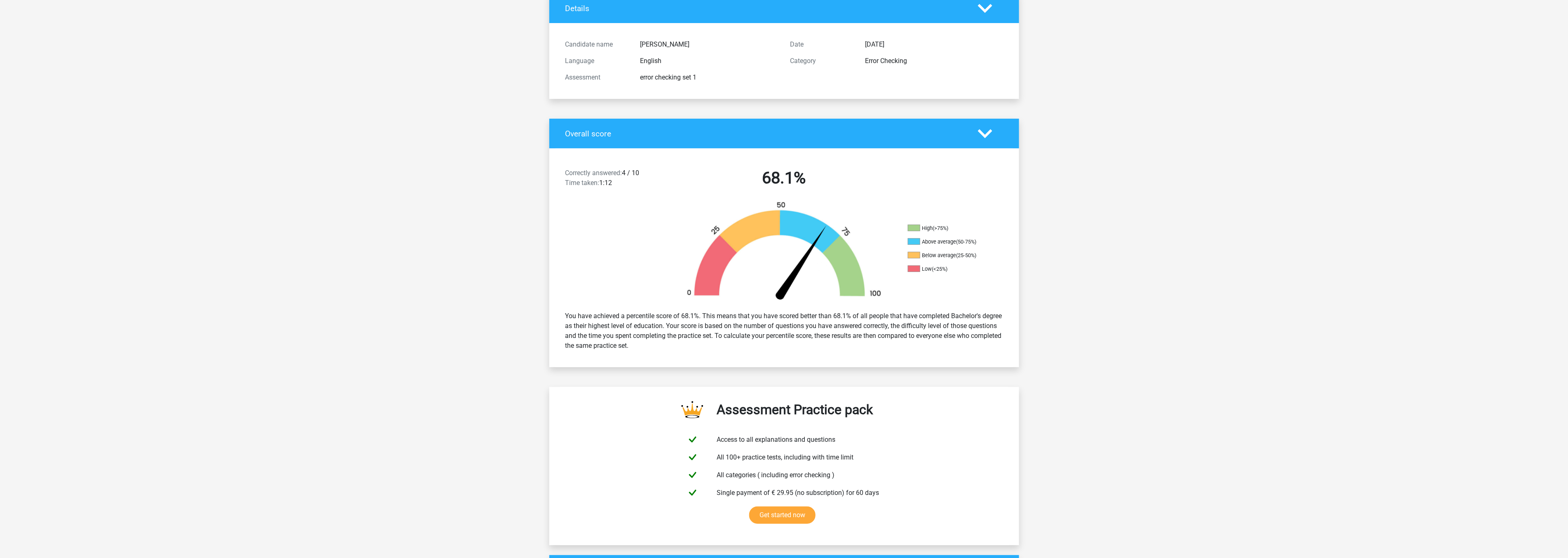
scroll to position [0, 0]
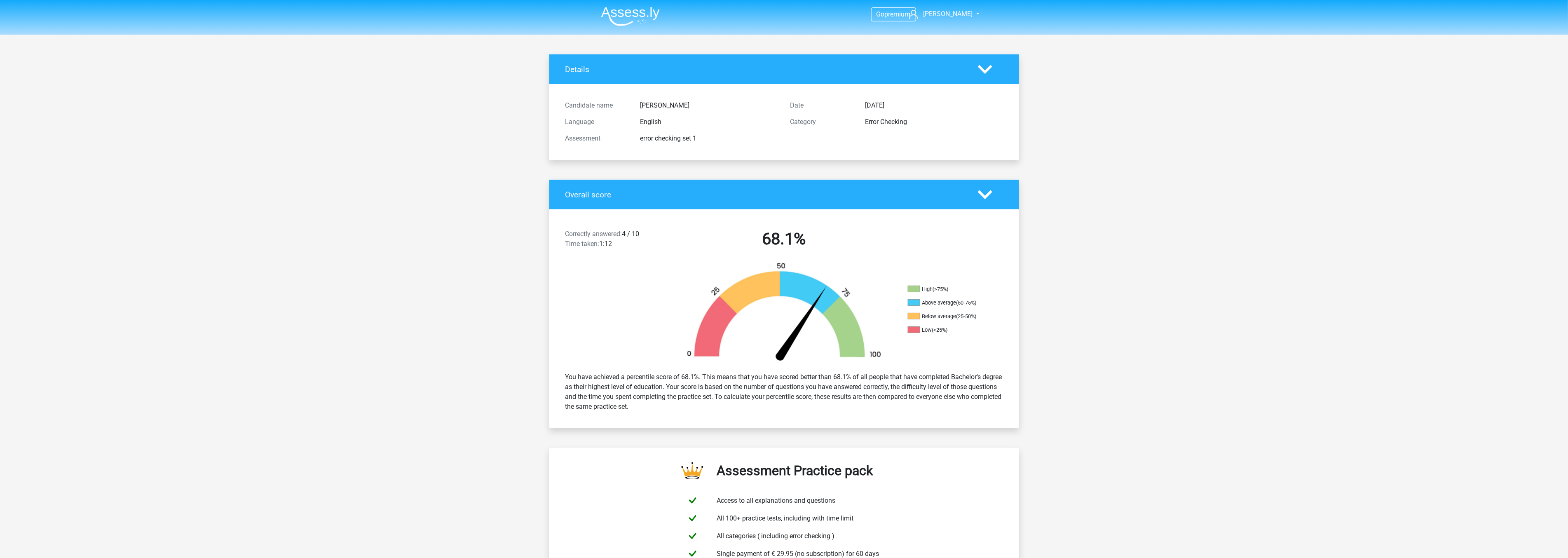
click at [610, 13] on img at bounding box center [630, 17] width 59 height 20
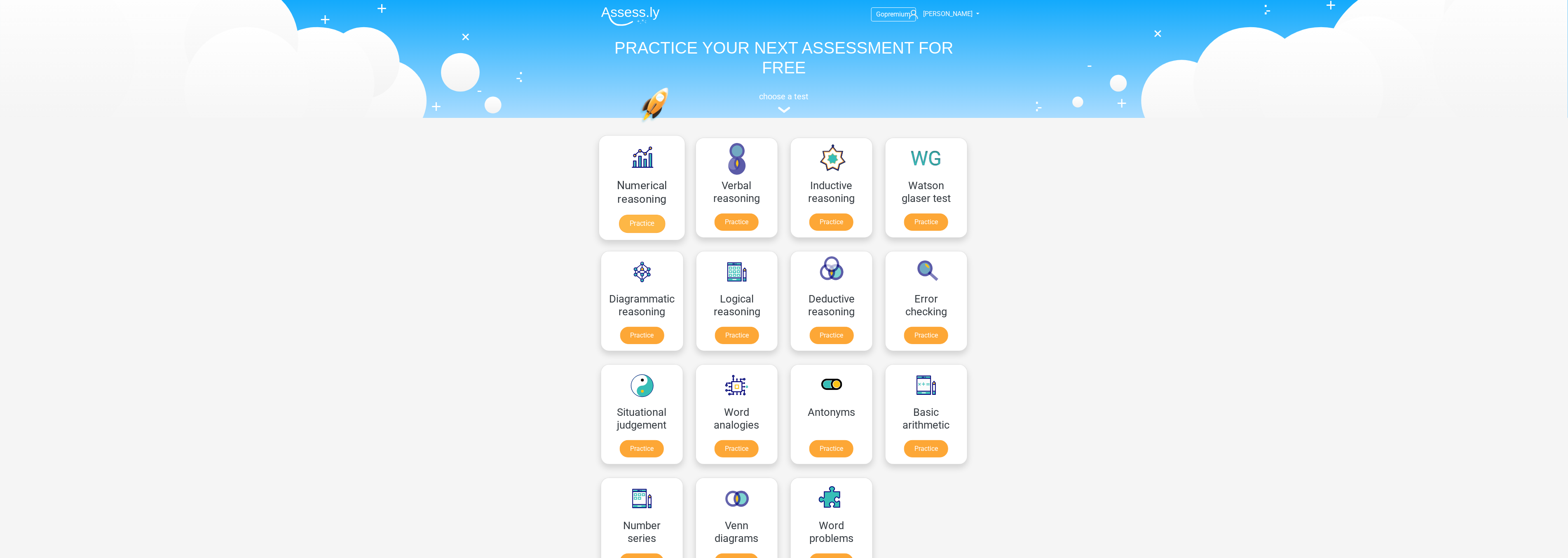
scroll to position [46, 0]
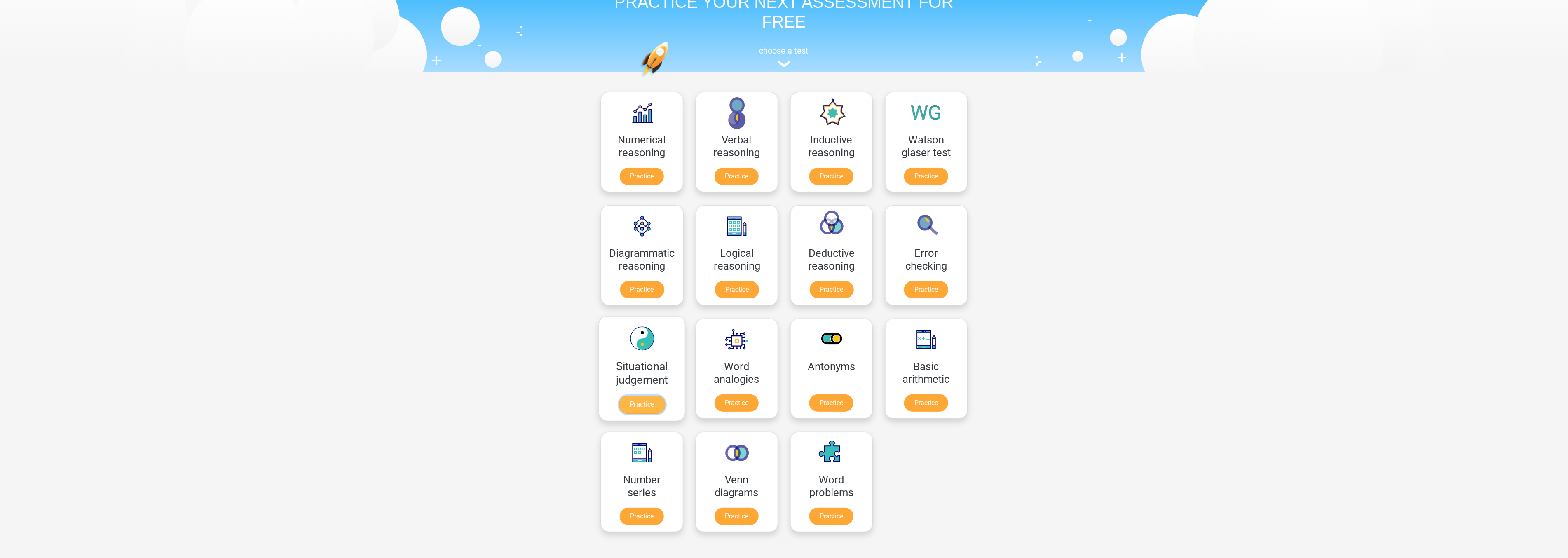
click at [638, 395] on link "Practice" at bounding box center [641, 405] width 46 height 18
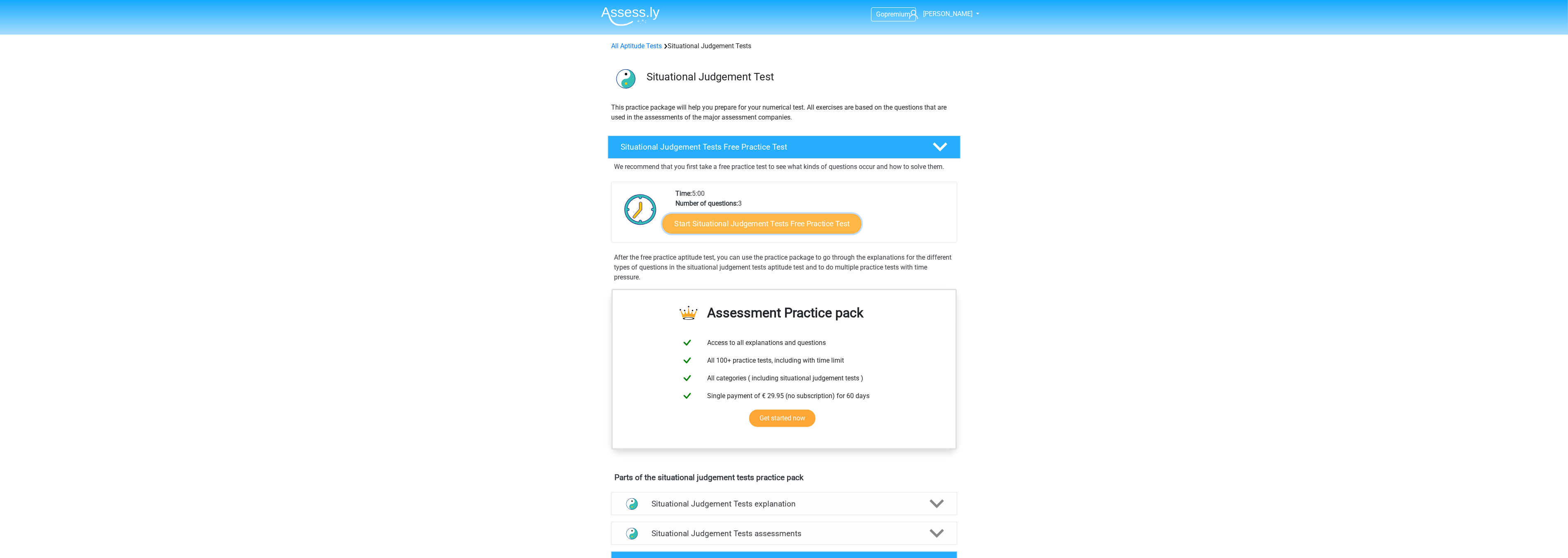
click at [719, 222] on link "Start Situational Judgement Tests Free Practice Test" at bounding box center [762, 224] width 199 height 20
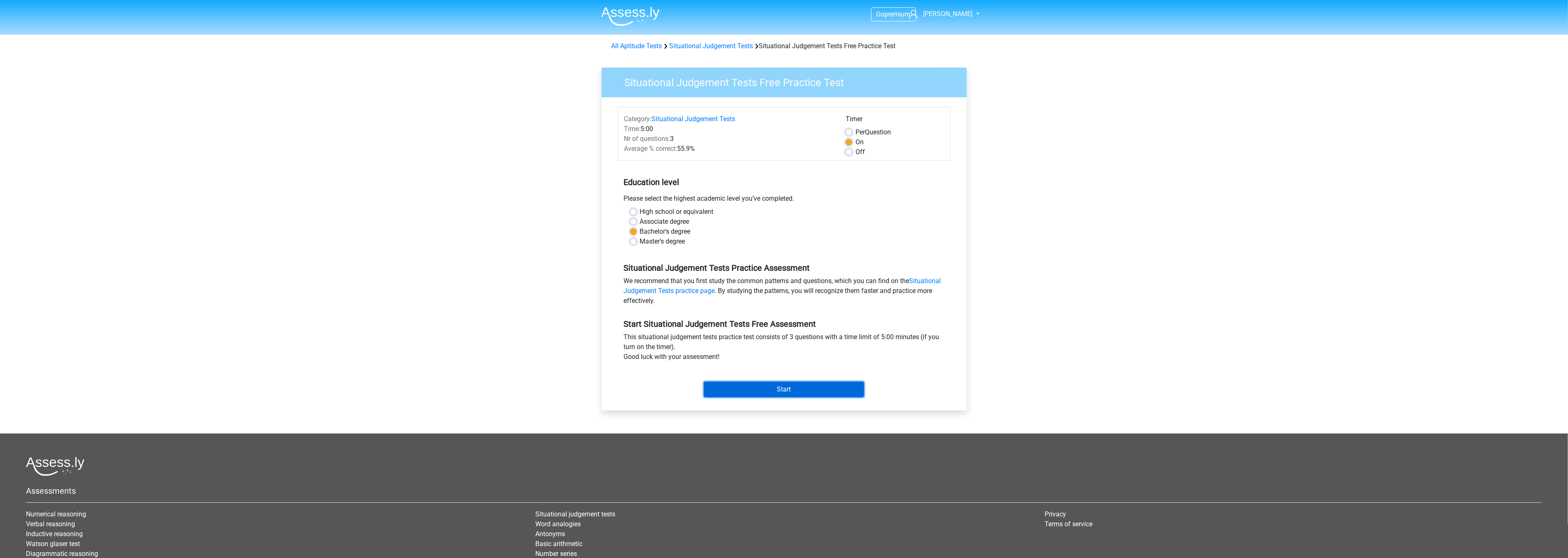
click at [732, 386] on input "Start" at bounding box center [784, 389] width 160 height 16
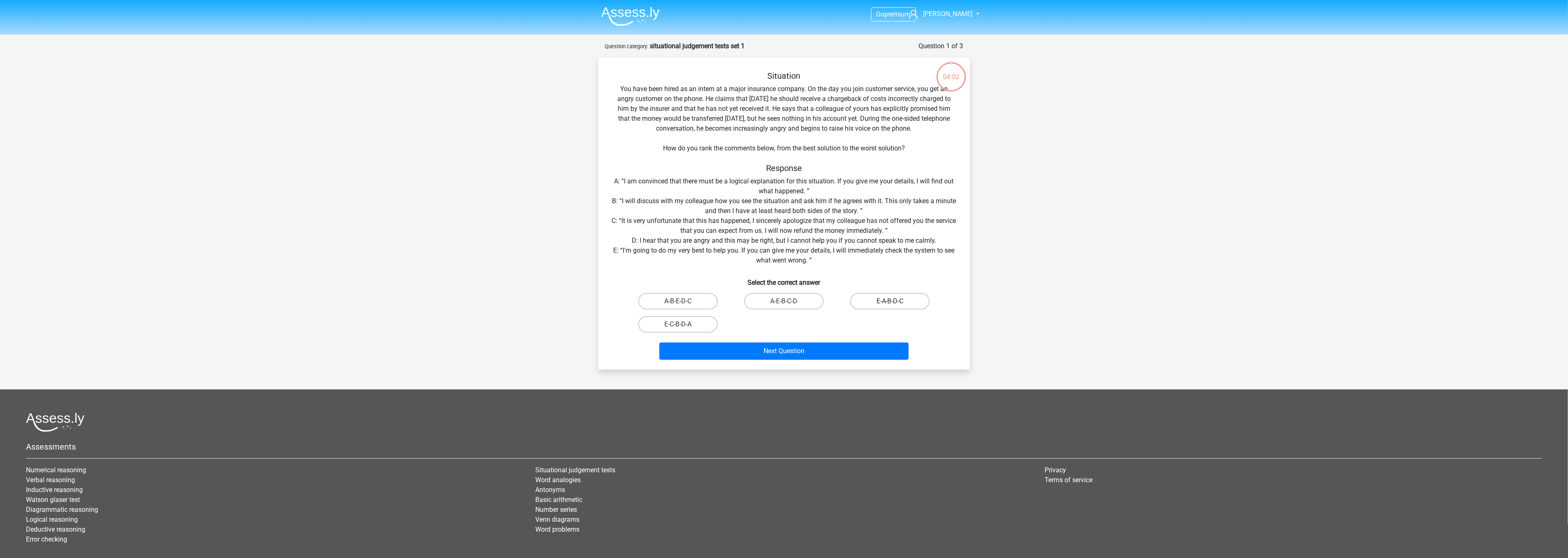
click at [862, 301] on label "E-A-B-D-C" at bounding box center [889, 301] width 79 height 17
click at [890, 301] on input "E-A-B-D-C" at bounding box center [893, 304] width 6 height 6
radio input "true"
click at [830, 350] on button "Next Question" at bounding box center [784, 351] width 249 height 17
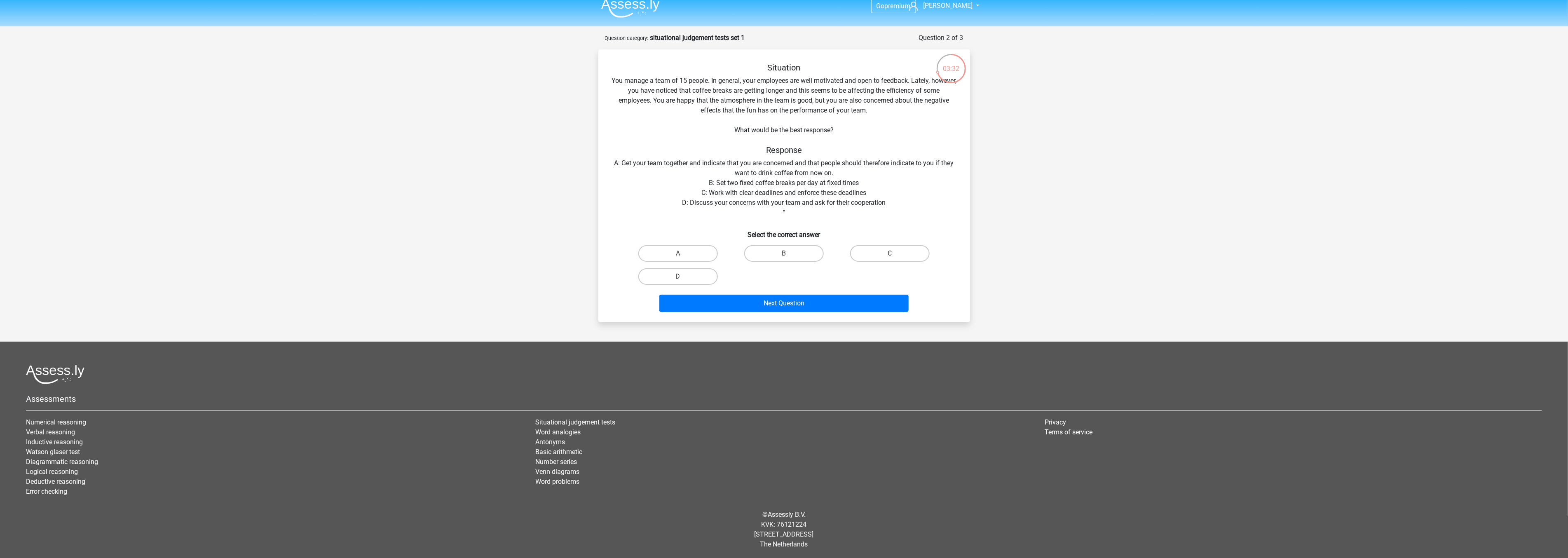
click at [680, 274] on label "D" at bounding box center [678, 276] width 79 height 17
click at [680, 276] on input "D" at bounding box center [680, 279] width 6 height 6
radio input "true"
click at [757, 304] on button "Next Question" at bounding box center [784, 303] width 249 height 17
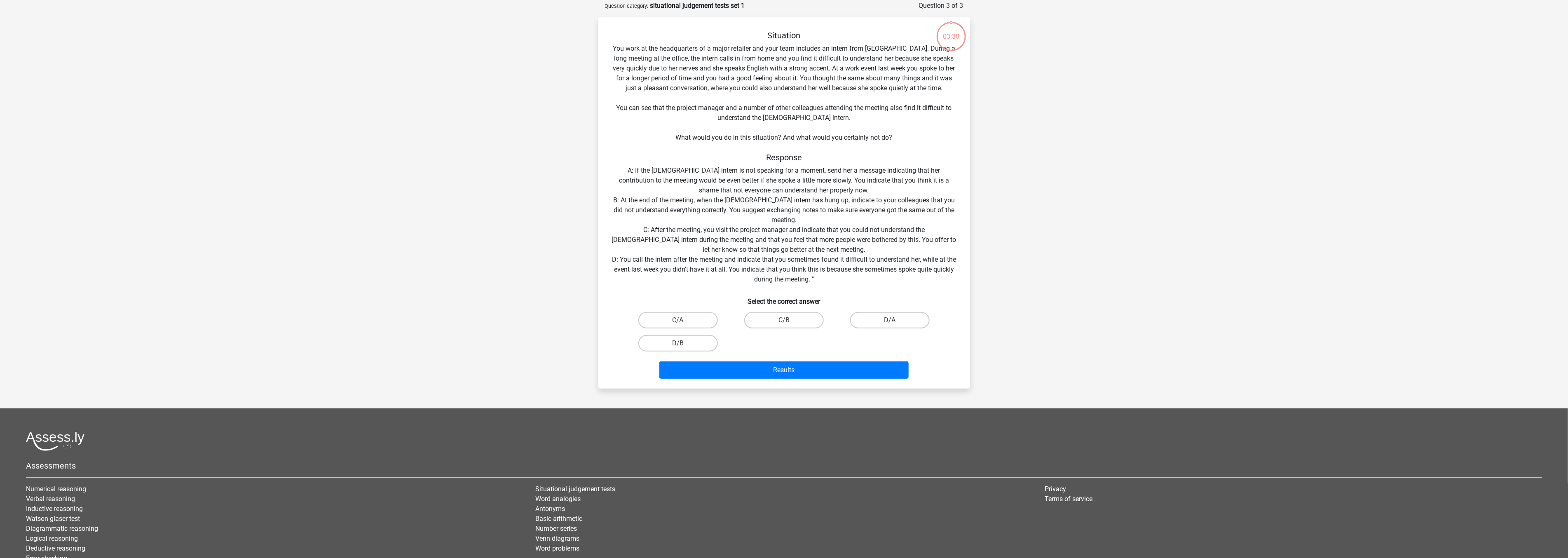
scroll to position [41, 0]
click at [764, 318] on label "C/B" at bounding box center [784, 319] width 79 height 17
click at [784, 319] on input "C/B" at bounding box center [786, 321] width 6 height 6
radio input "true"
click at [775, 364] on button "Results" at bounding box center [784, 369] width 249 height 17
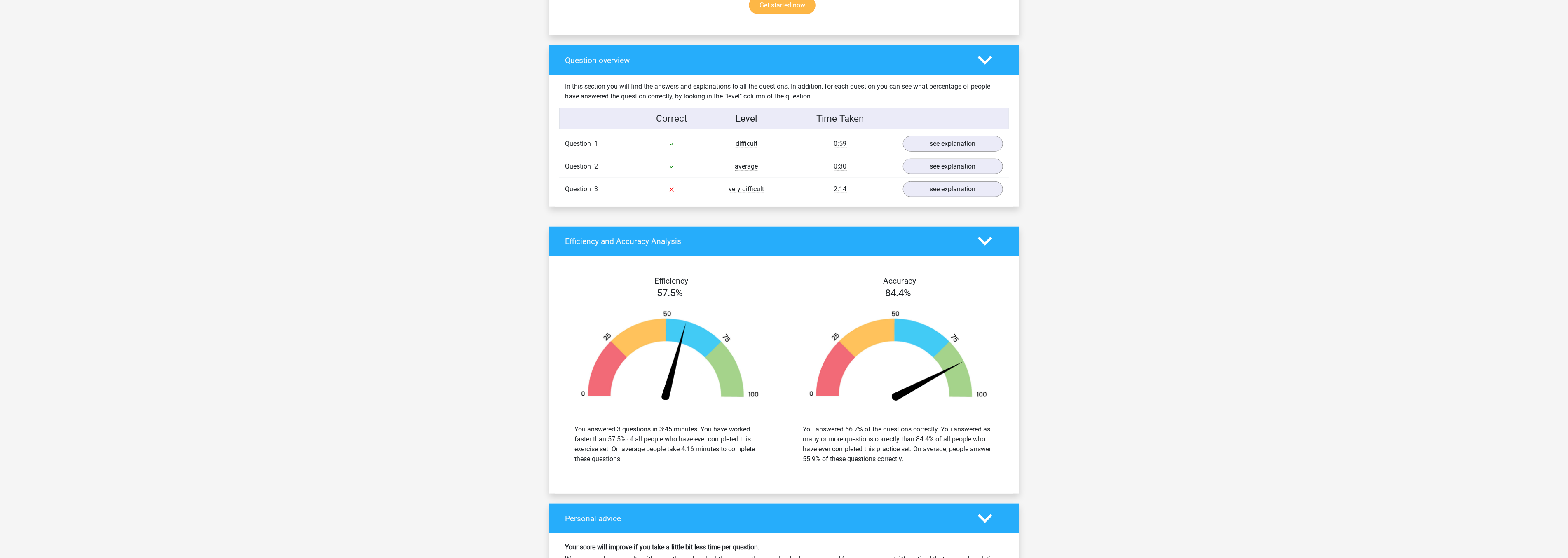
scroll to position [595, 0]
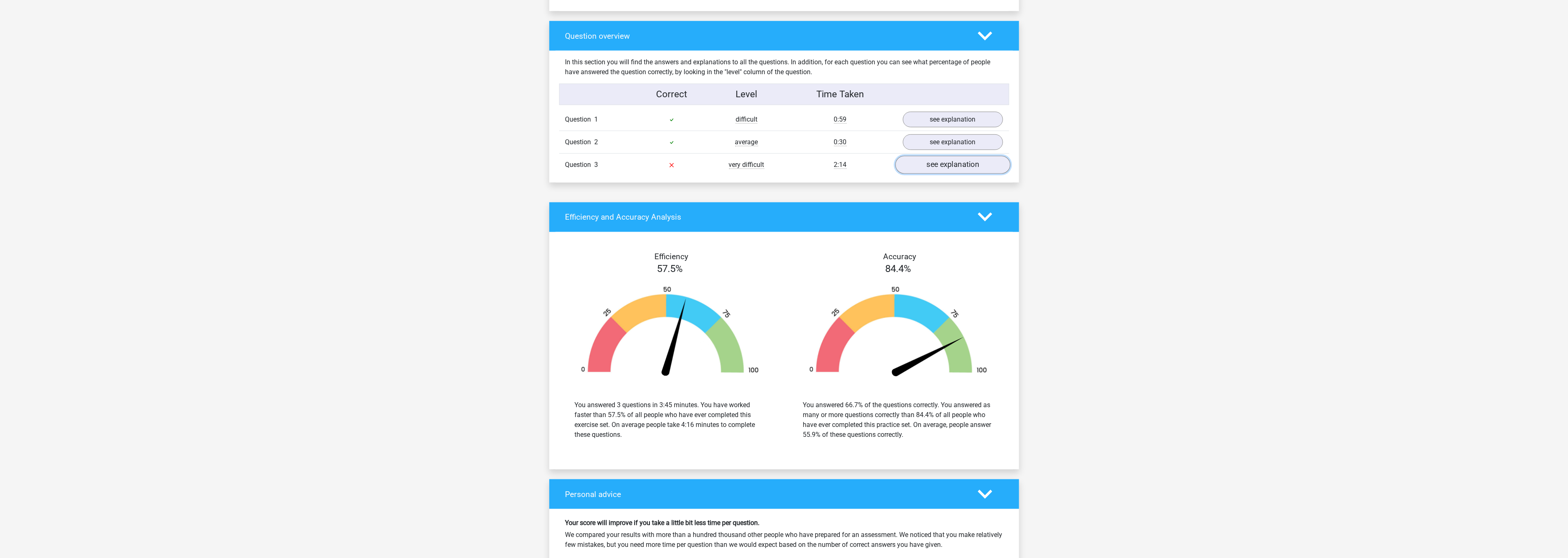
click at [924, 164] on link "see explanation" at bounding box center [952, 165] width 115 height 18
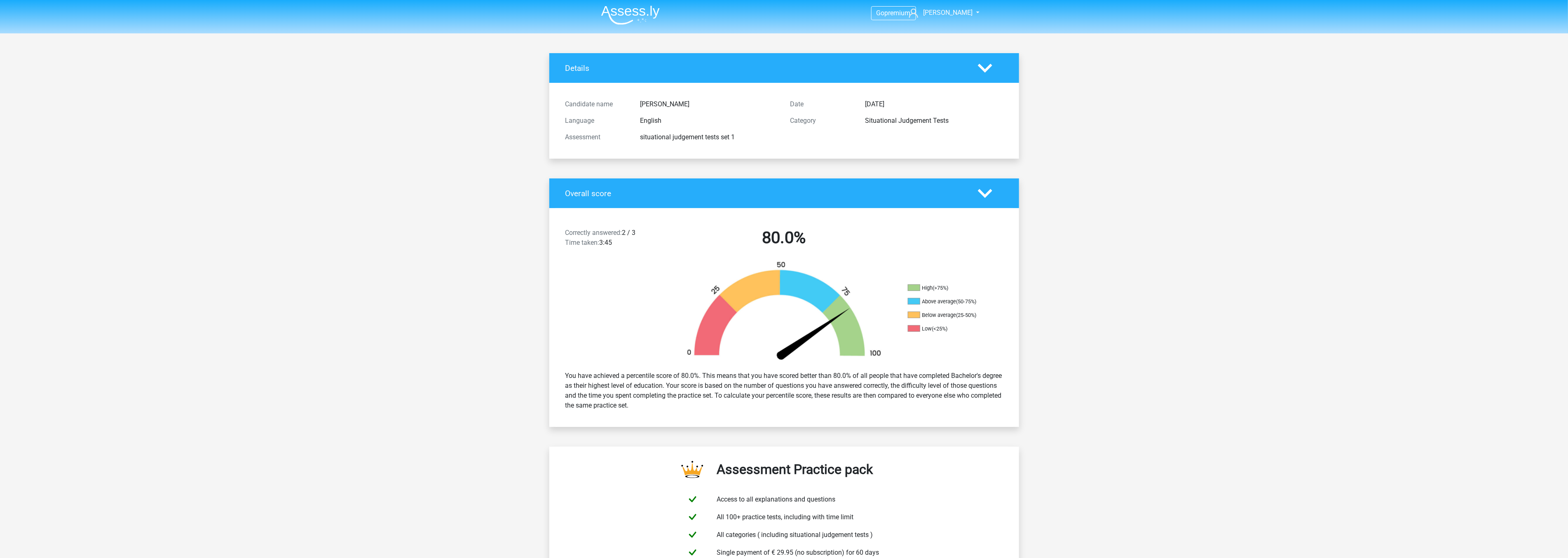
scroll to position [0, 0]
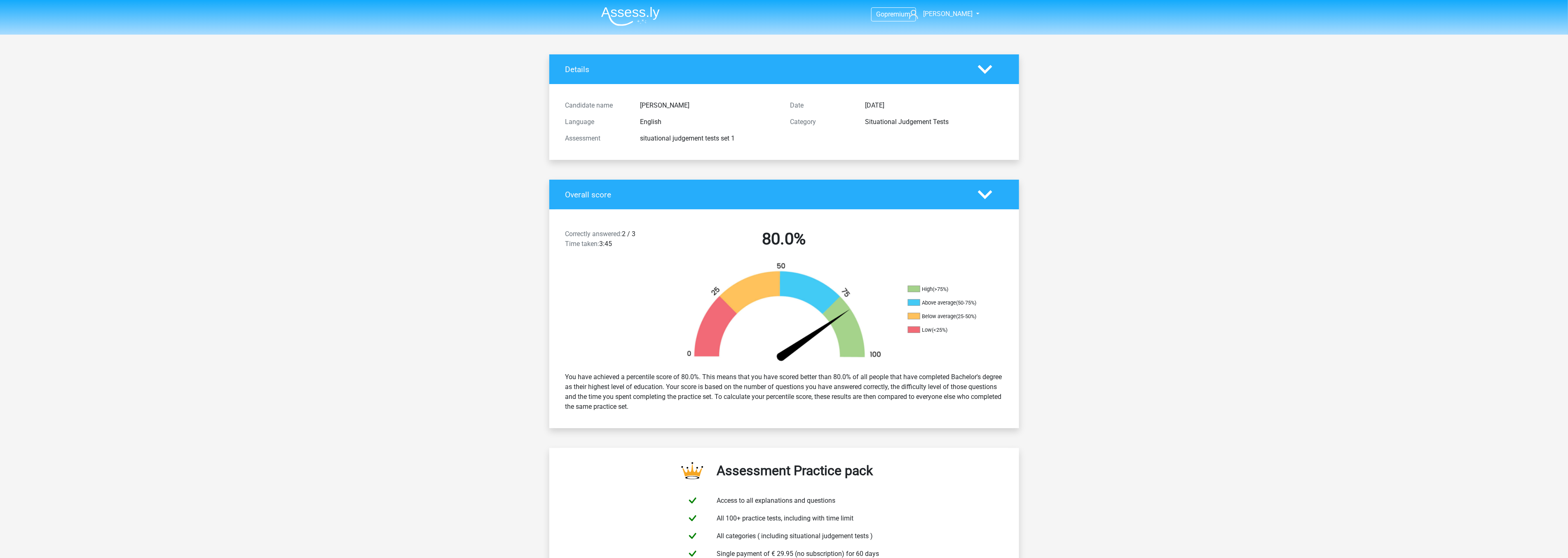
click at [632, 10] on img at bounding box center [630, 17] width 59 height 20
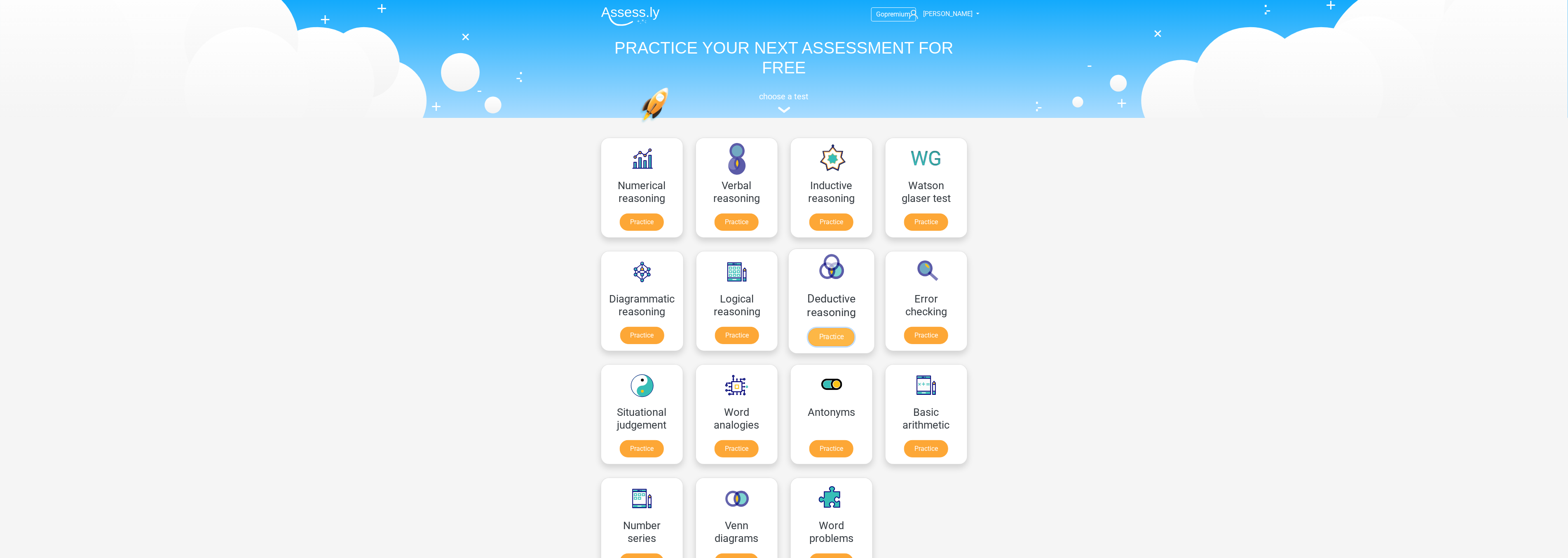
click at [826, 328] on link "Practice" at bounding box center [831, 337] width 46 height 18
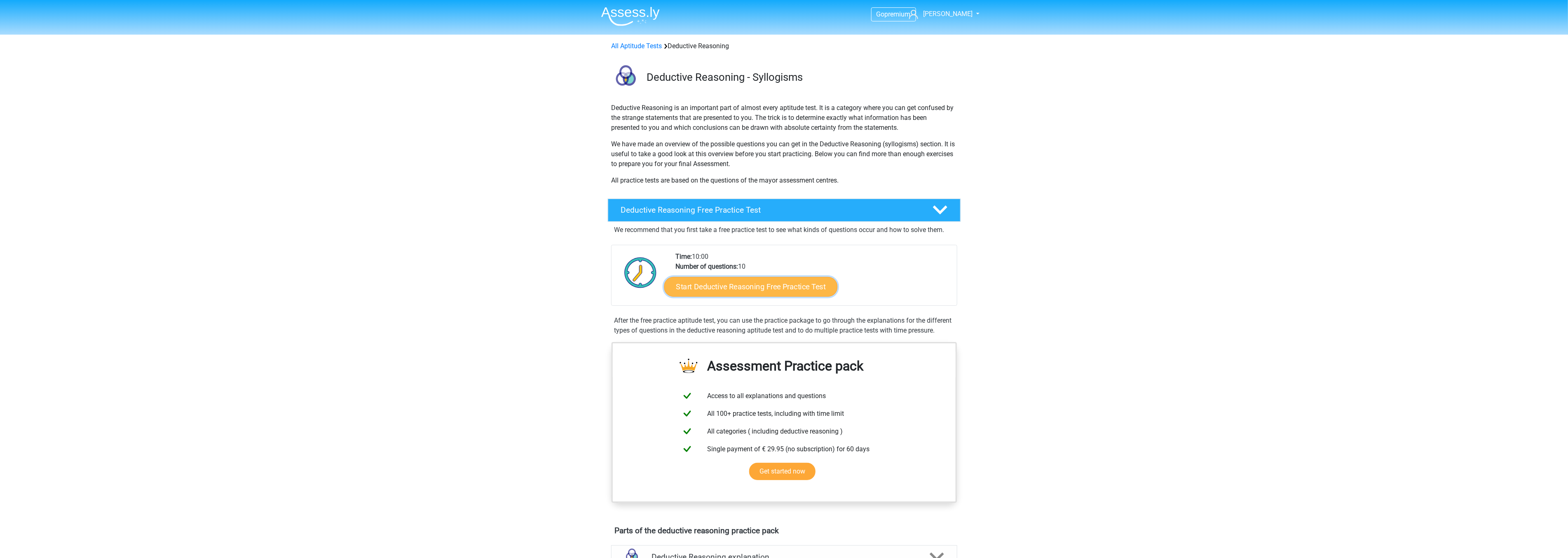
click at [798, 287] on link "Start Deductive Reasoning Free Practice Test" at bounding box center [751, 286] width 174 height 20
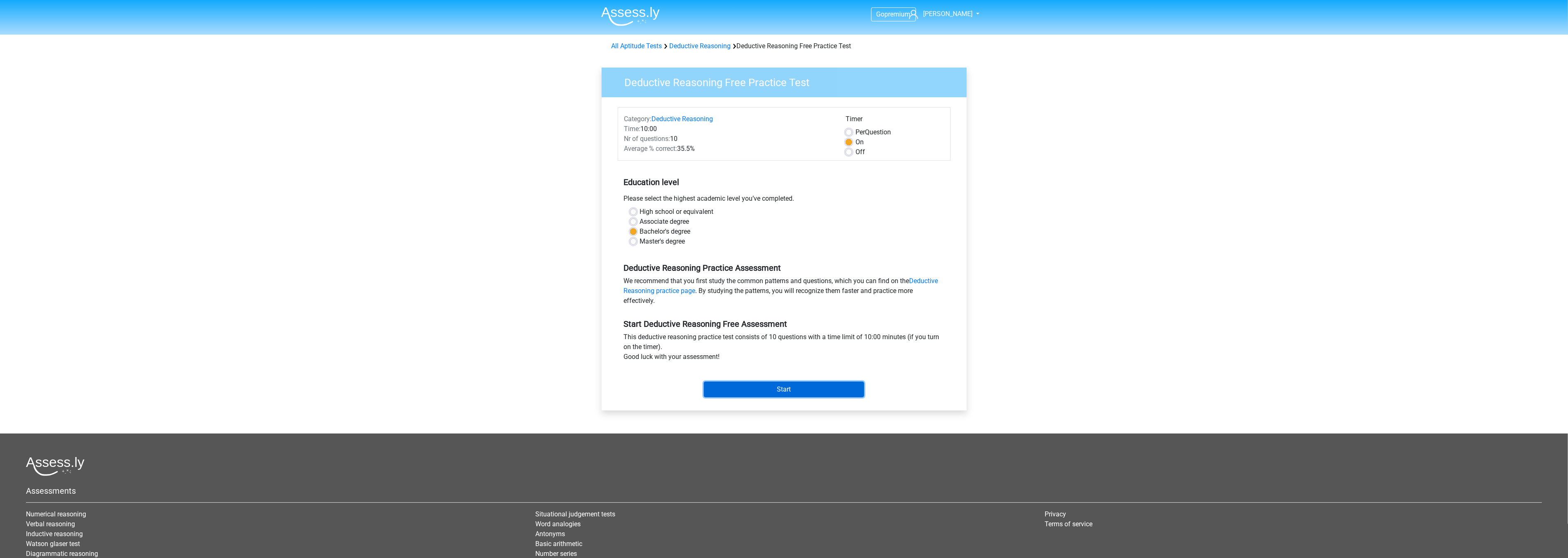
click at [767, 386] on input "Start" at bounding box center [784, 389] width 160 height 16
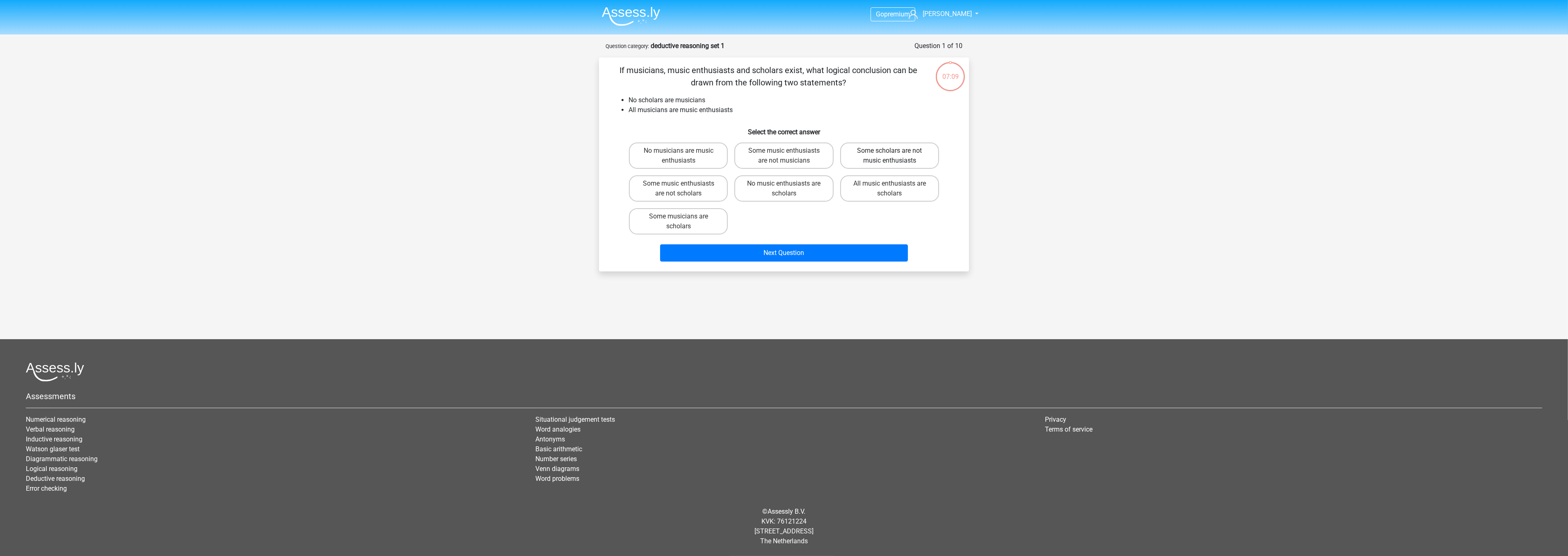
click at [856, 155] on label "Some scholars are not music enthusiasts" at bounding box center [889, 155] width 99 height 26
click at [889, 155] on input "Some scholars are not music enthusiasts" at bounding box center [892, 153] width 5 height 5
radio input "true"
click at [822, 248] on button "Next Question" at bounding box center [784, 253] width 248 height 17
click at [786, 189] on label "No sweet dogs are pittbulls" at bounding box center [783, 188] width 99 height 26
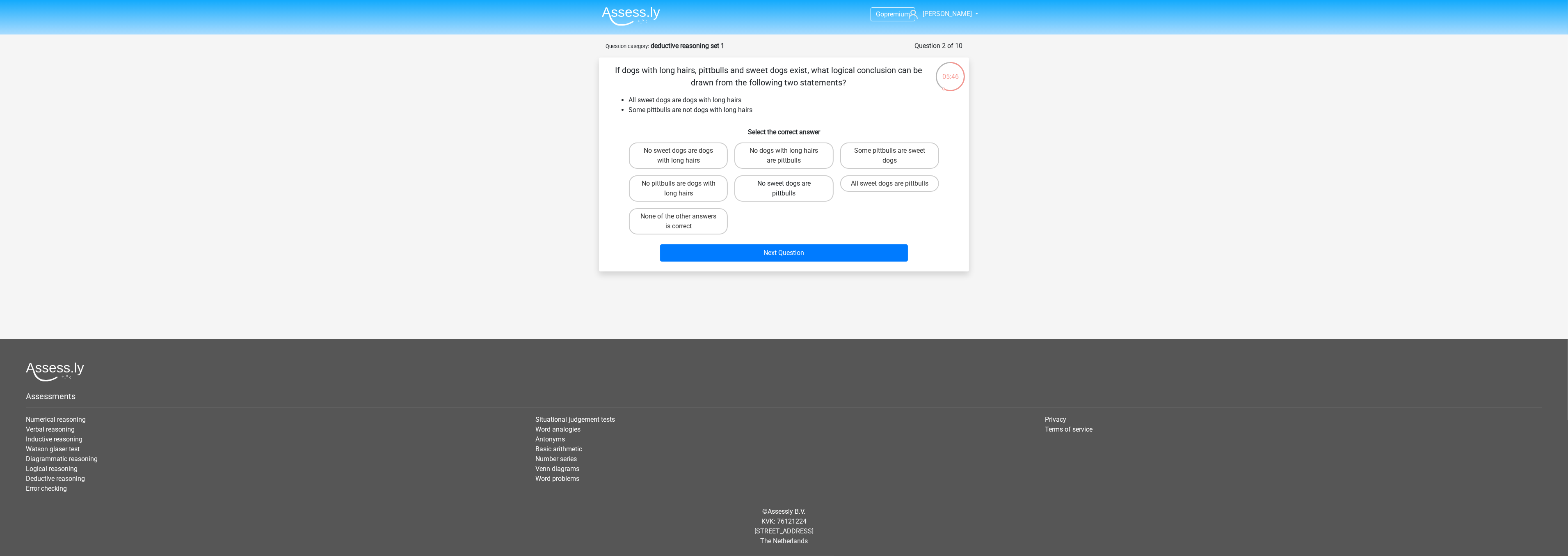
click at [786, 189] on input "No sweet dogs are pittbulls" at bounding box center [786, 186] width 5 height 5
radio input "true"
click at [770, 252] on button "Next Question" at bounding box center [784, 253] width 248 height 17
click at [703, 222] on label "No phenomenae are phenomena" at bounding box center [678, 221] width 99 height 26
click at [684, 222] on input "No phenomenae are phenomena" at bounding box center [681, 219] width 5 height 5
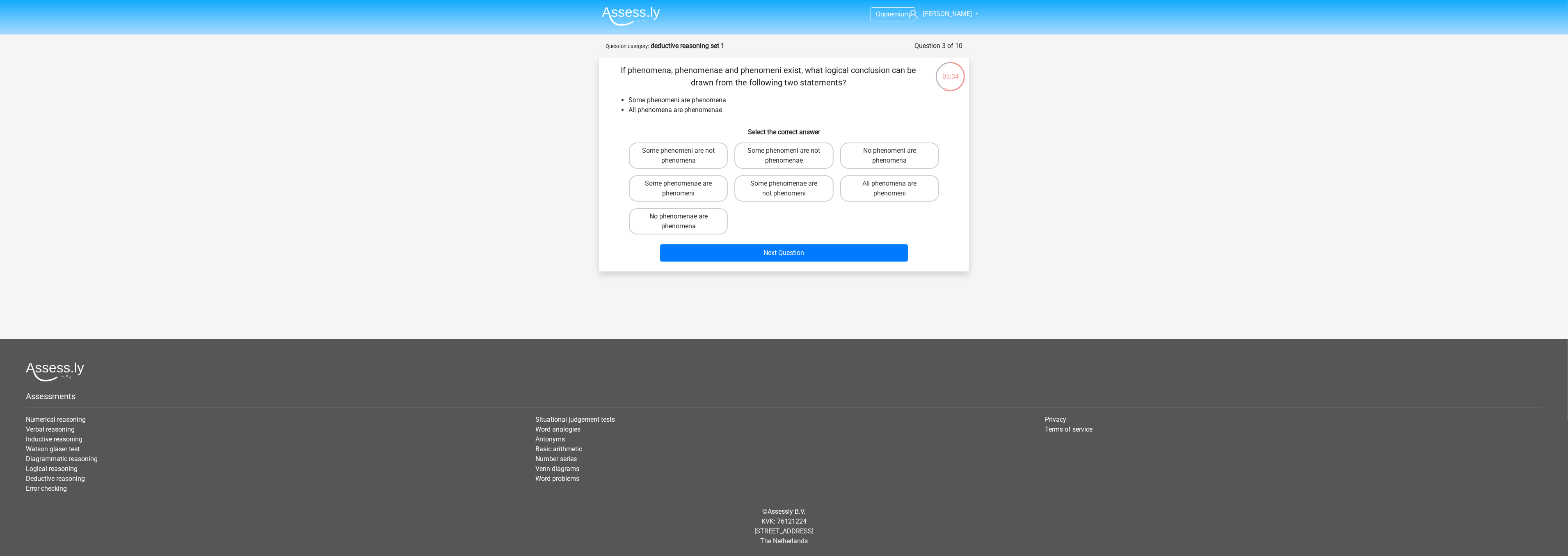
radio input "true"
click at [739, 248] on button "Next Question" at bounding box center [784, 253] width 248 height 17
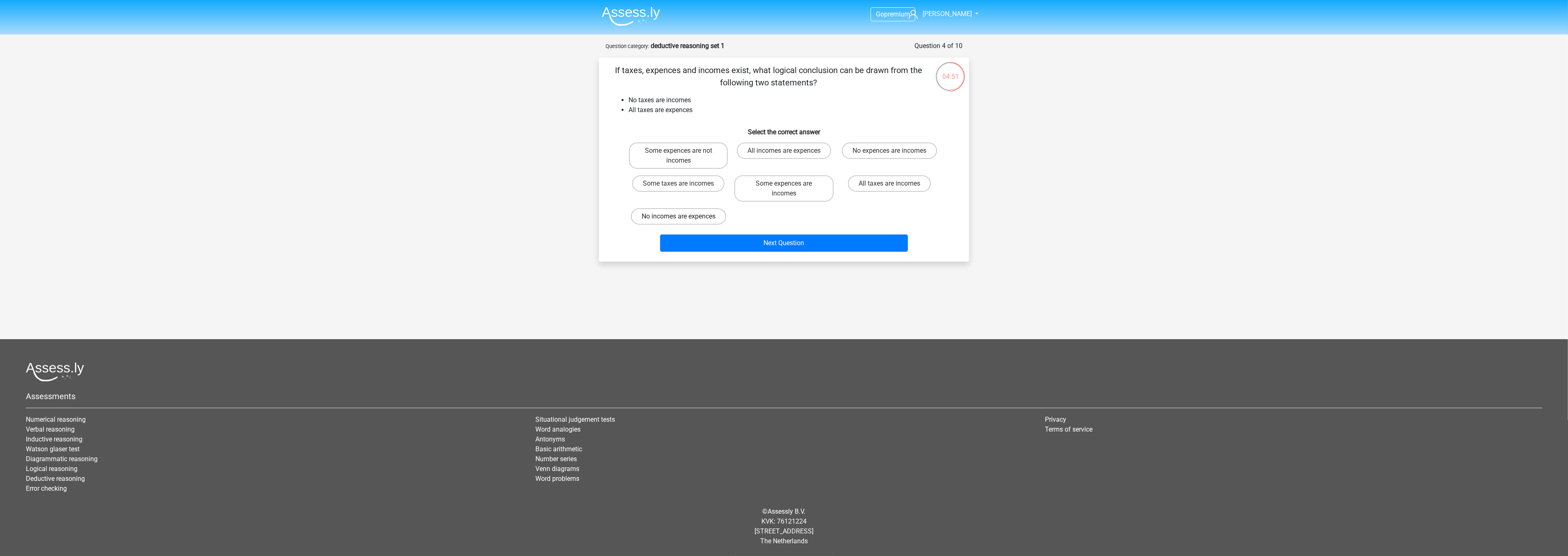
click at [698, 213] on label "No incomes are expences" at bounding box center [679, 216] width 95 height 16
click at [684, 216] on input "No incomes are expences" at bounding box center [681, 219] width 5 height 5
radio input "true"
click at [730, 241] on button "Next Question" at bounding box center [784, 243] width 248 height 17
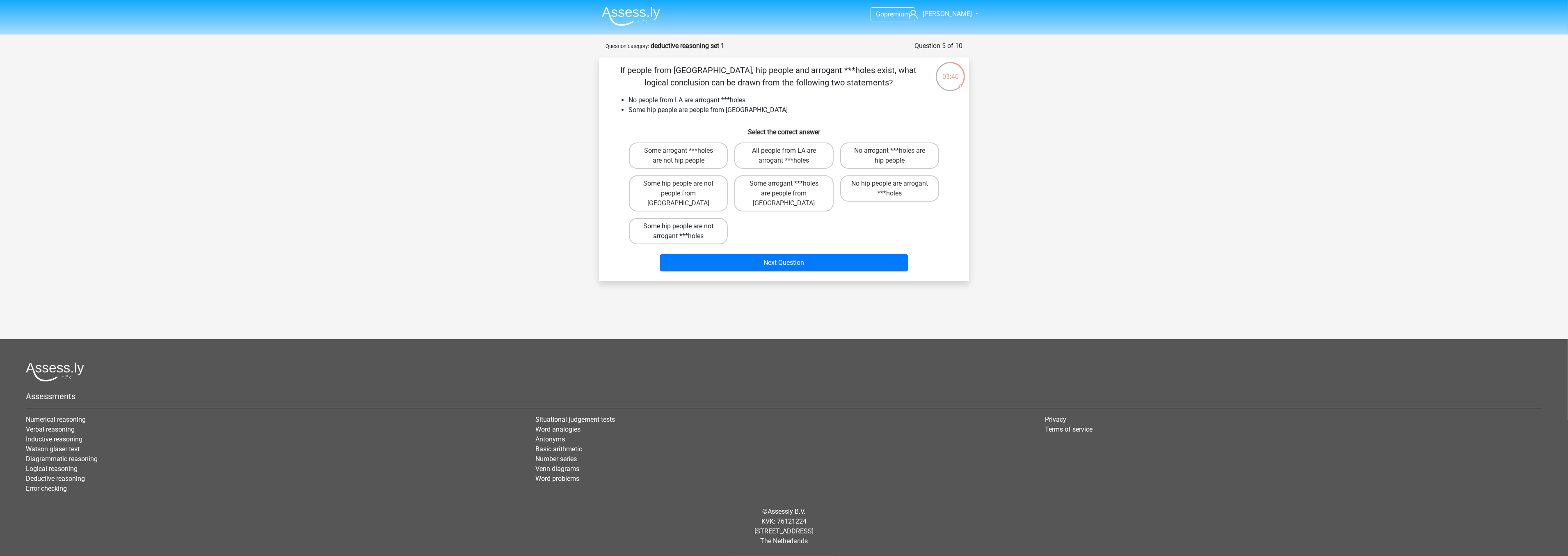
click at [702, 218] on label "Some hip people are not arrogant ***holes" at bounding box center [678, 231] width 99 height 26
click at [684, 226] on input "Some hip people are not arrogant ***holes" at bounding box center [681, 228] width 5 height 5
radio input "true"
click at [758, 254] on button "Next Question" at bounding box center [784, 262] width 248 height 17
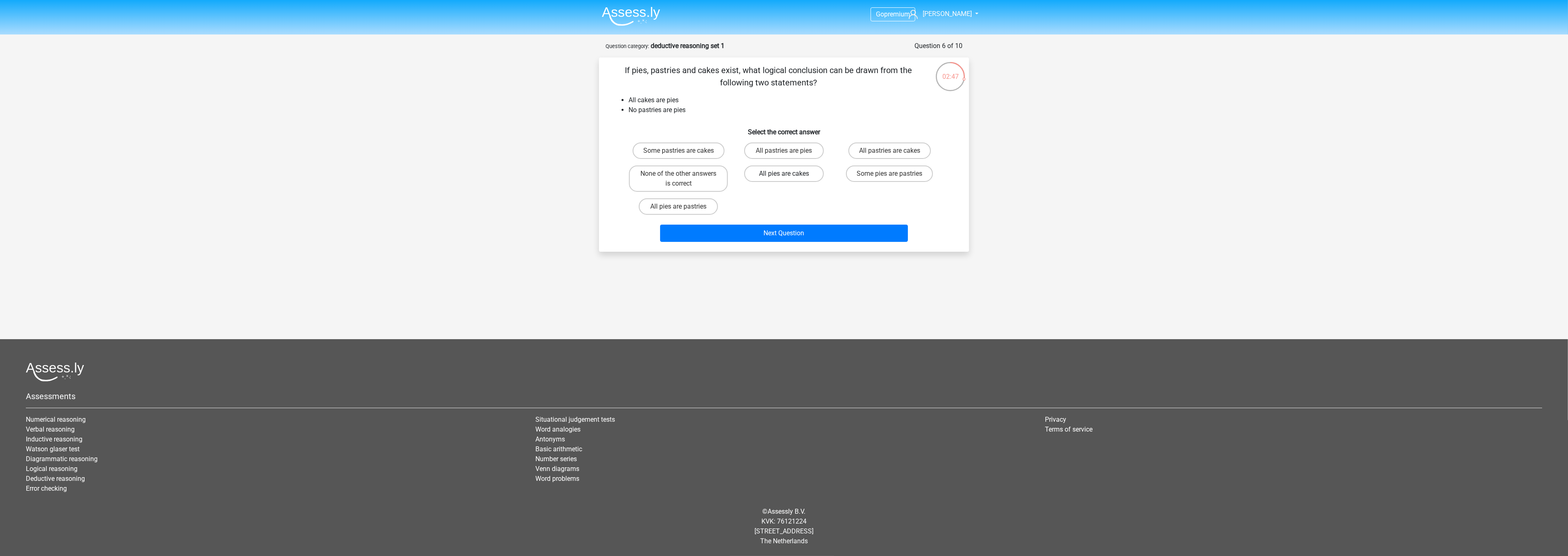
click at [775, 175] on label "All pies are cakes" at bounding box center [784, 174] width 79 height 16
click at [784, 175] on input "All pies are cakes" at bounding box center [786, 176] width 5 height 5
radio input "true"
click at [774, 230] on button "Next Question" at bounding box center [784, 233] width 248 height 17
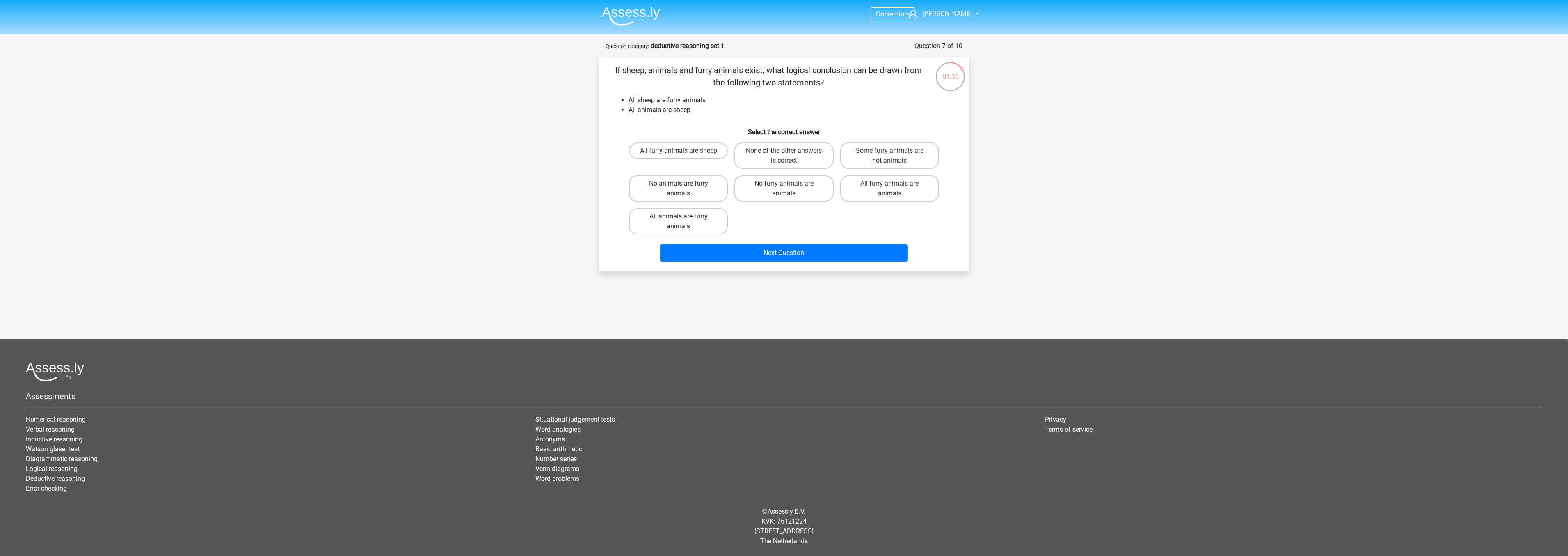
click at [702, 222] on label "All animals are furry animals" at bounding box center [678, 221] width 99 height 26
click at [684, 222] on input "All animals are furry animals" at bounding box center [681, 219] width 5 height 5
radio input "true"
click at [715, 248] on button "Next Question" at bounding box center [784, 253] width 248 height 17
click at [917, 182] on label "All kilowites are koliwites" at bounding box center [889, 183] width 94 height 16
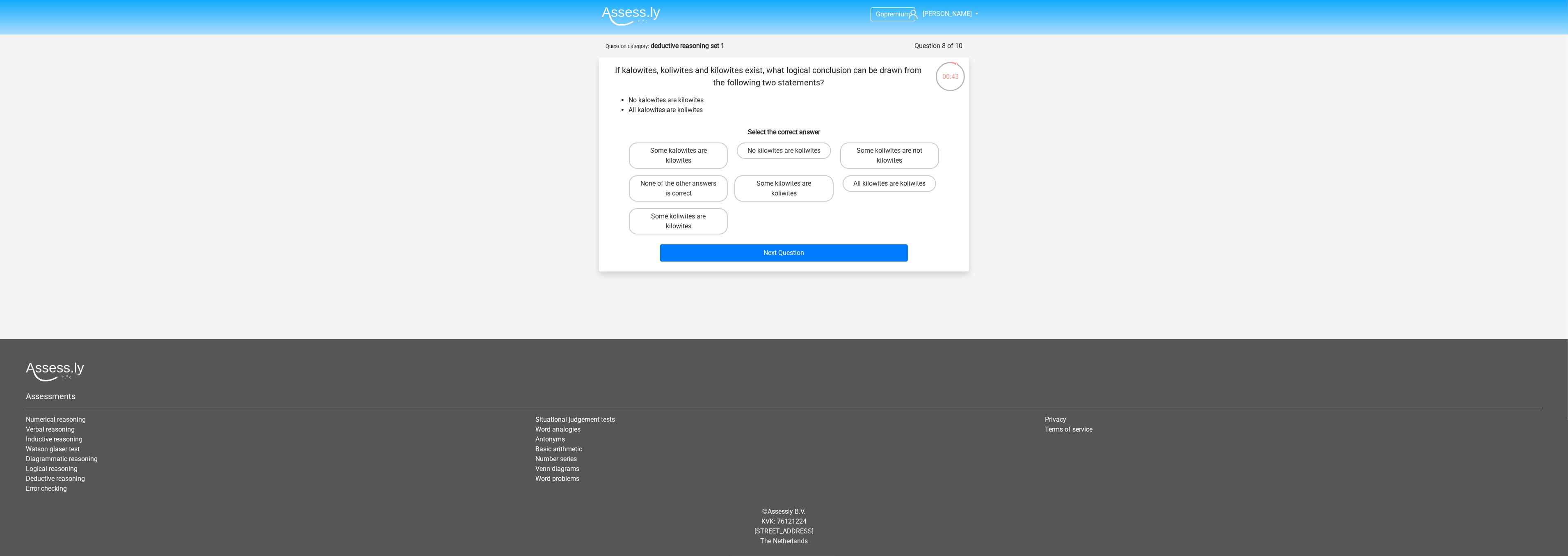
click at [895, 183] on input "All kilowites are koliwites" at bounding box center [892, 186] width 5 height 5
radio input "true"
click at [834, 251] on button "Next Question" at bounding box center [784, 253] width 248 height 17
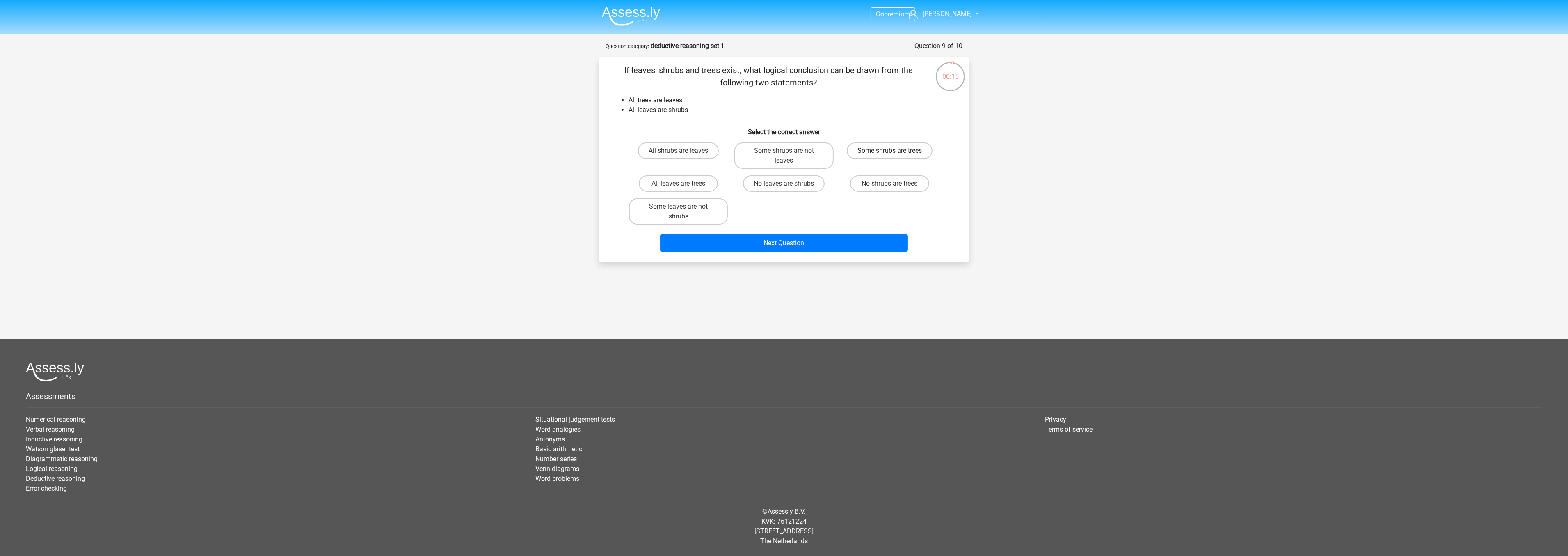
click at [883, 152] on label "Some shrubs are trees" at bounding box center [889, 150] width 86 height 16
click at [889, 152] on input "Some shrubs are trees" at bounding box center [892, 153] width 5 height 5
radio input "true"
click at [834, 240] on button "Next Question" at bounding box center [784, 243] width 248 height 17
click at [698, 153] on label "Some viruses are diseases" at bounding box center [678, 150] width 98 height 16
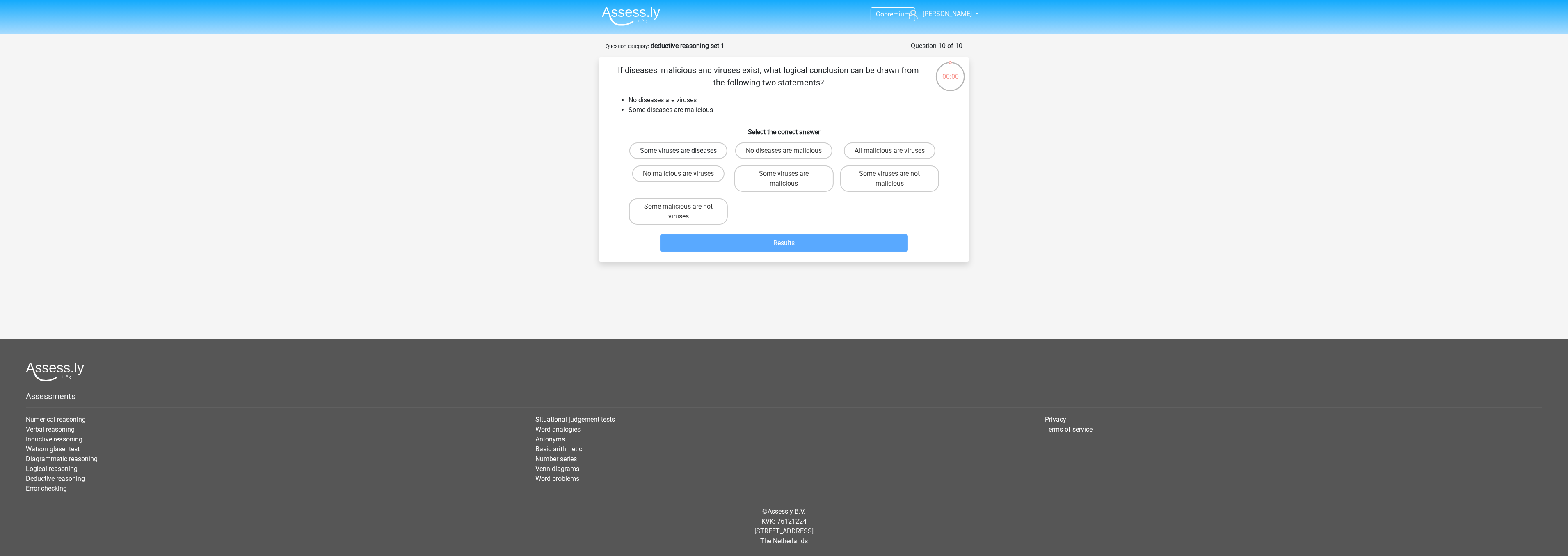
click at [684, 153] on input "Some viruses are diseases" at bounding box center [681, 153] width 5 height 5
radio input "true"
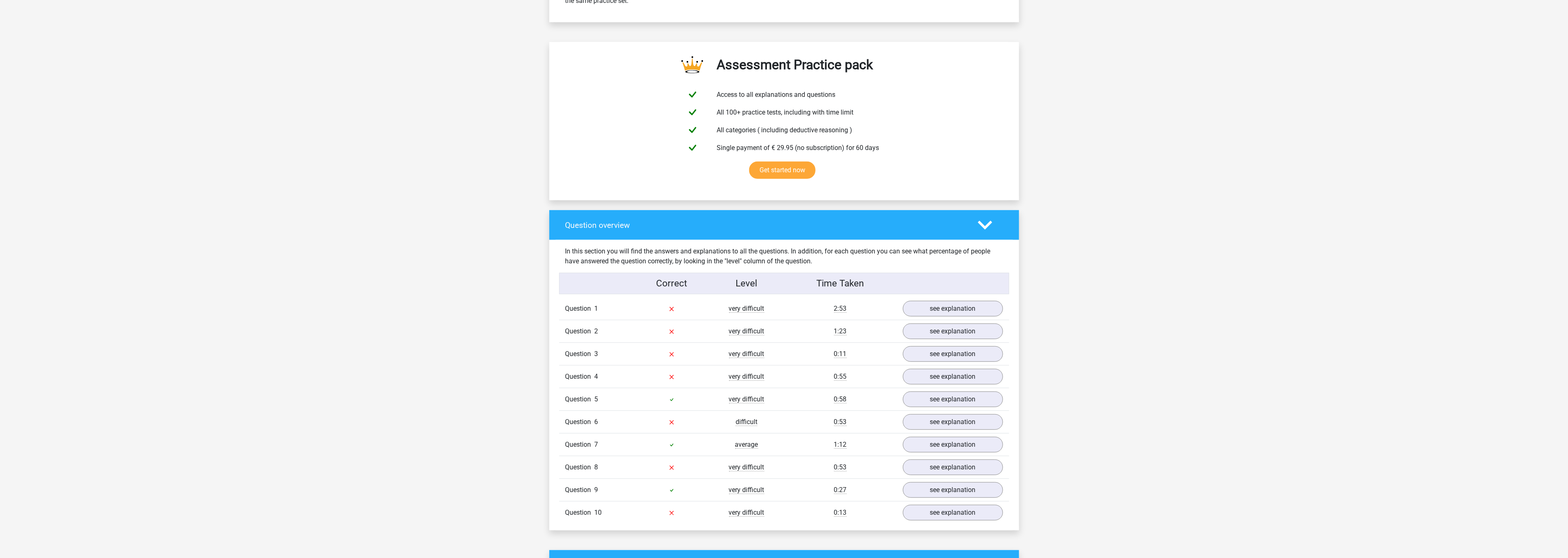
scroll to position [412, 0]
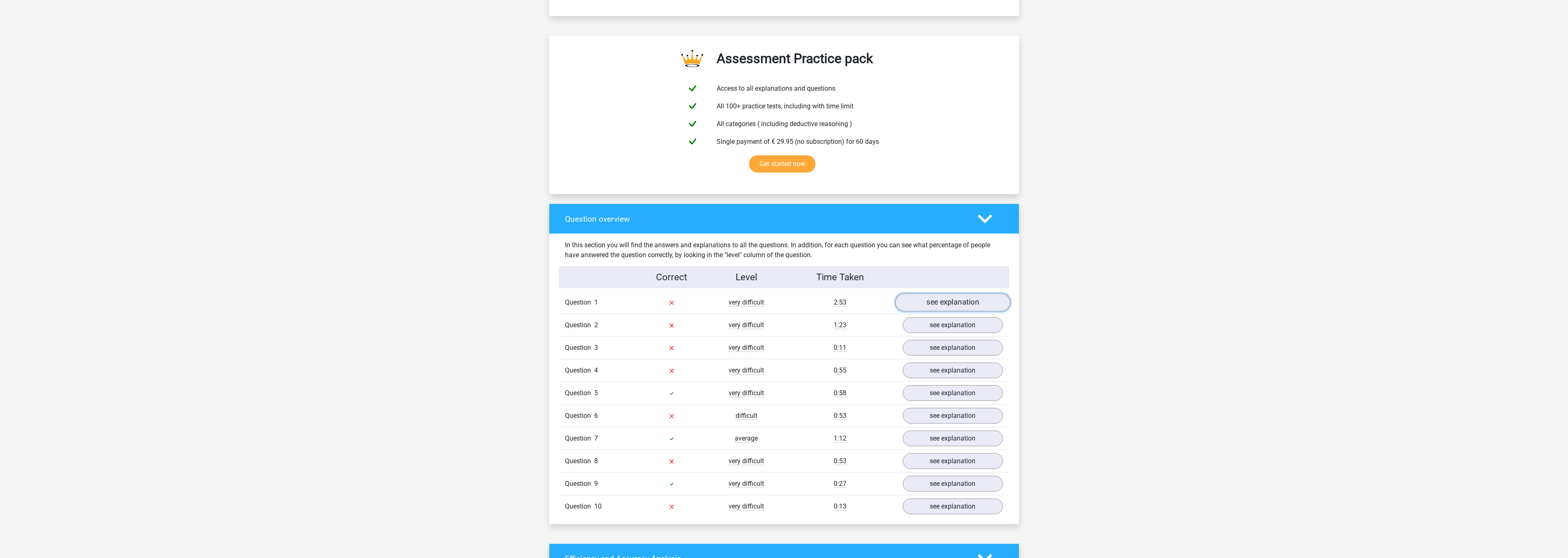
click at [910, 302] on link "see explanation" at bounding box center [952, 303] width 115 height 18
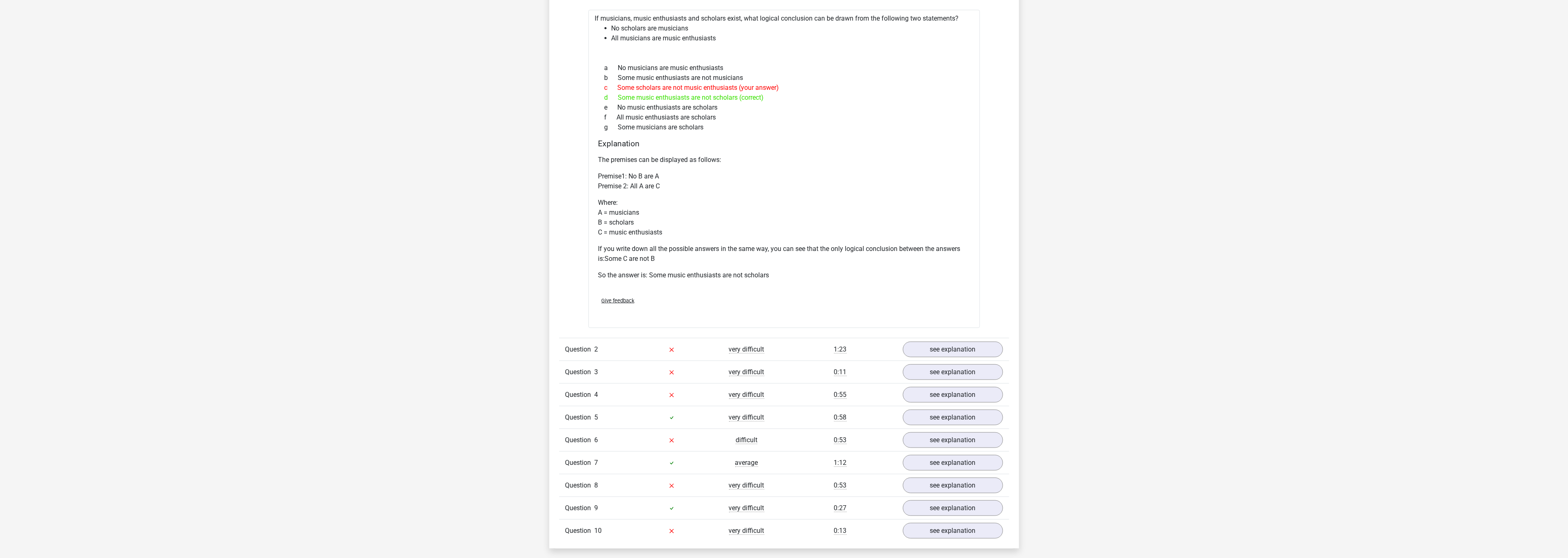
scroll to position [732, 0]
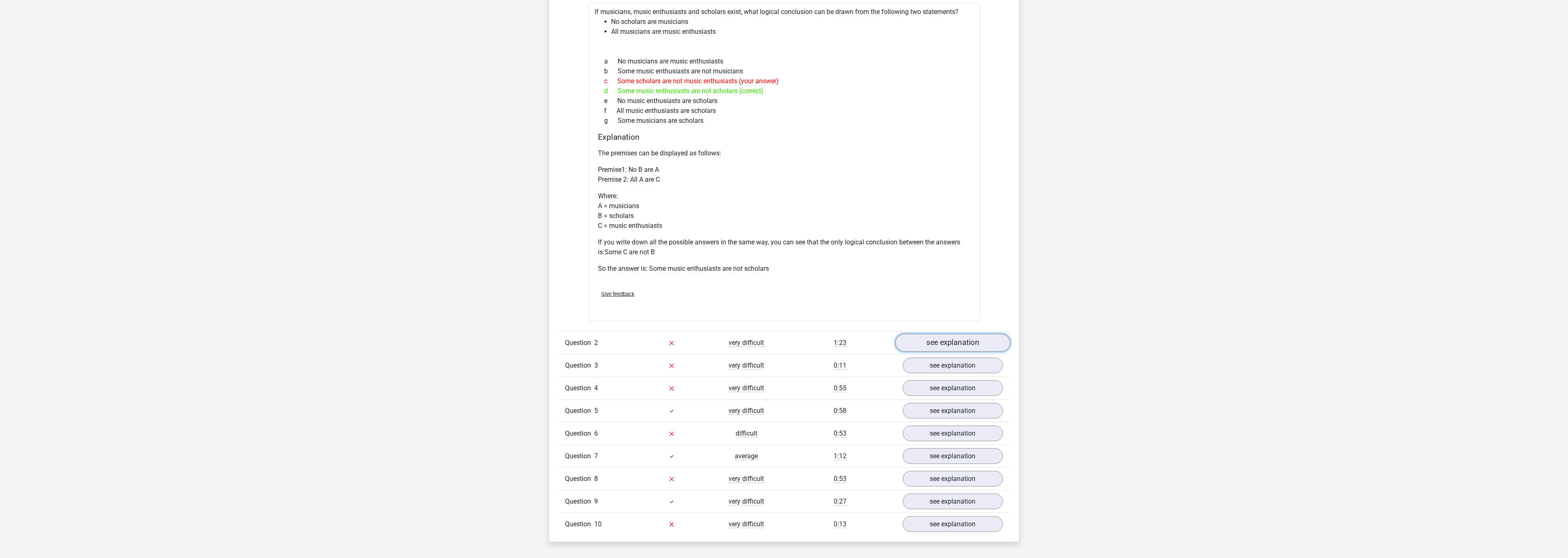
click at [916, 343] on link "see explanation" at bounding box center [952, 343] width 115 height 18
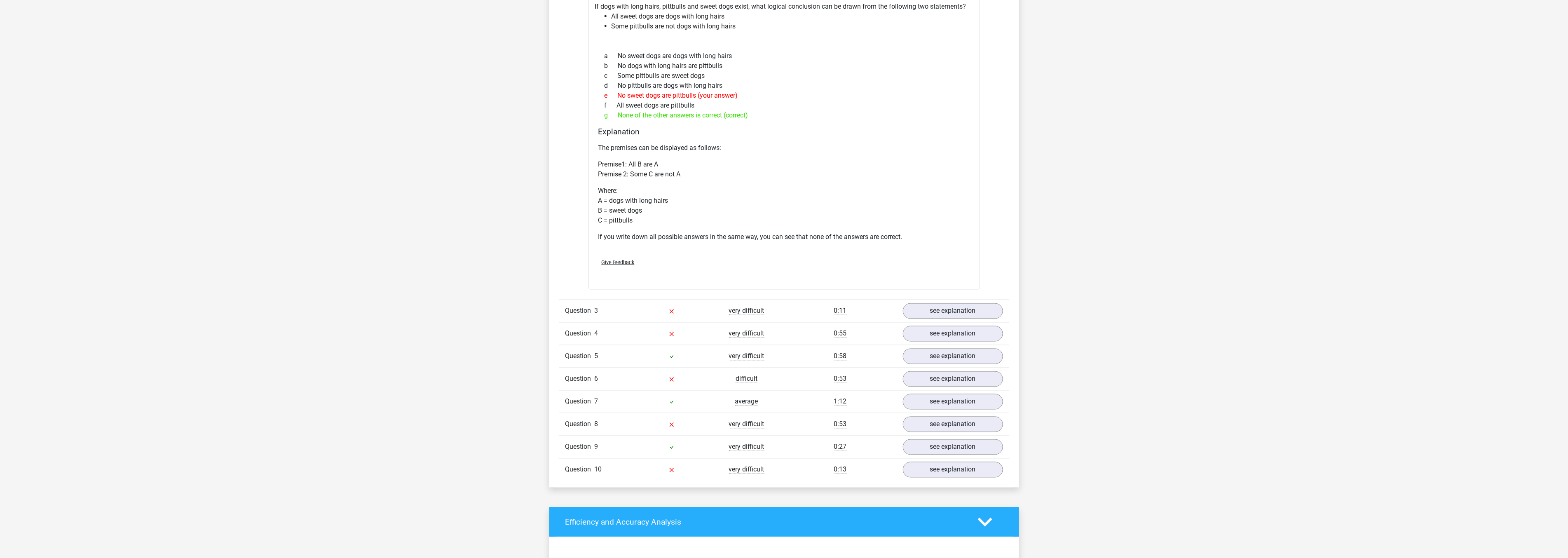
scroll to position [1098, 0]
click at [916, 309] on link "see explanation" at bounding box center [952, 311] width 115 height 18
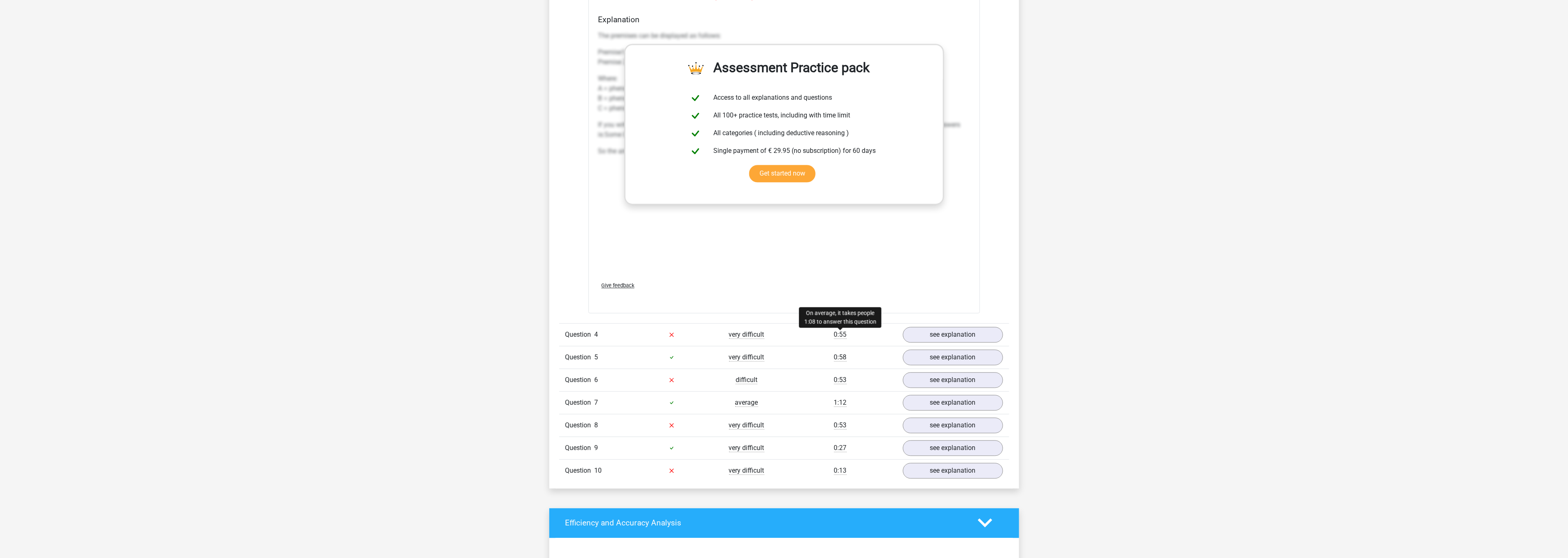
scroll to position [1556, 0]
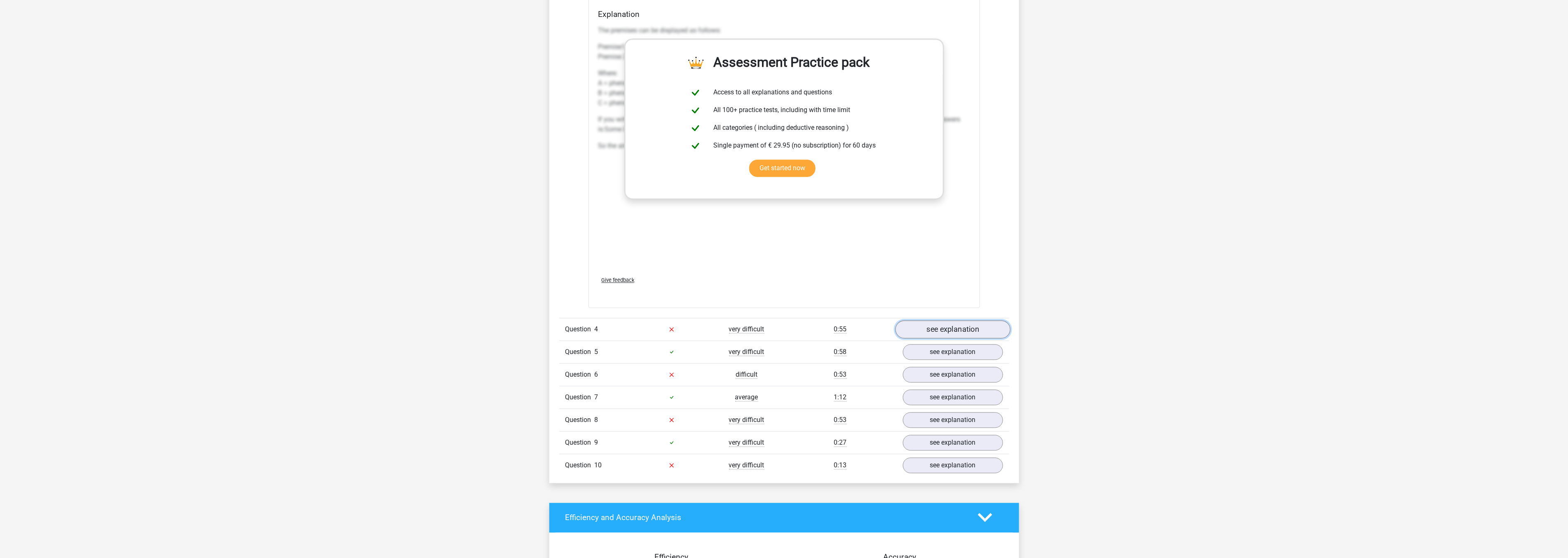
click at [926, 325] on link "see explanation" at bounding box center [952, 329] width 115 height 18
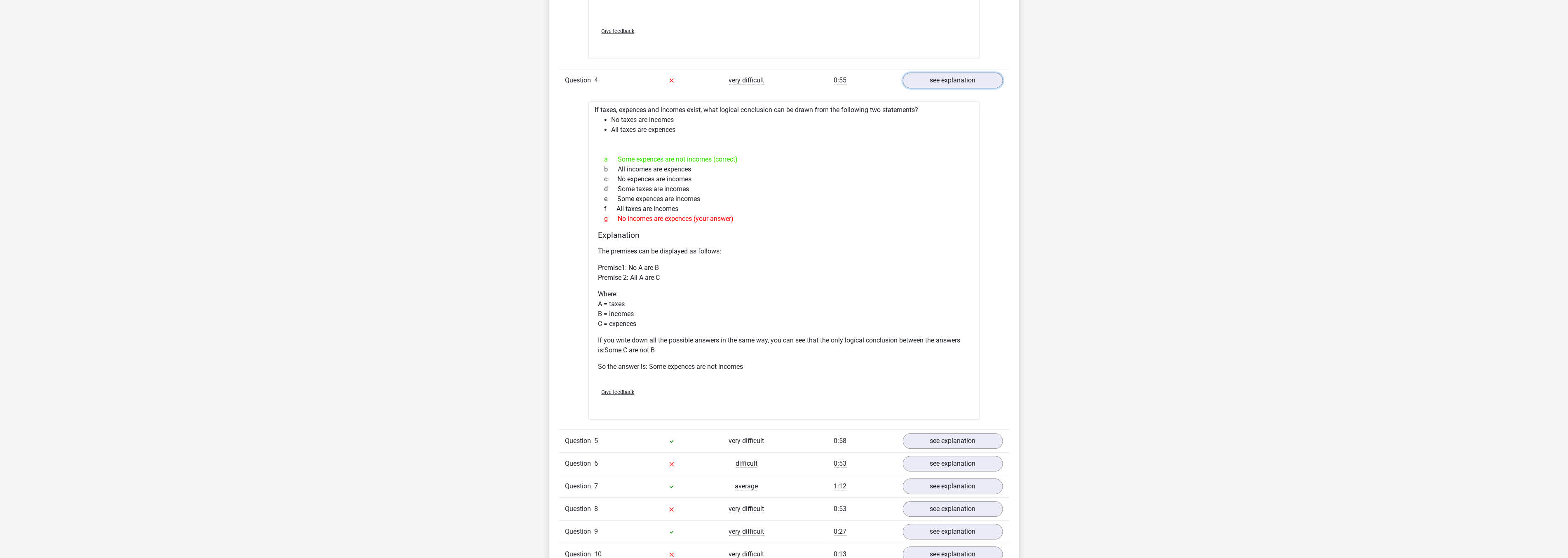
scroll to position [1830, 0]
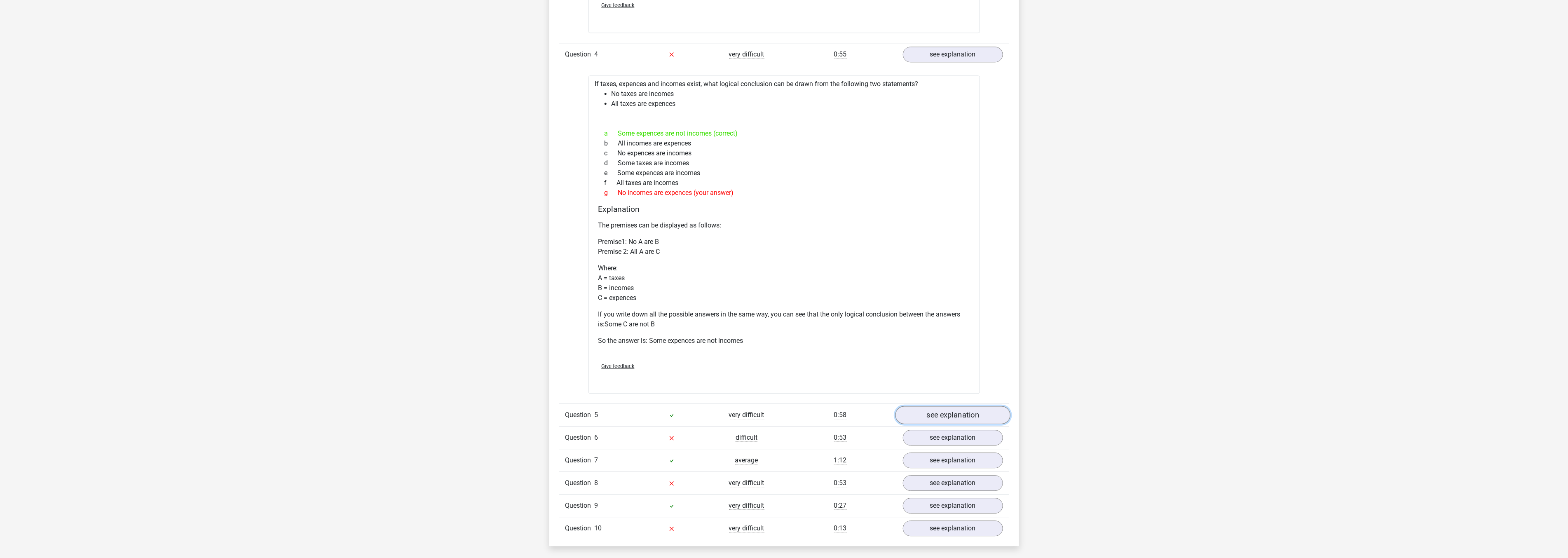
click at [917, 414] on link "see explanation" at bounding box center [952, 415] width 115 height 18
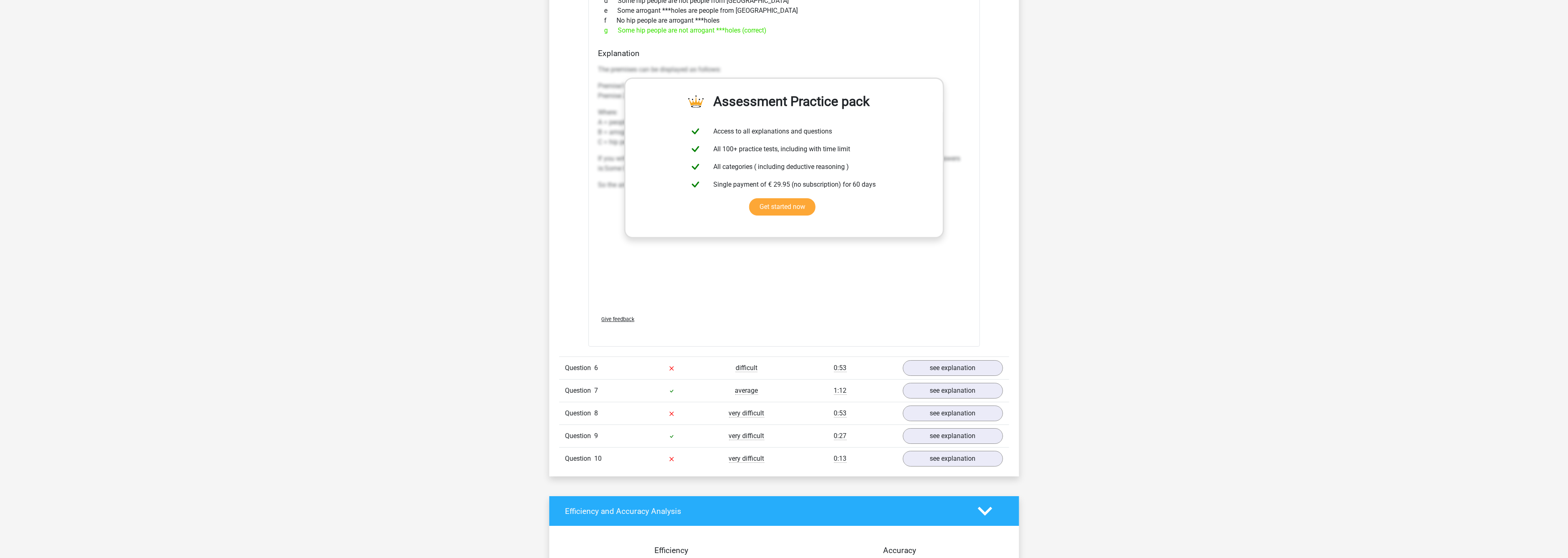
scroll to position [2380, 0]
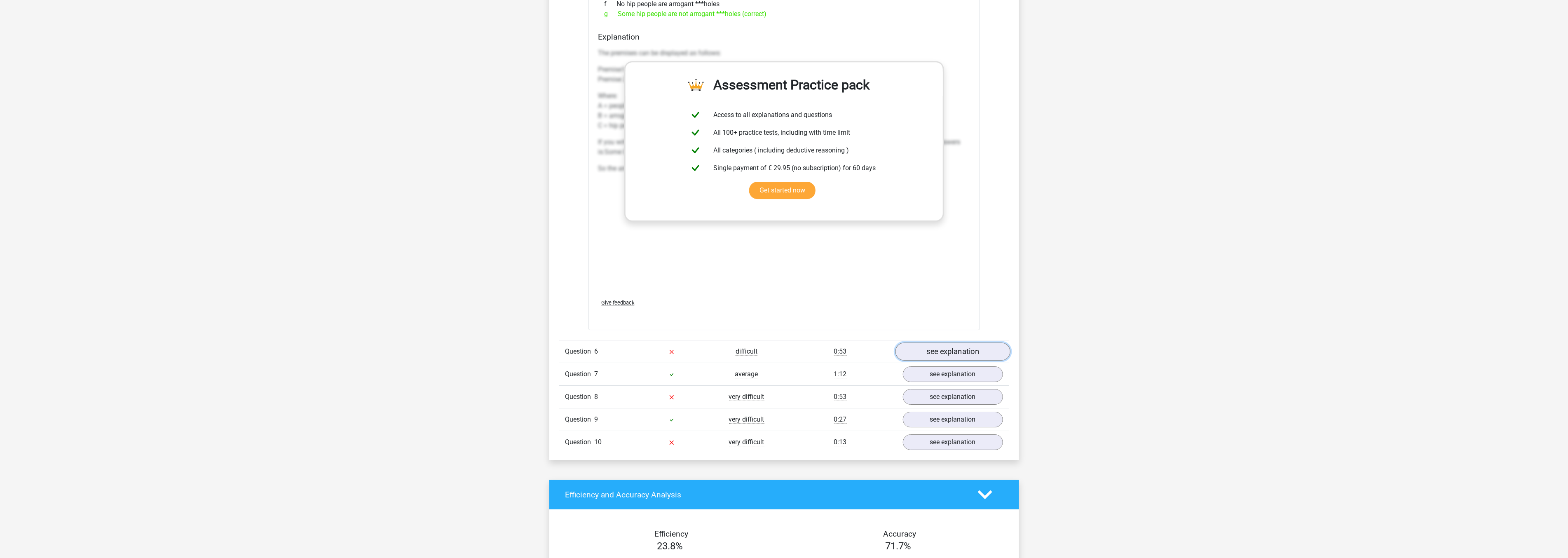
click at [932, 351] on link "see explanation" at bounding box center [952, 351] width 115 height 18
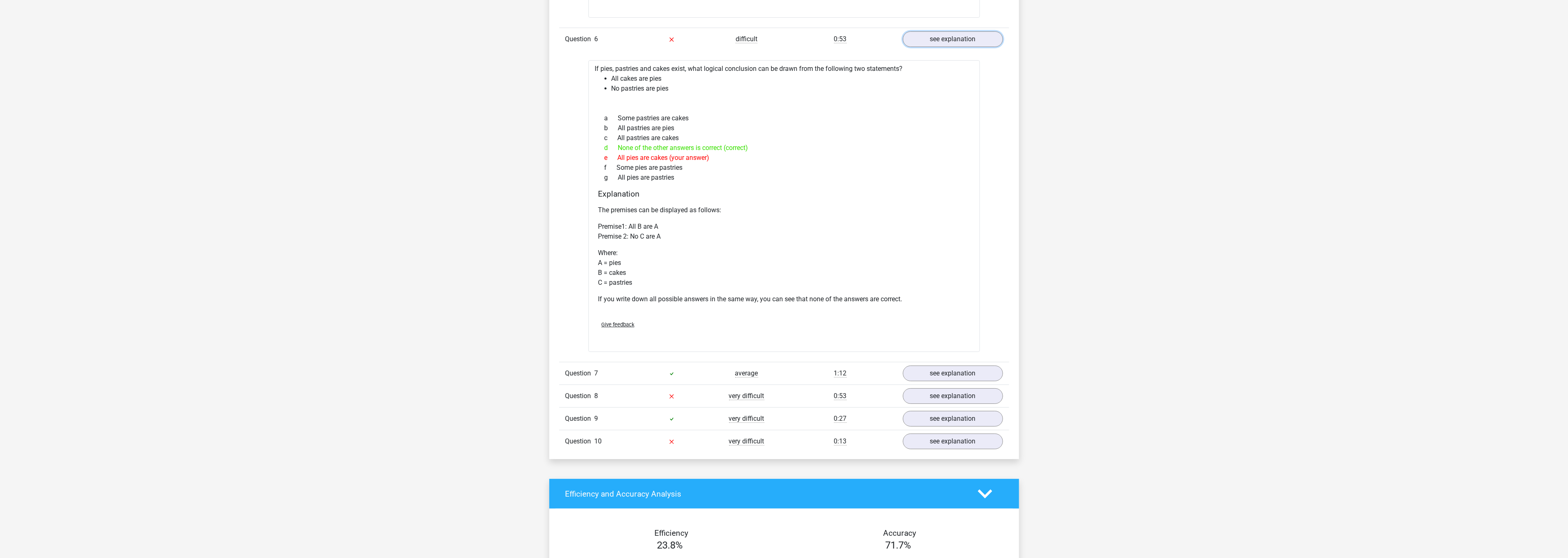
scroll to position [2700, 0]
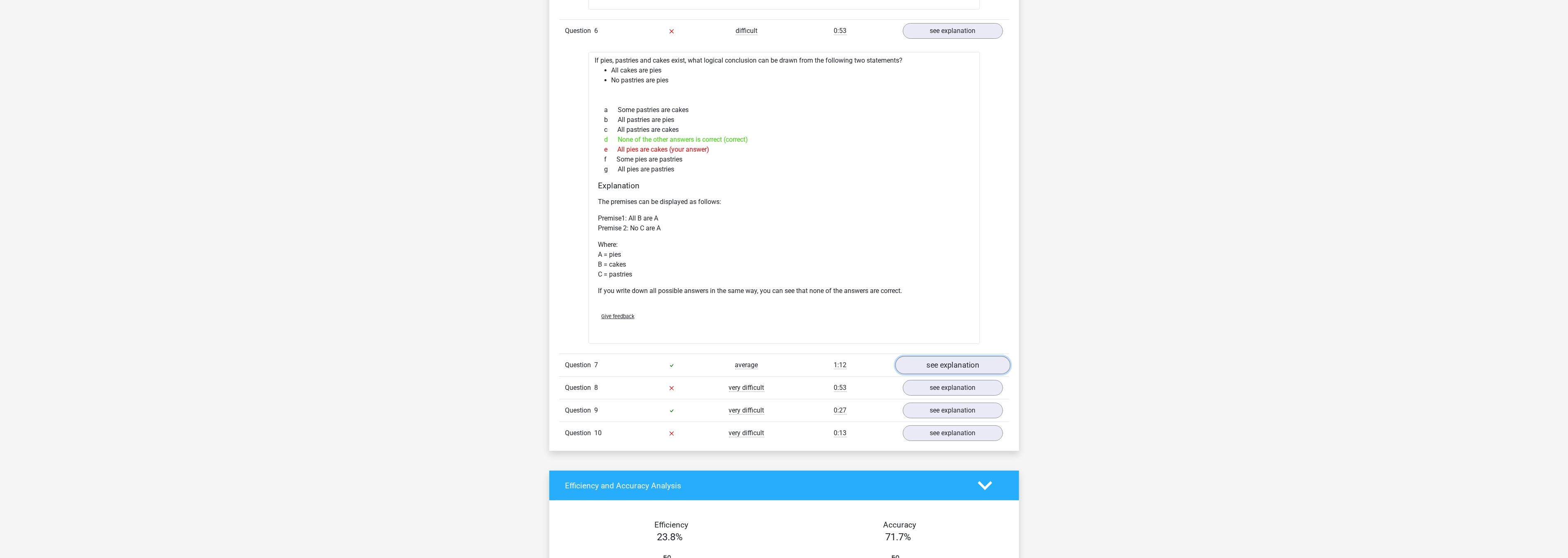
click at [921, 363] on link "see explanation" at bounding box center [952, 365] width 115 height 18
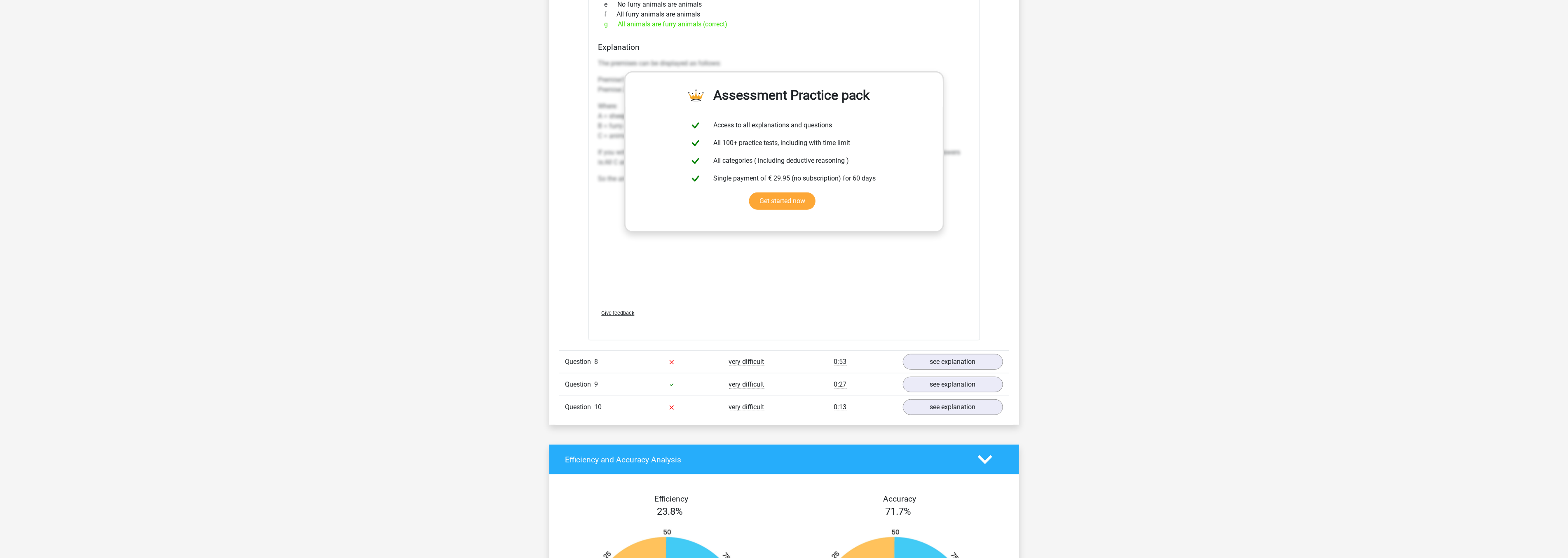
scroll to position [3204, 0]
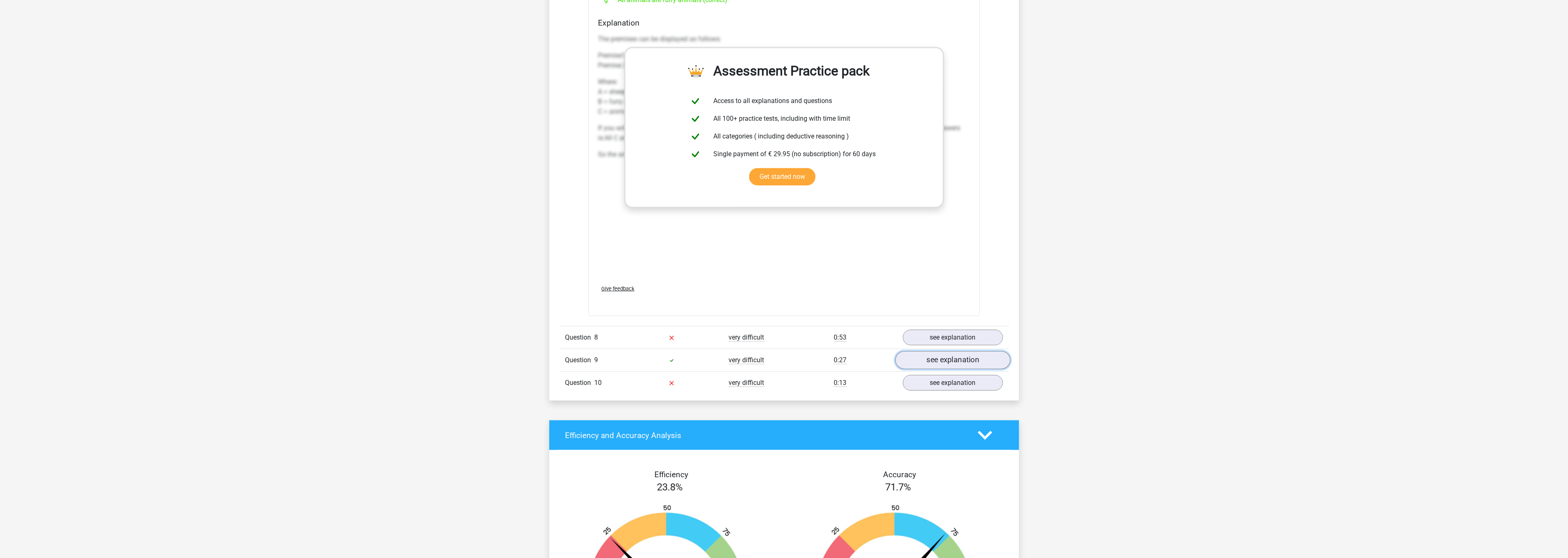
click at [917, 363] on link "see explanation" at bounding box center [952, 361] width 115 height 18
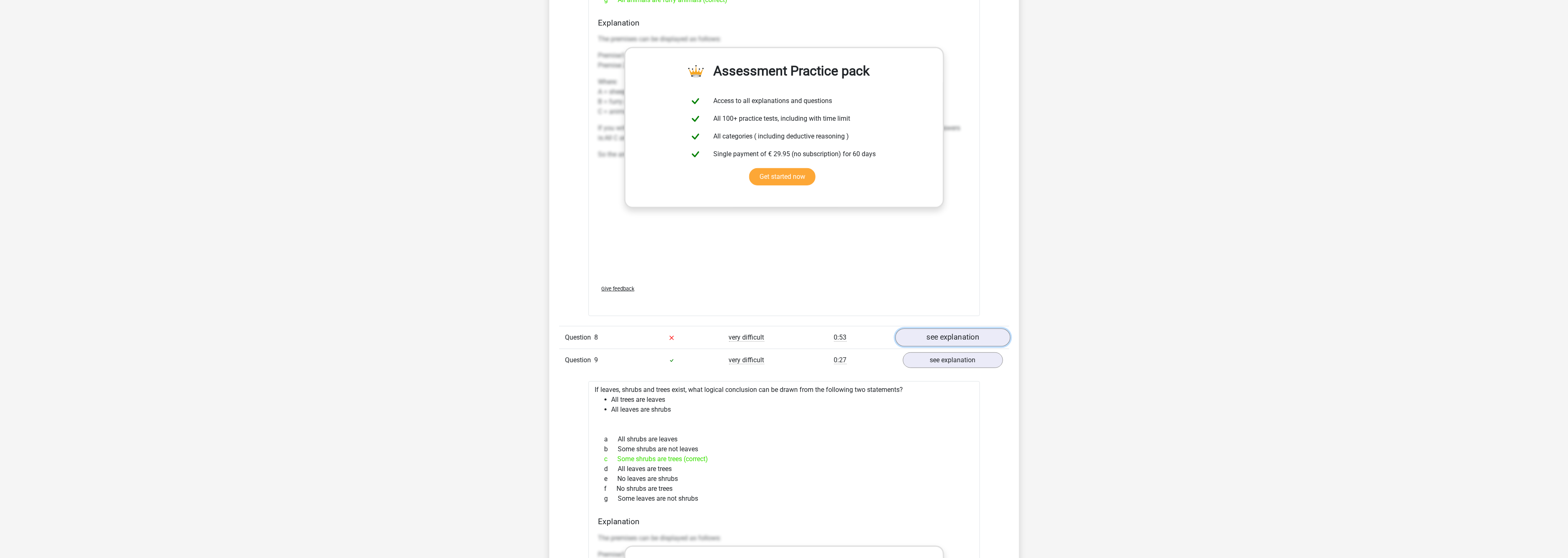
click at [915, 336] on link "see explanation" at bounding box center [952, 338] width 115 height 18
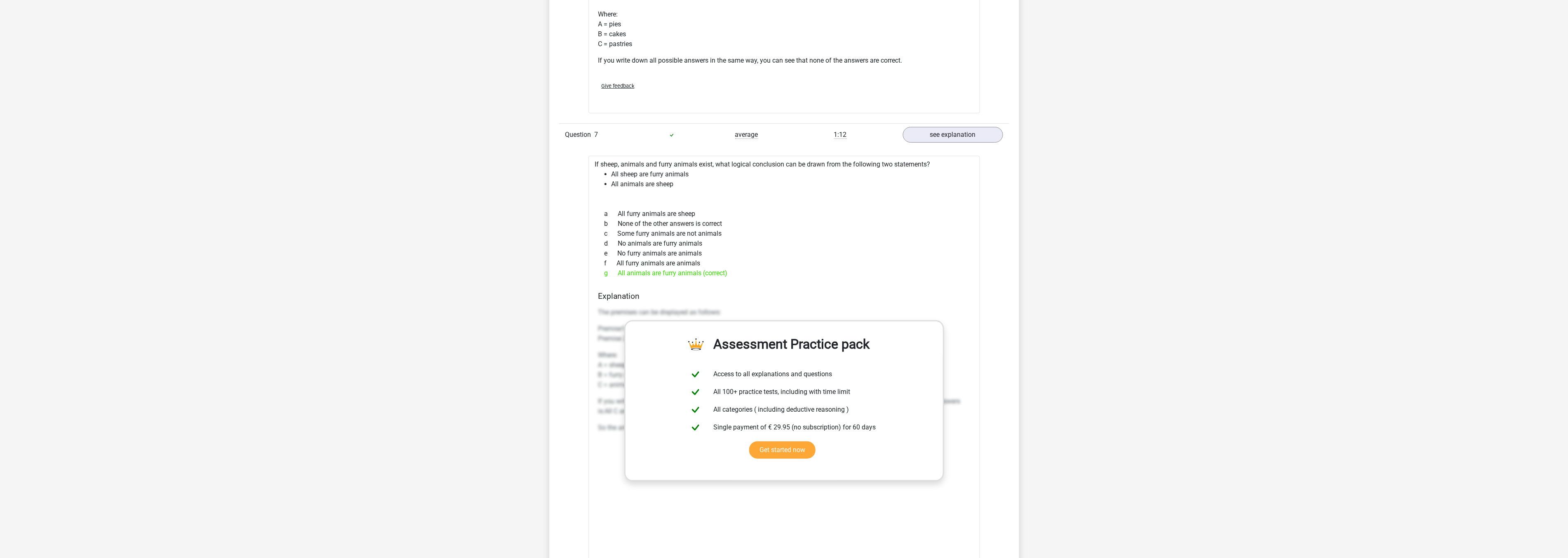
scroll to position [2929, 0]
